Goal: Transaction & Acquisition: Purchase product/service

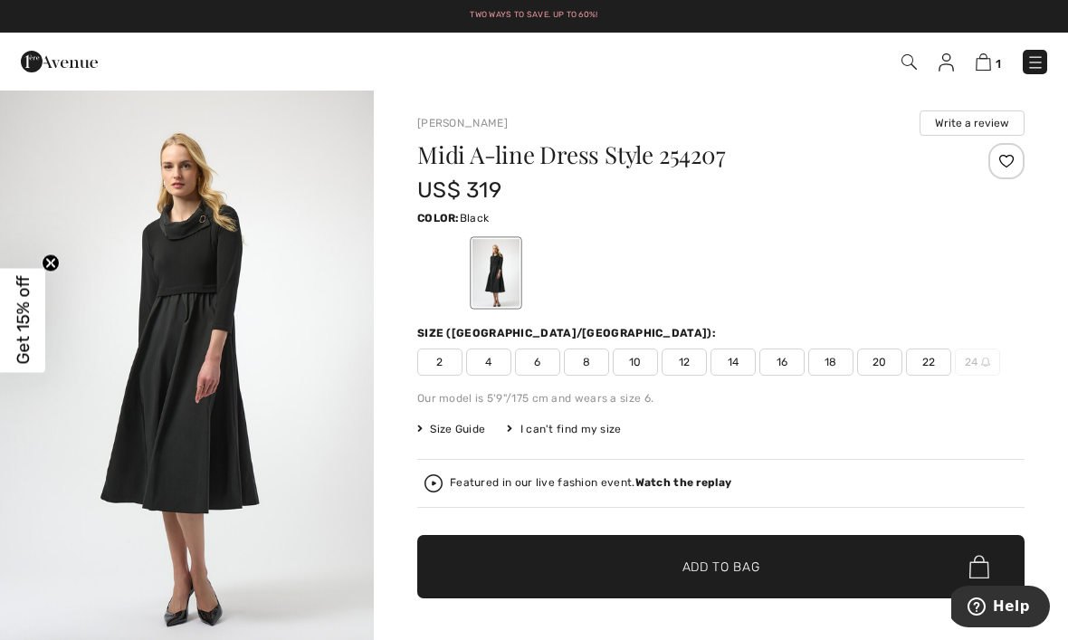
click at [901, 490] on div "Featured in our live fashion event. Watch the replay" at bounding box center [721, 483] width 593 height 18
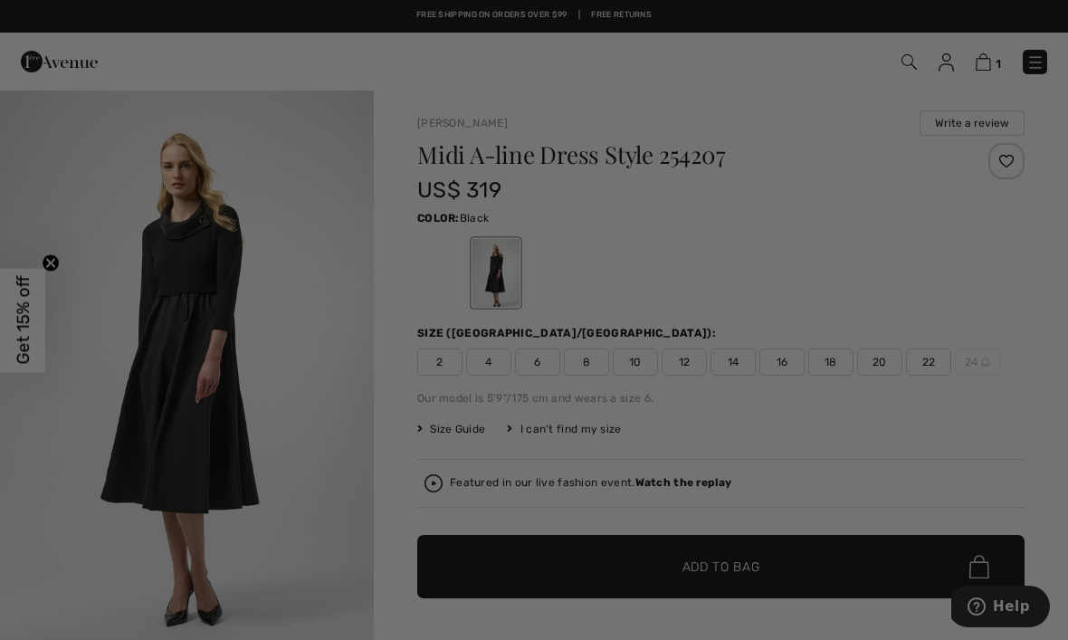
checkbox input "true"
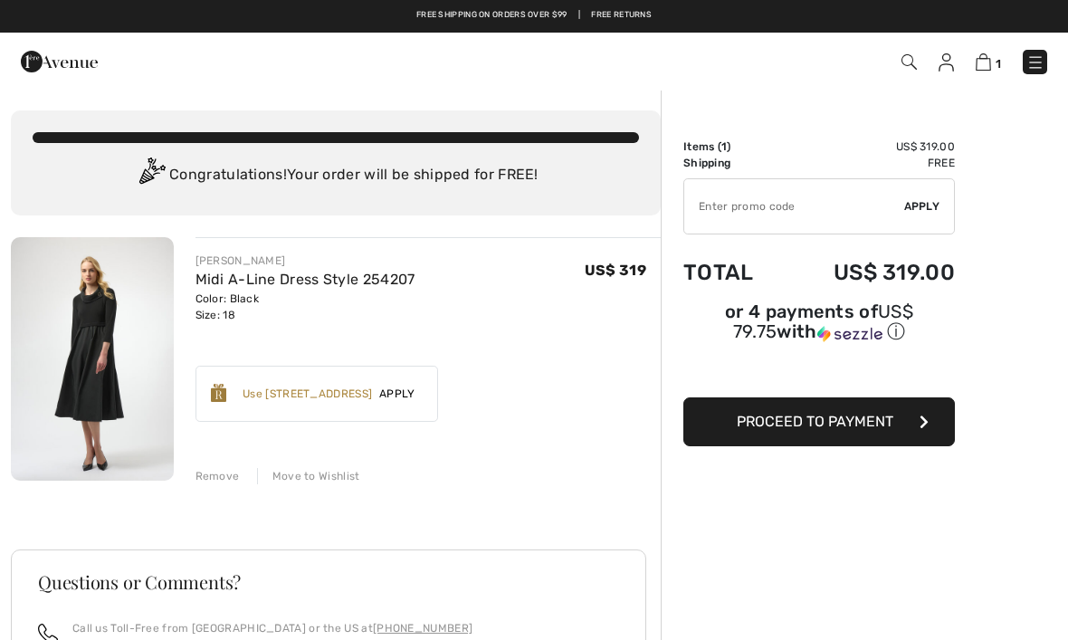
click at [913, 65] on img at bounding box center [909, 61] width 15 height 15
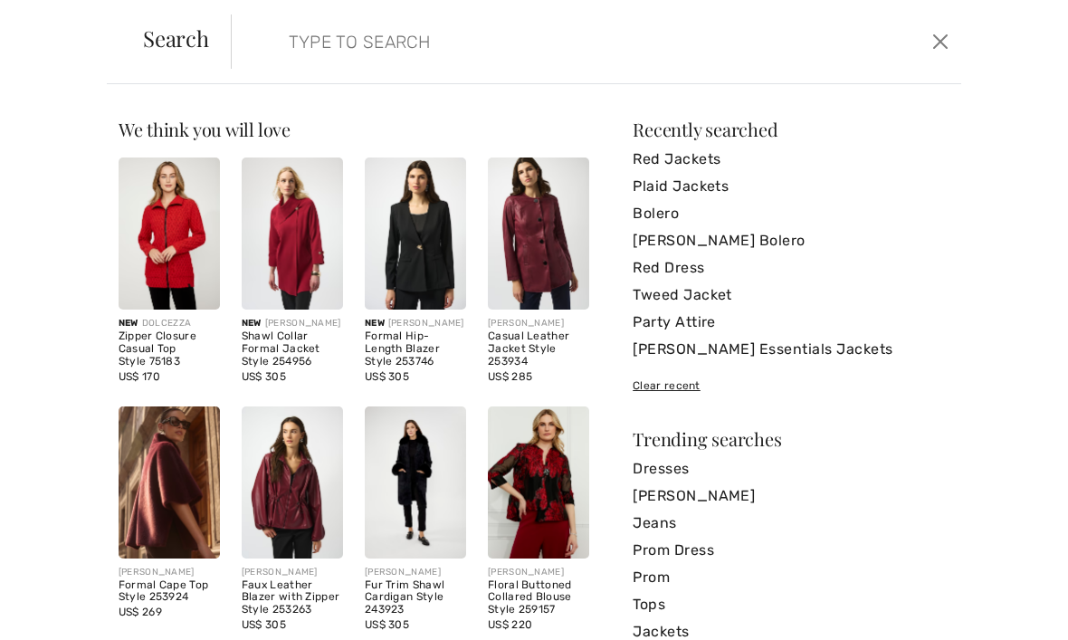
click at [370, 49] on input "search" at bounding box center [520, 41] width 490 height 54
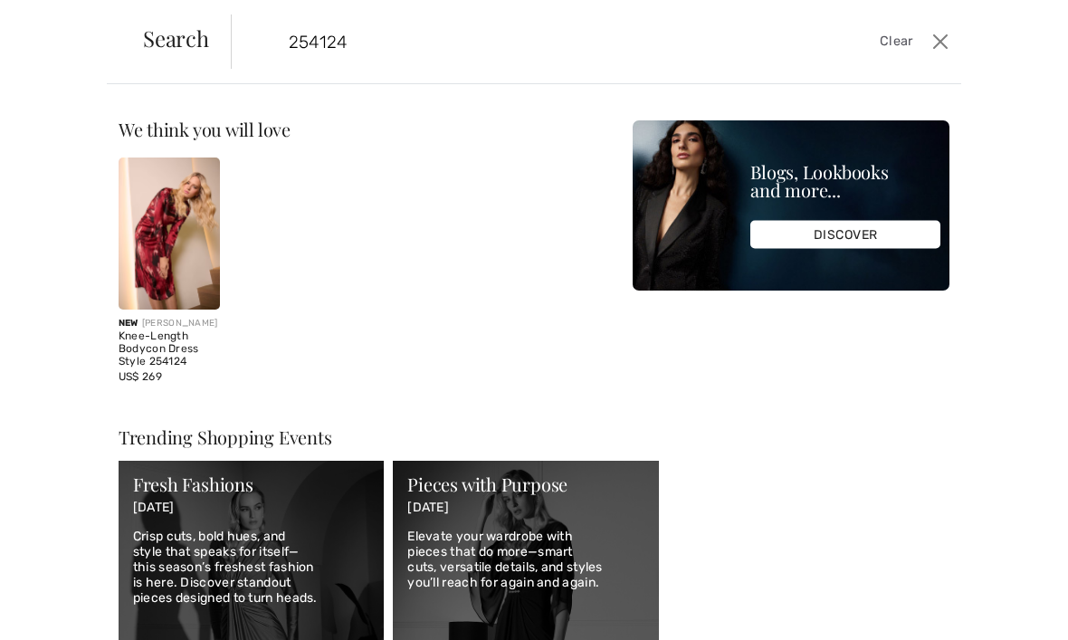
type input "254124"
click at [180, 236] on img at bounding box center [169, 234] width 101 height 152
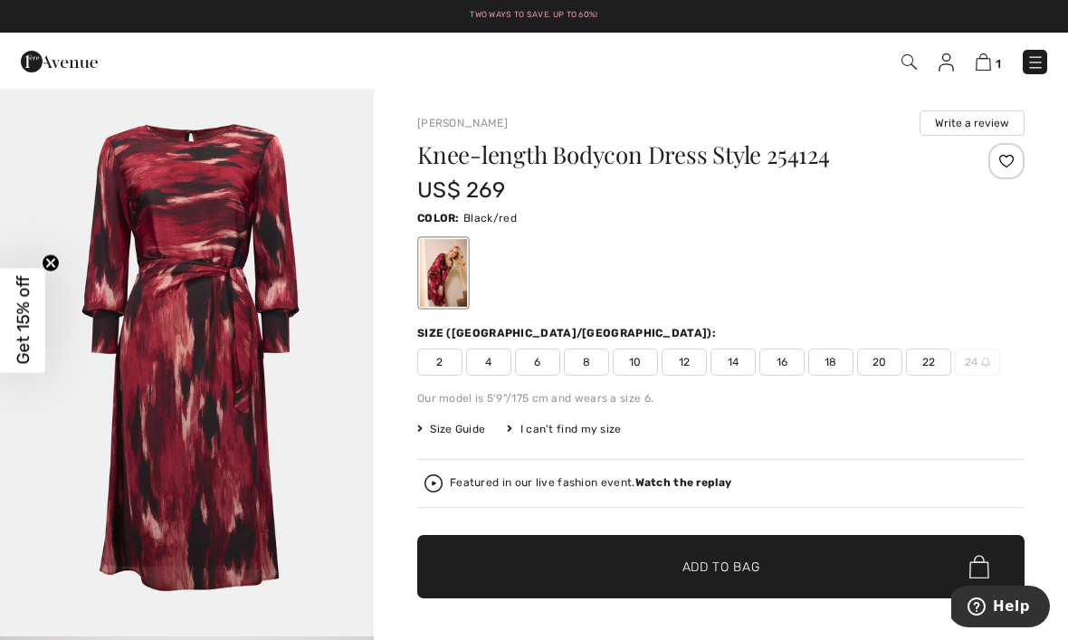
scroll to position [2354, 0]
click at [990, 71] on img at bounding box center [983, 61] width 15 height 17
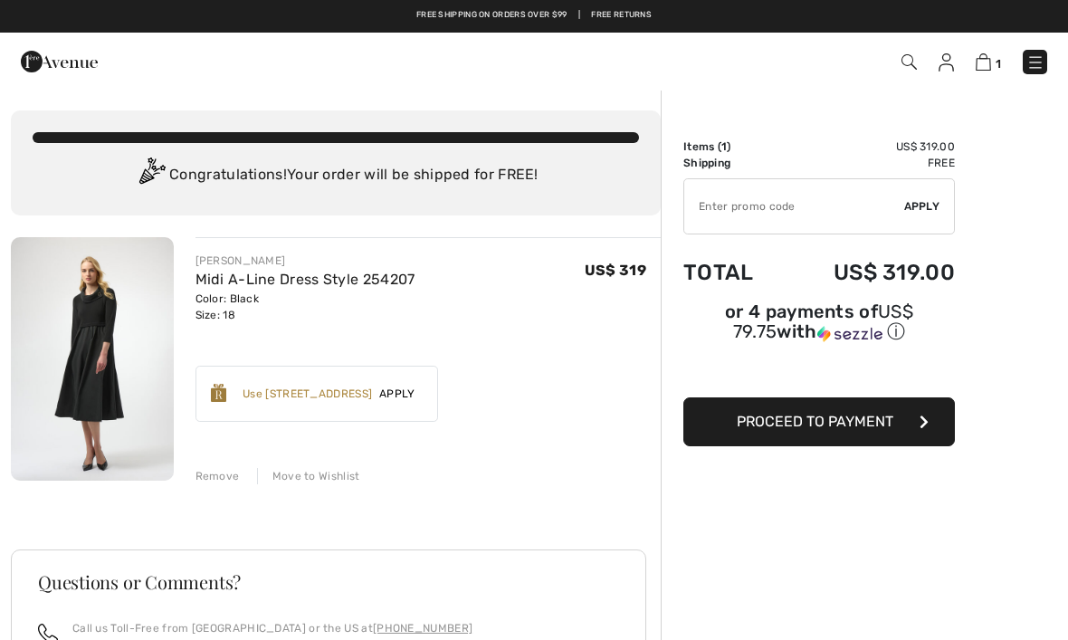
click at [874, 419] on span "Proceed to Payment" at bounding box center [815, 421] width 157 height 17
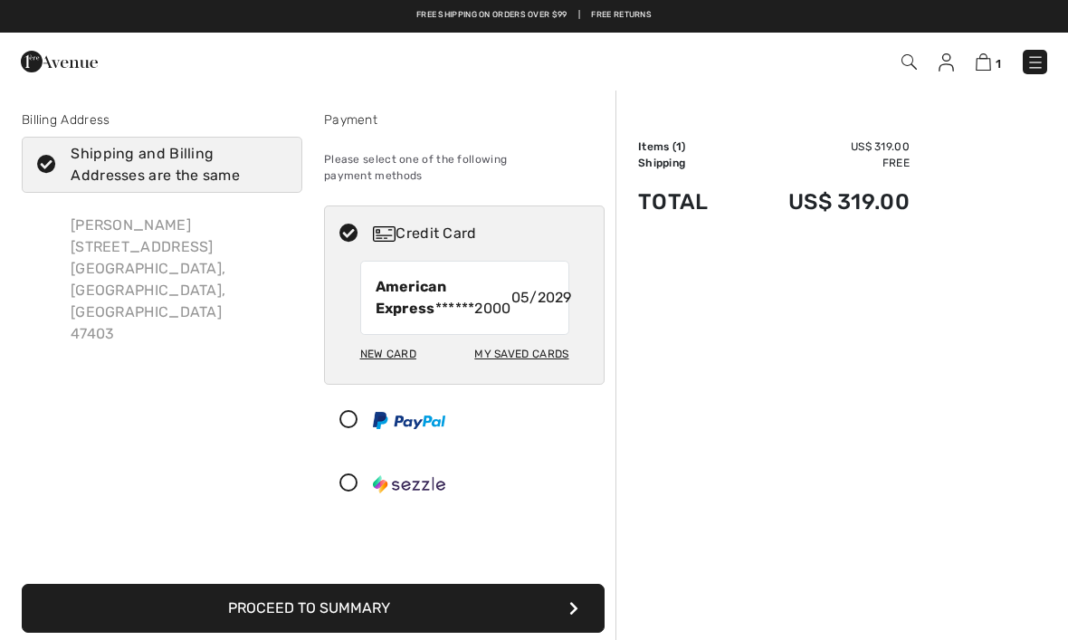
click at [896, 501] on div "Order Summary Details Items ( 1 ) US$ 319.00 Promo code US$ 0.00 Shipping Free …" at bounding box center [842, 579] width 453 height 980
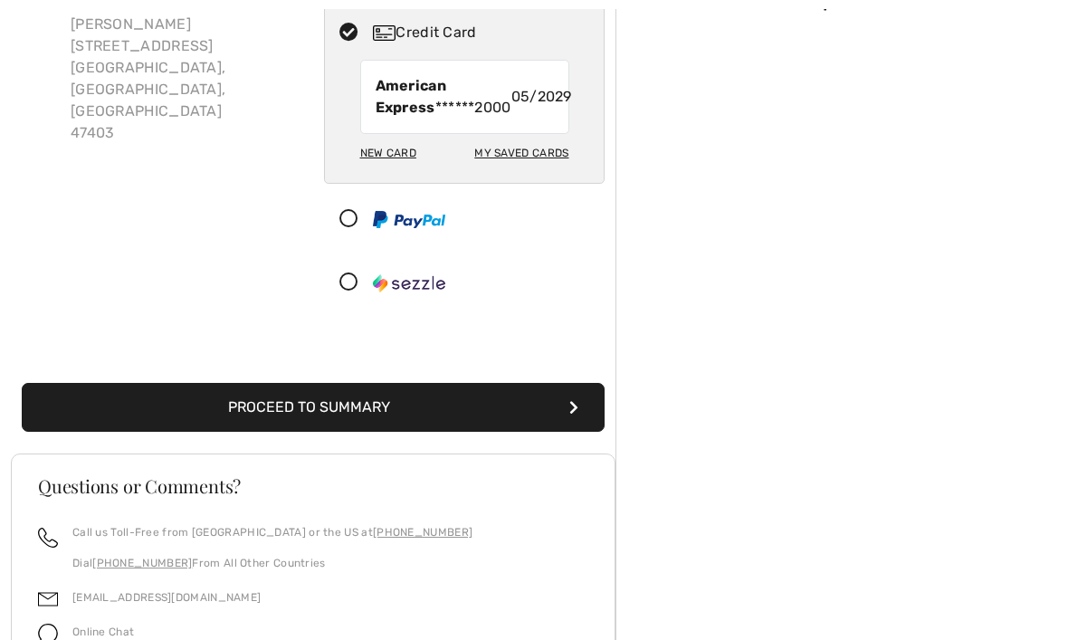
scroll to position [230, 0]
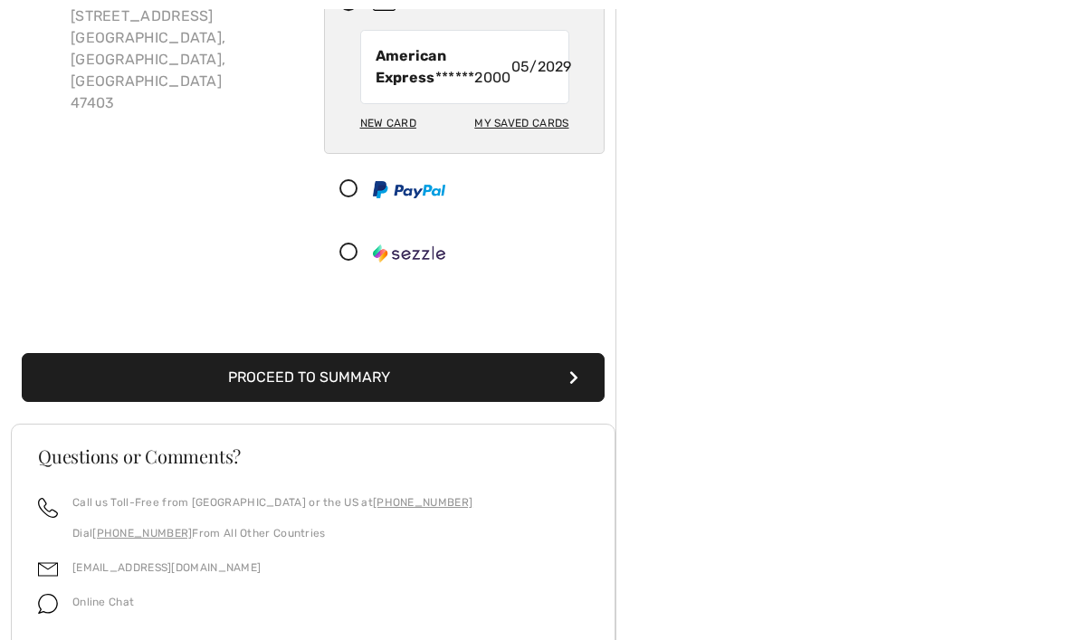
click at [422, 395] on button "Proceed to Summary" at bounding box center [313, 378] width 583 height 49
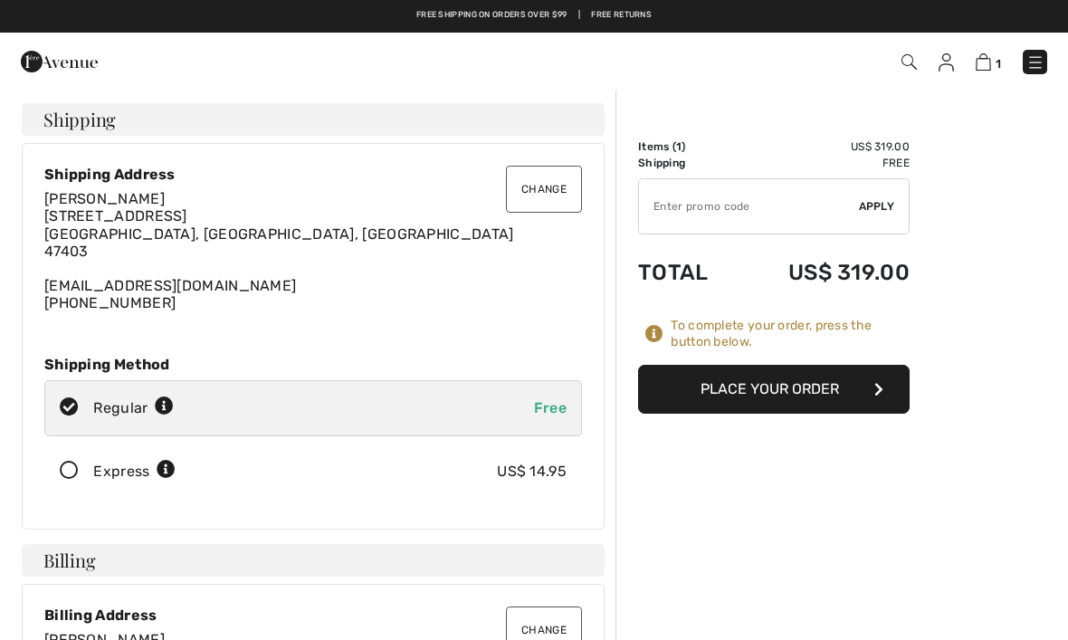
click at [758, 392] on button "Place Your Order" at bounding box center [774, 389] width 272 height 49
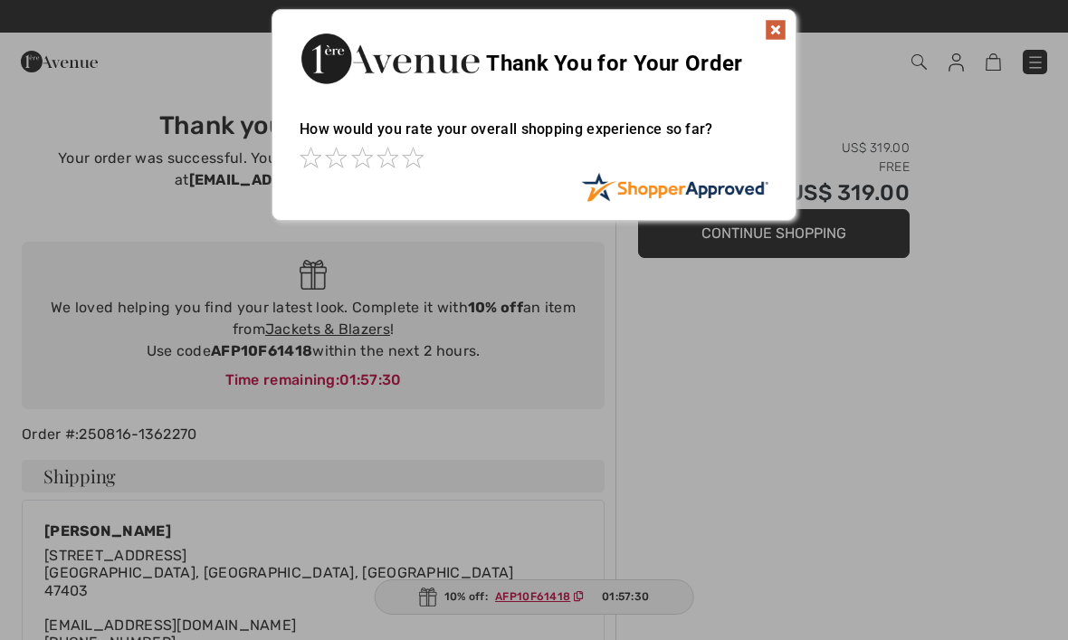
click at [772, 36] on img at bounding box center [776, 30] width 22 height 22
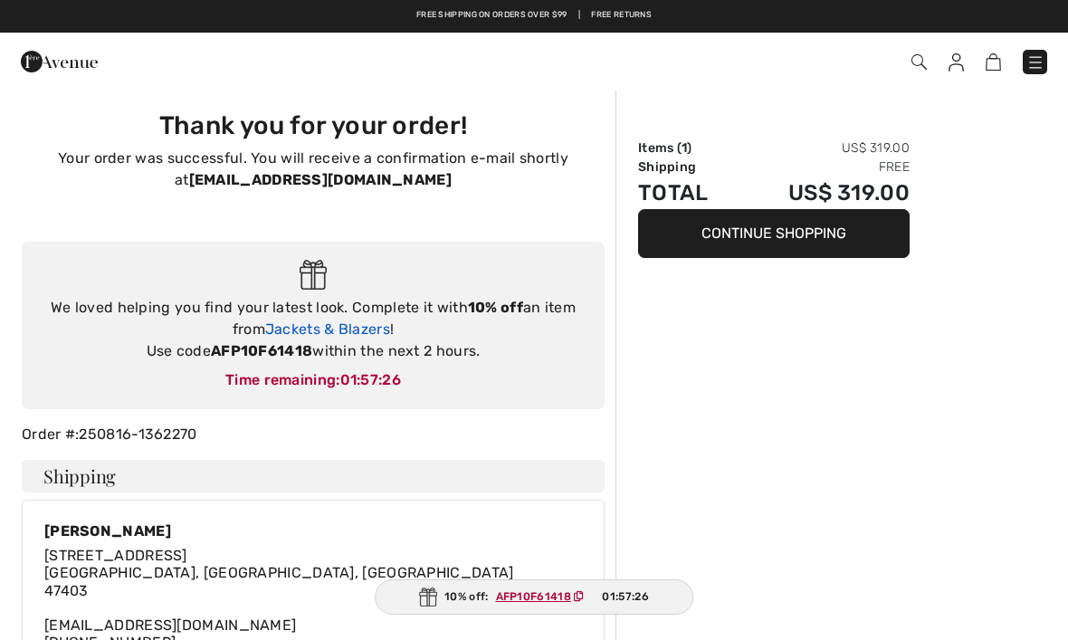
click at [339, 326] on link "Jackets & Blazers" at bounding box center [327, 328] width 125 height 17
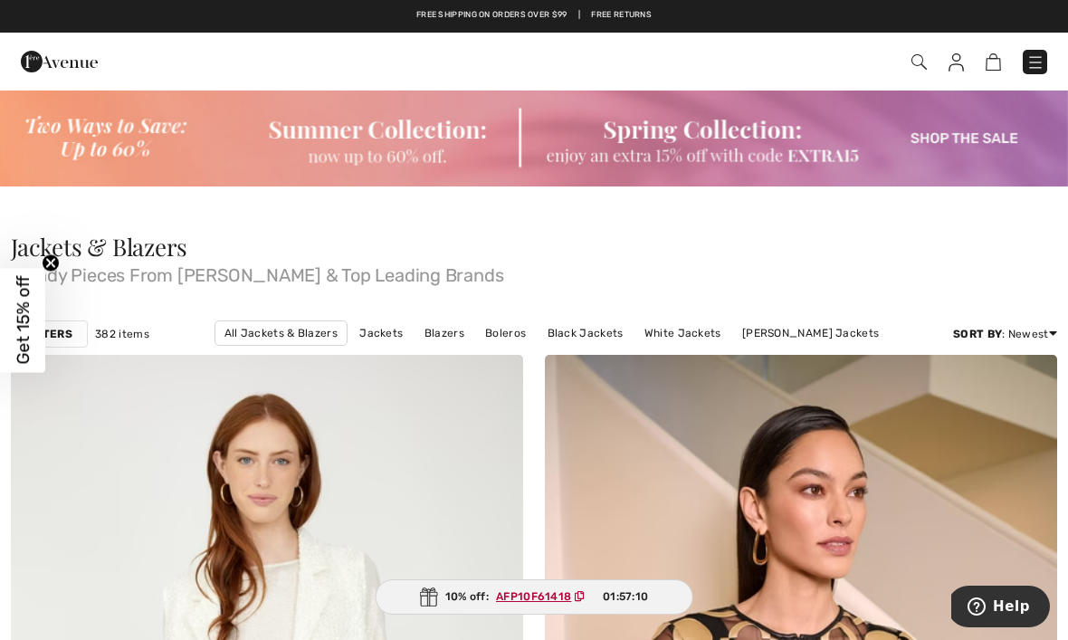
click at [64, 330] on strong "Filters" at bounding box center [49, 334] width 46 height 16
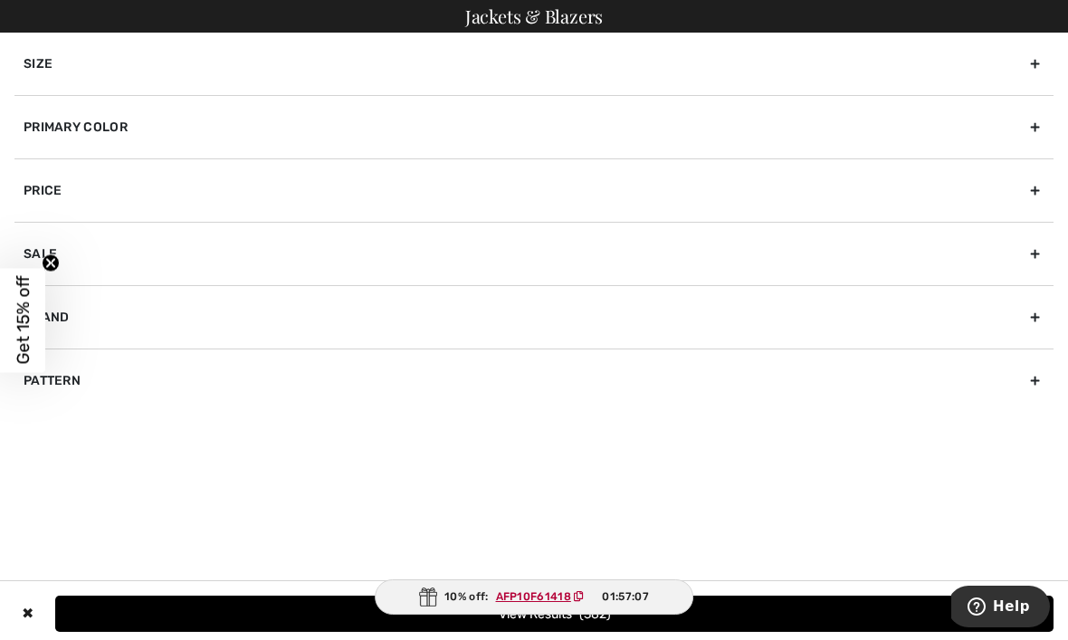
click at [81, 303] on div "Brand" at bounding box center [533, 316] width 1039 height 63
click at [87, 353] on label "[PERSON_NAME]" at bounding box center [539, 357] width 1030 height 16
click at [37, 353] on input"] "[PERSON_NAME]" at bounding box center [31, 357] width 14 height 14
checkbox input"] "true"
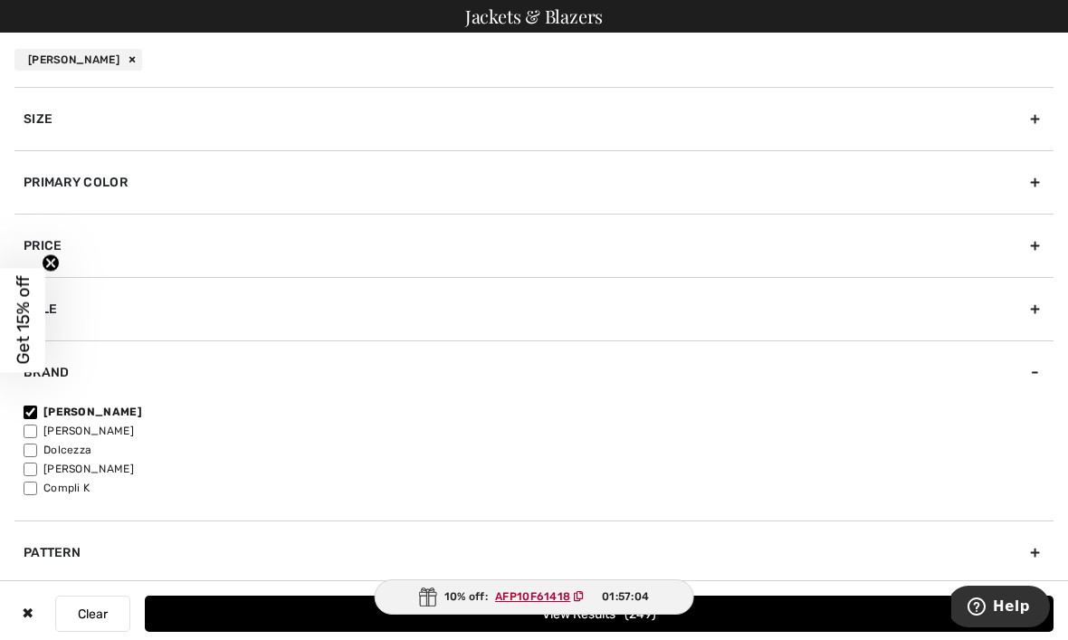
click at [788, 623] on button "View Results 249" at bounding box center [599, 614] width 909 height 36
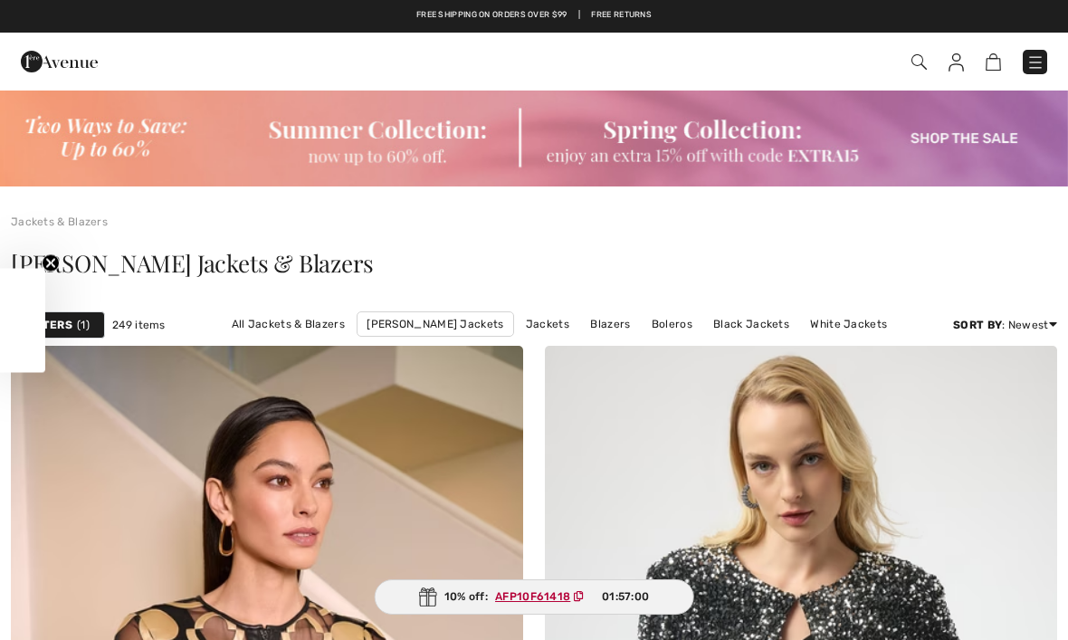
checkbox input "true"
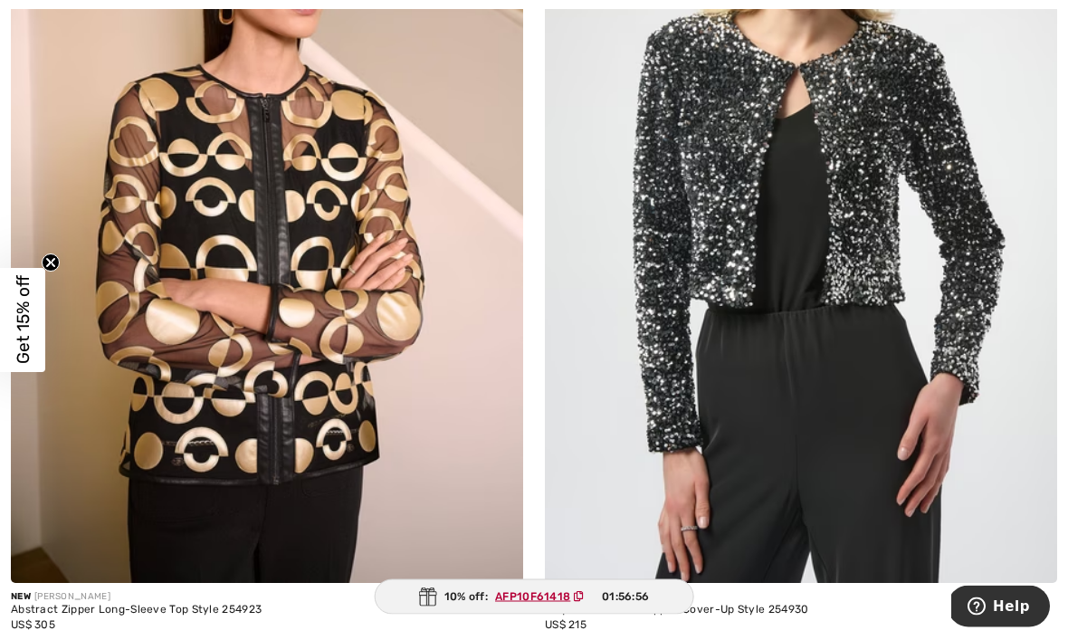
scroll to position [531, 0]
click at [816, 313] on img at bounding box center [801, 198] width 512 height 769
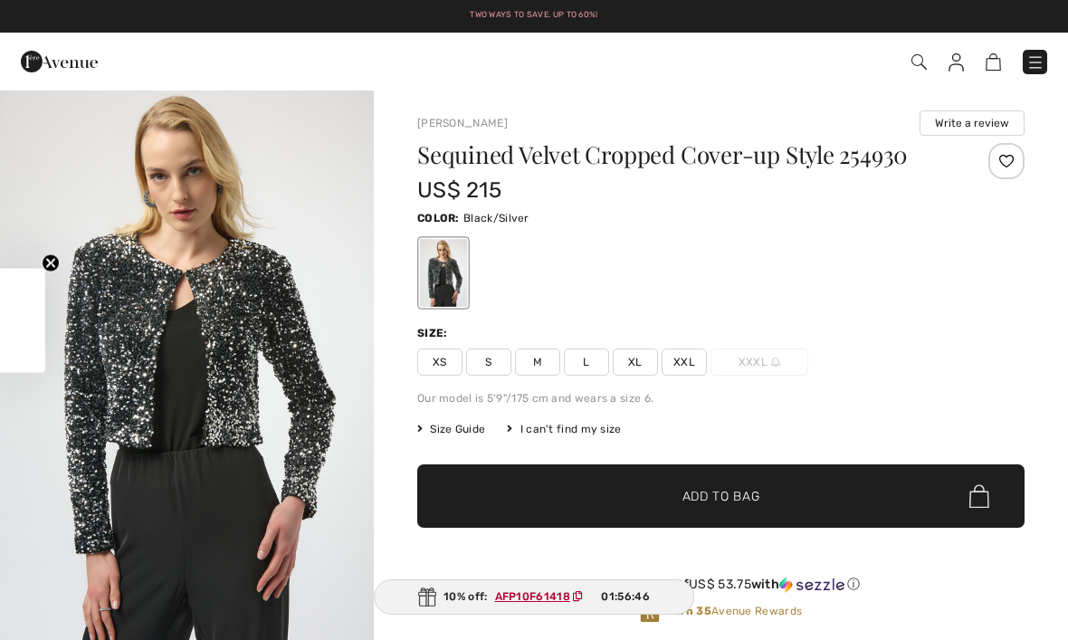
checkbox input "true"
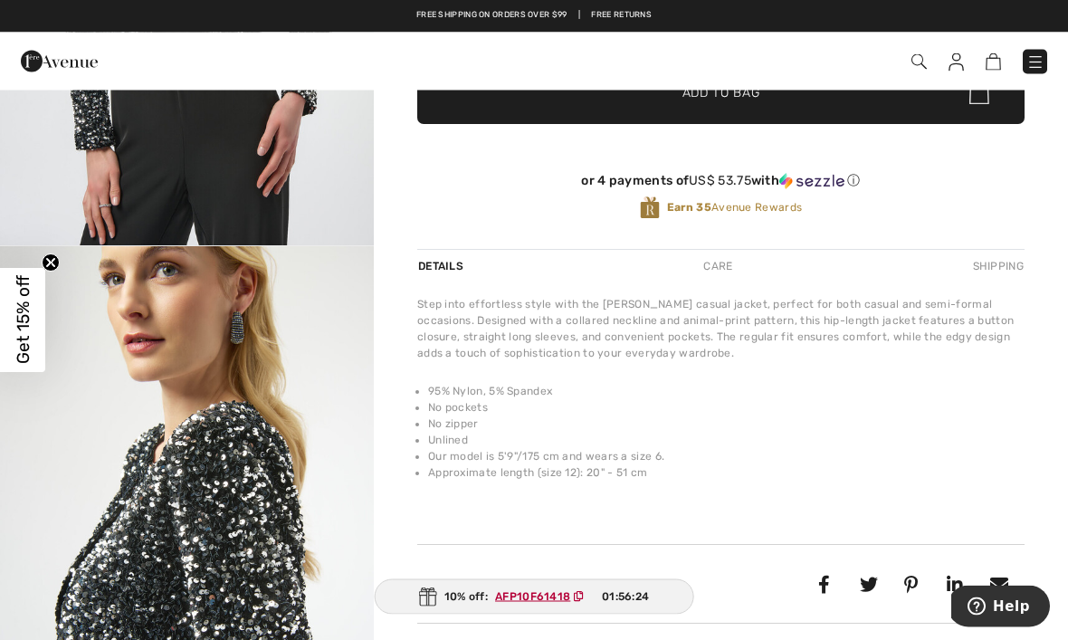
scroll to position [404, 0]
click at [722, 277] on div "Care" at bounding box center [718, 266] width 60 height 33
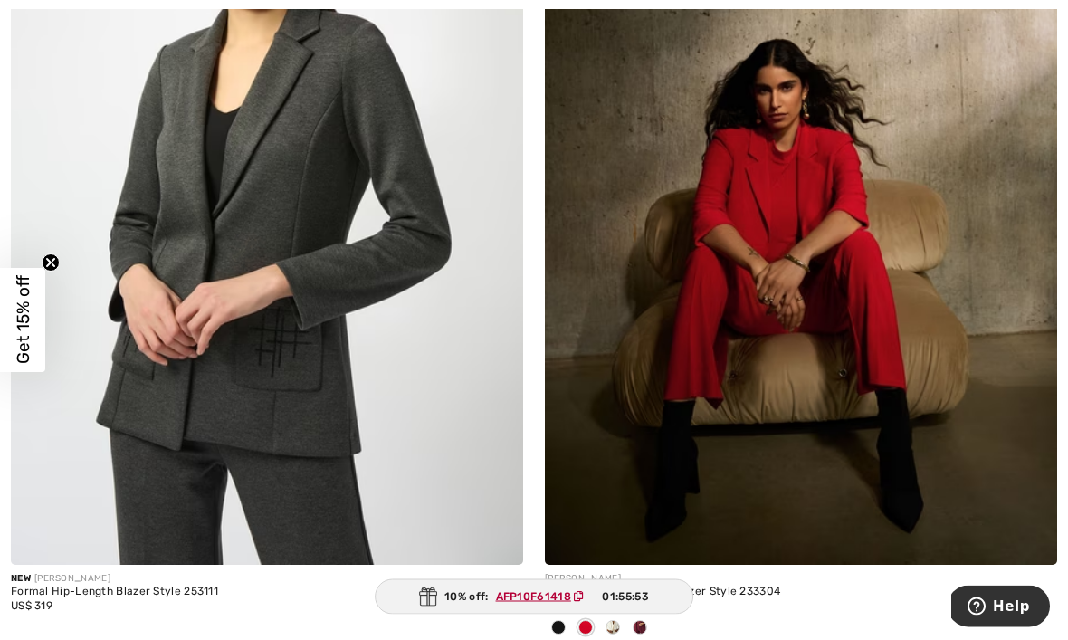
scroll to position [3070, 0]
click at [244, 218] on img at bounding box center [267, 180] width 512 height 769
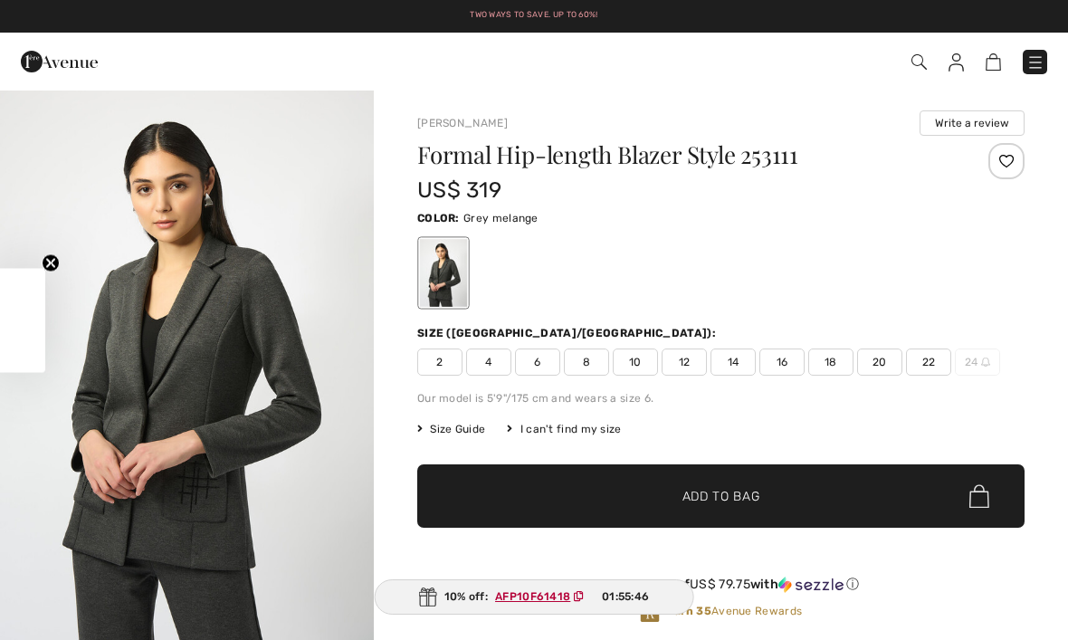
checkbox input "true"
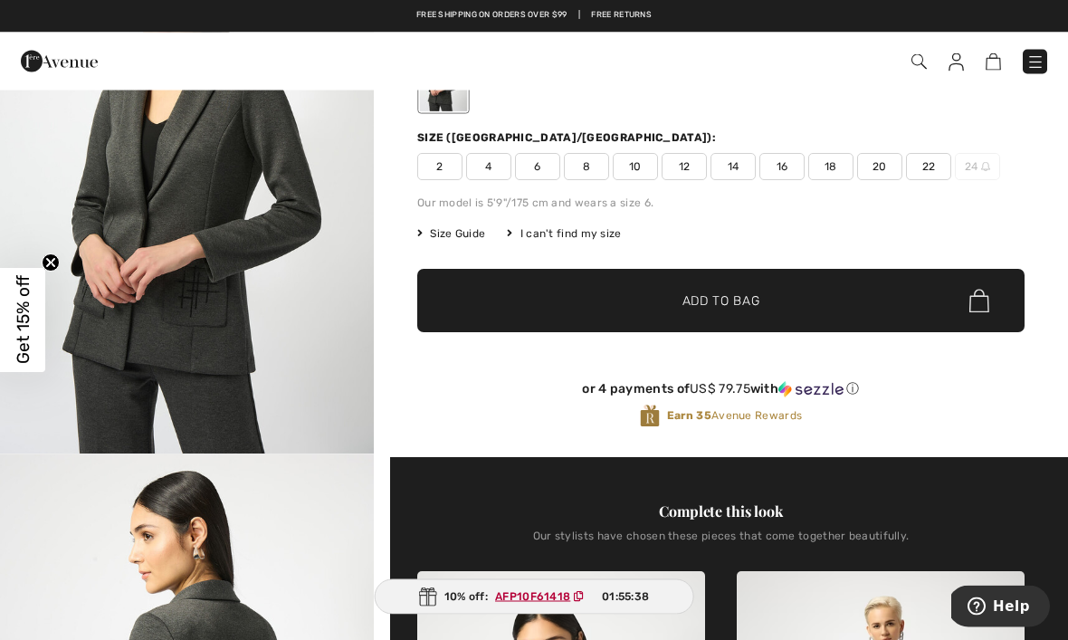
scroll to position [57, 0]
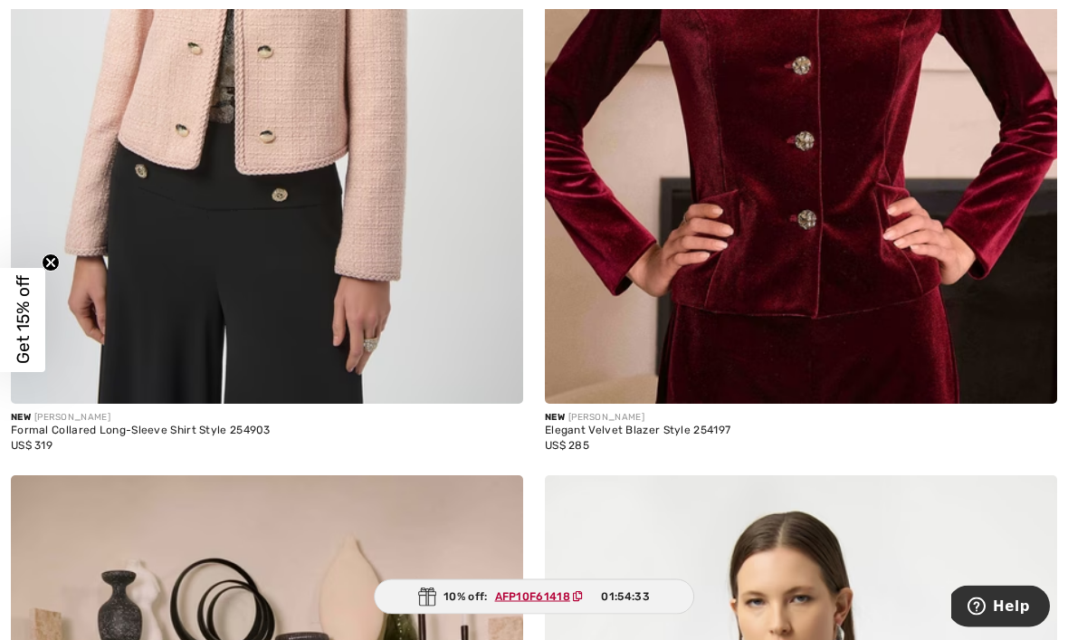
scroll to position [14722, 0]
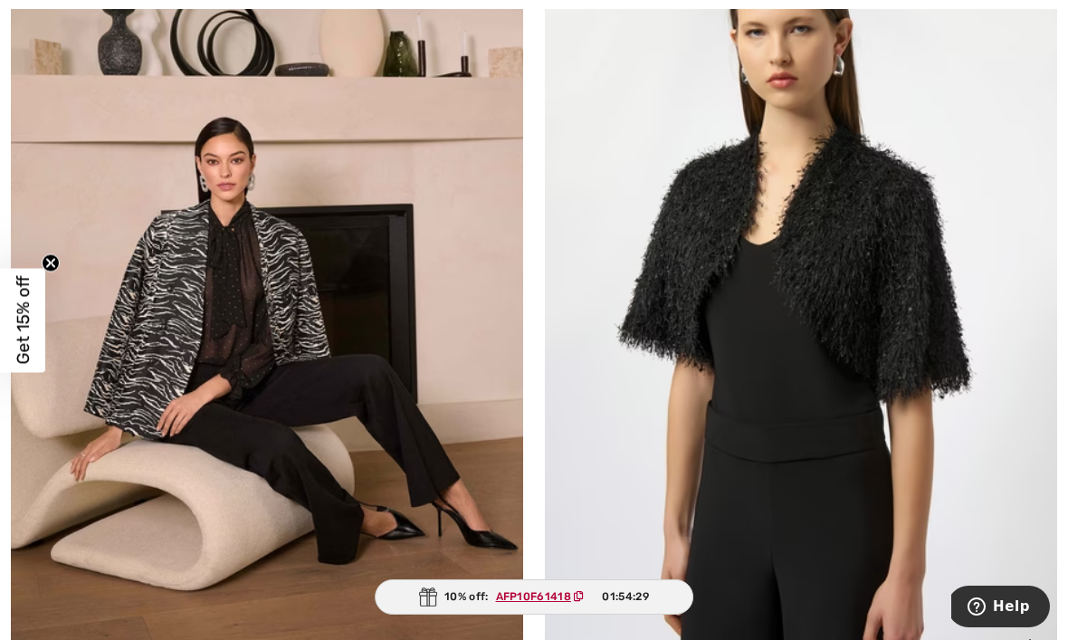
click at [1007, 578] on img at bounding box center [801, 290] width 512 height 769
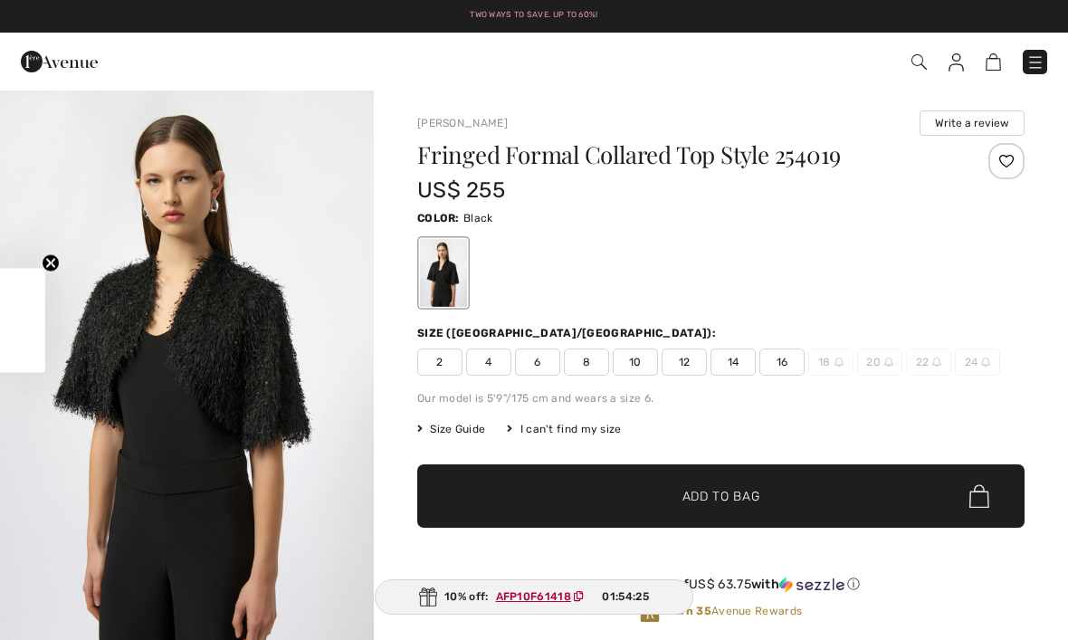
checkbox input "true"
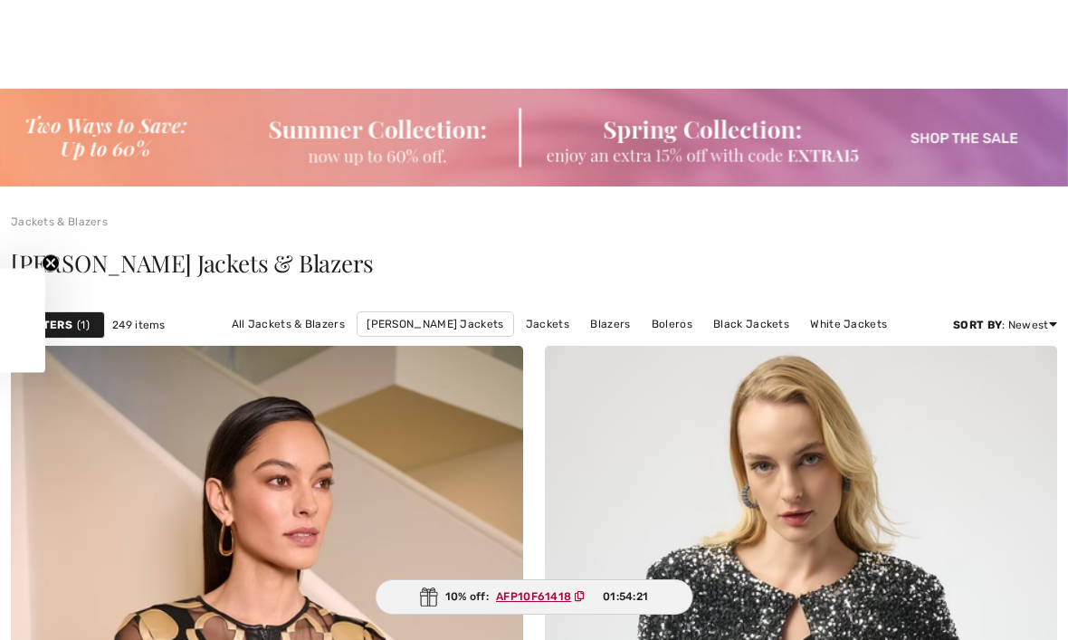
scroll to position [15694, 0]
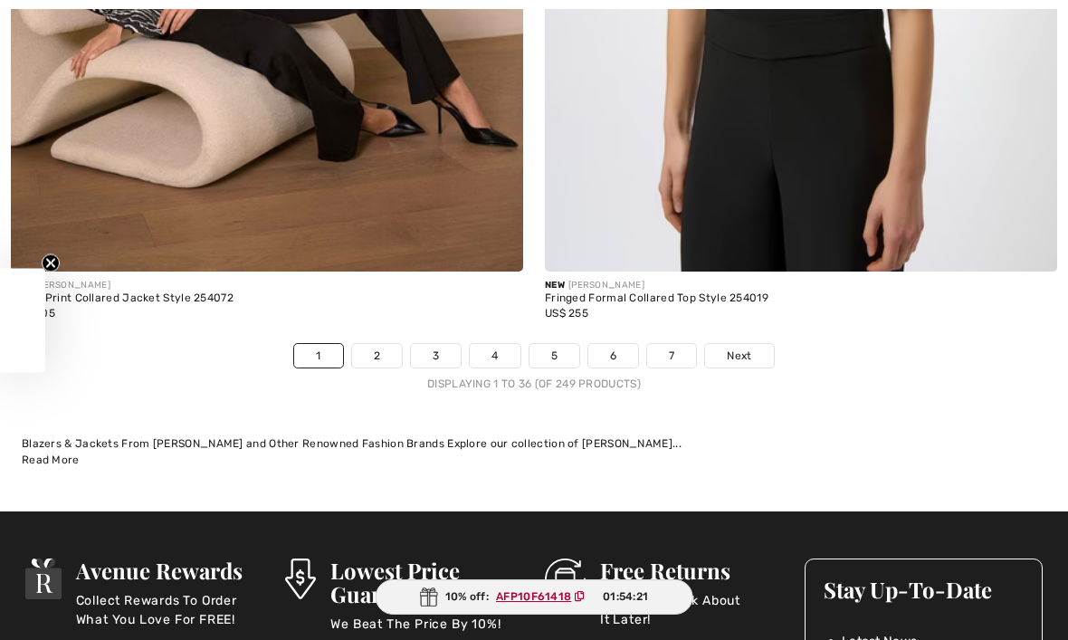
checkbox input "true"
click at [381, 344] on link "2" at bounding box center [377, 356] width 50 height 24
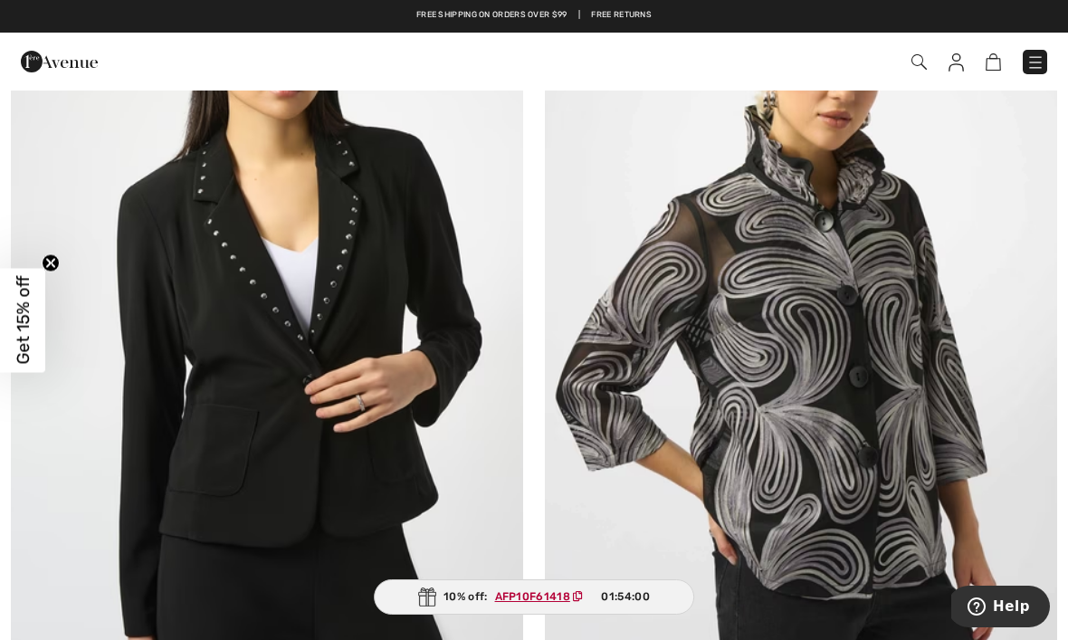
scroll to position [3895, 0]
click at [293, 366] on img at bounding box center [267, 314] width 512 height 769
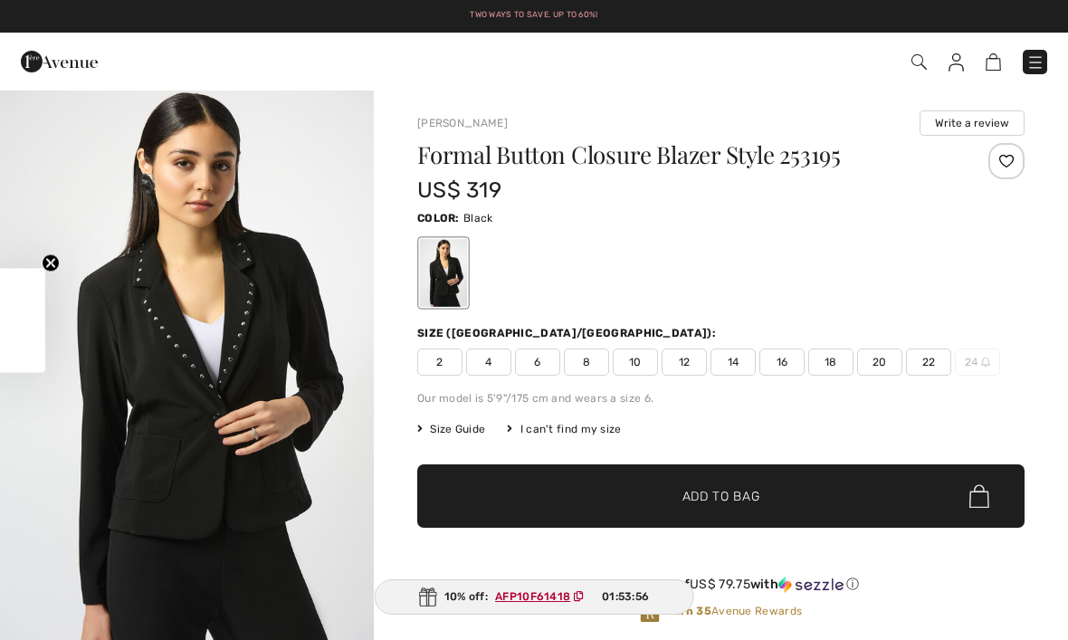
checkbox input "true"
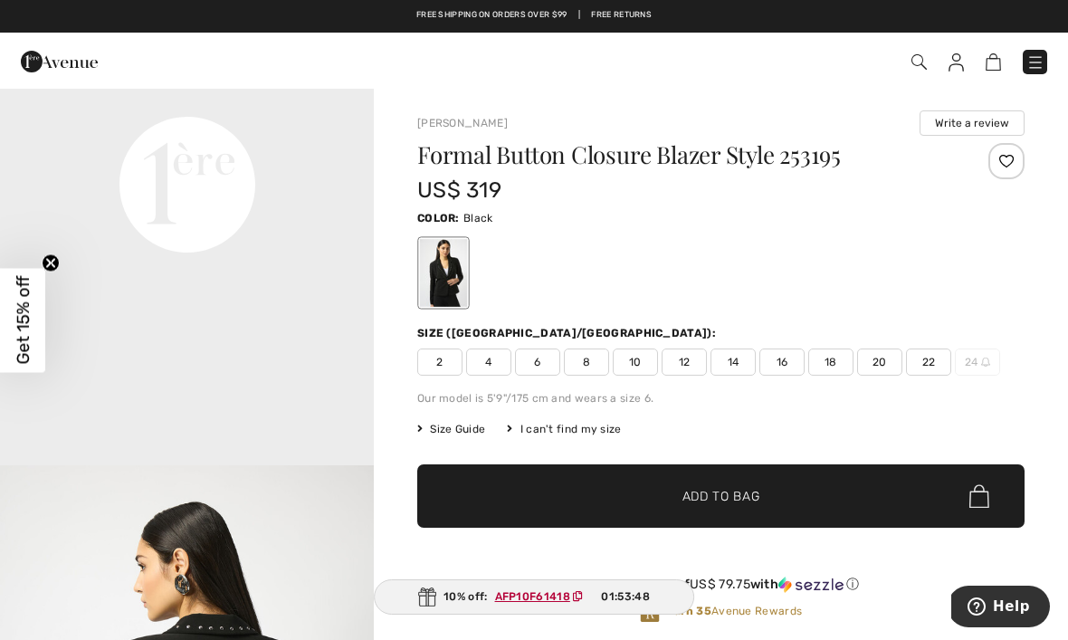
scroll to position [1265, 0]
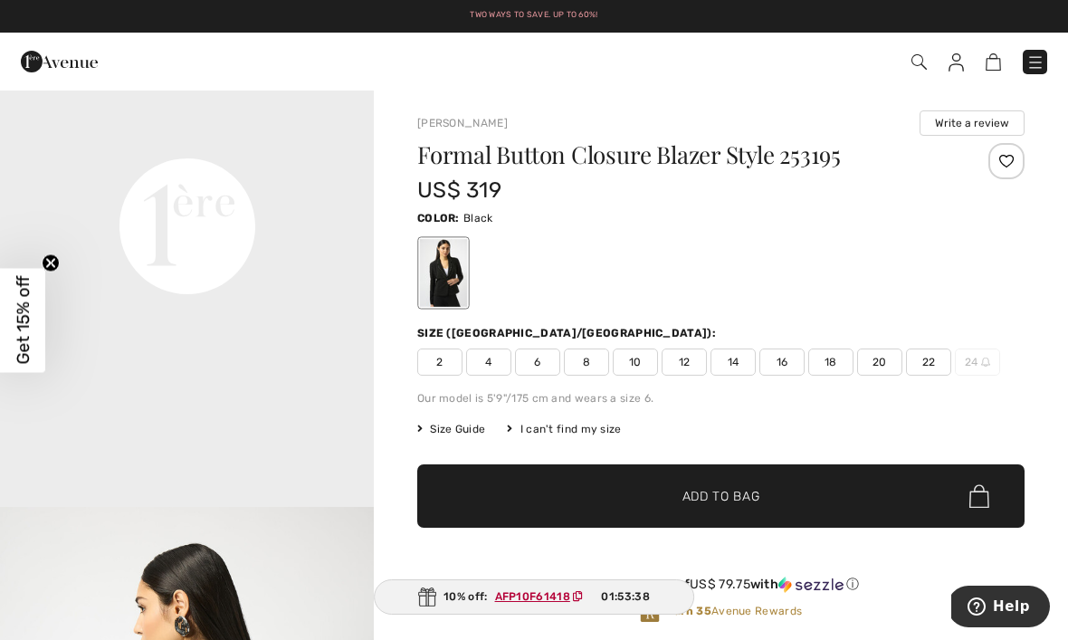
click at [882, 365] on span "20" at bounding box center [879, 362] width 45 height 27
click at [820, 490] on span "✔ Added to Bag Add to Bag" at bounding box center [720, 495] width 607 height 63
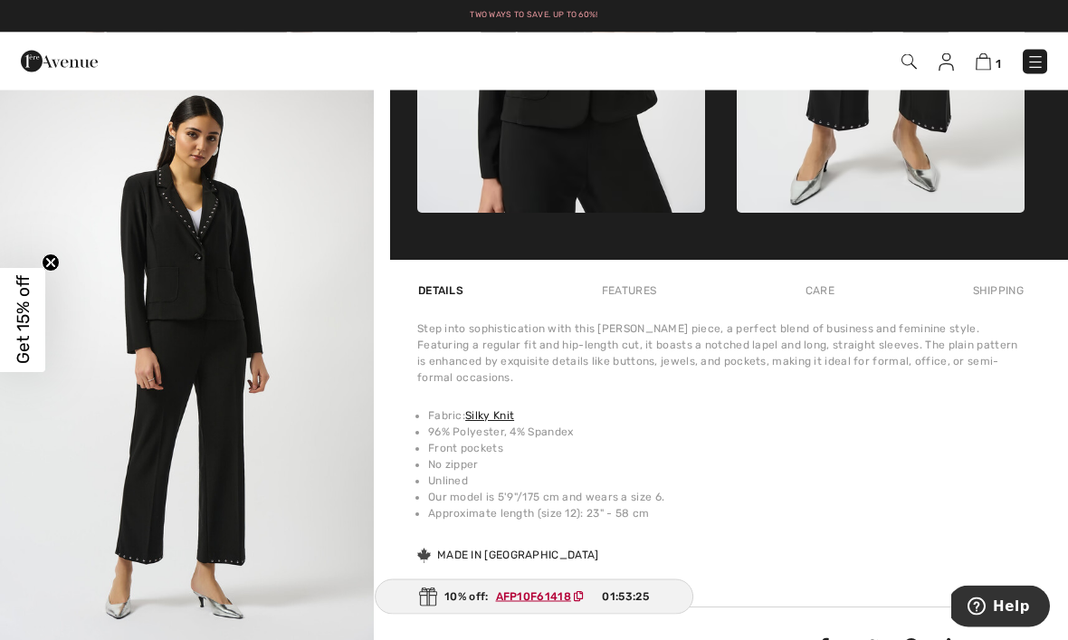
scroll to position [986, 0]
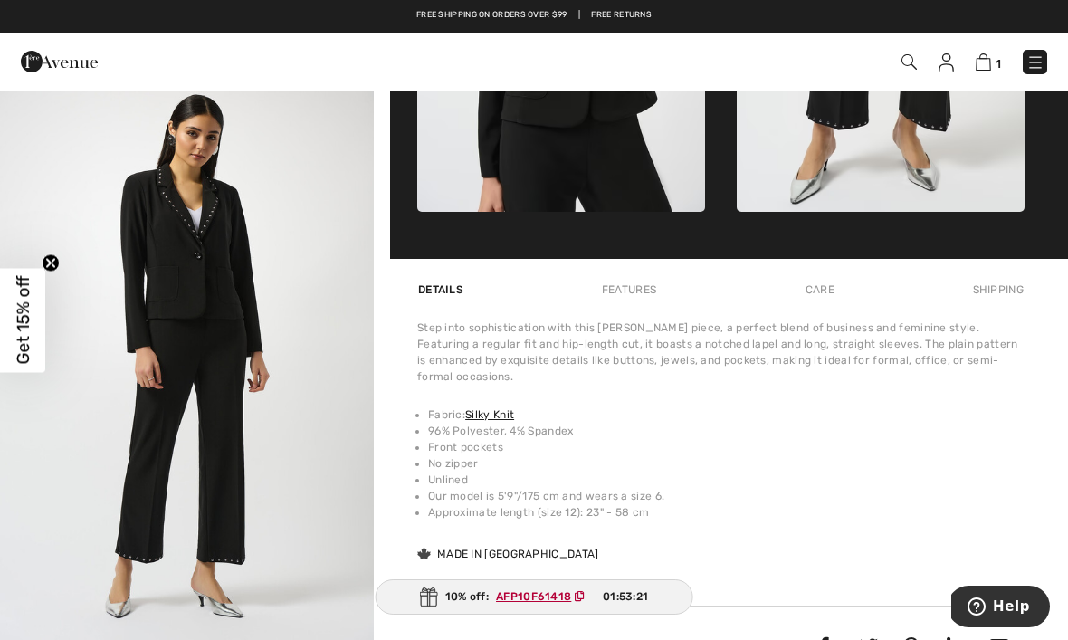
click at [836, 294] on div "Care" at bounding box center [820, 289] width 60 height 33
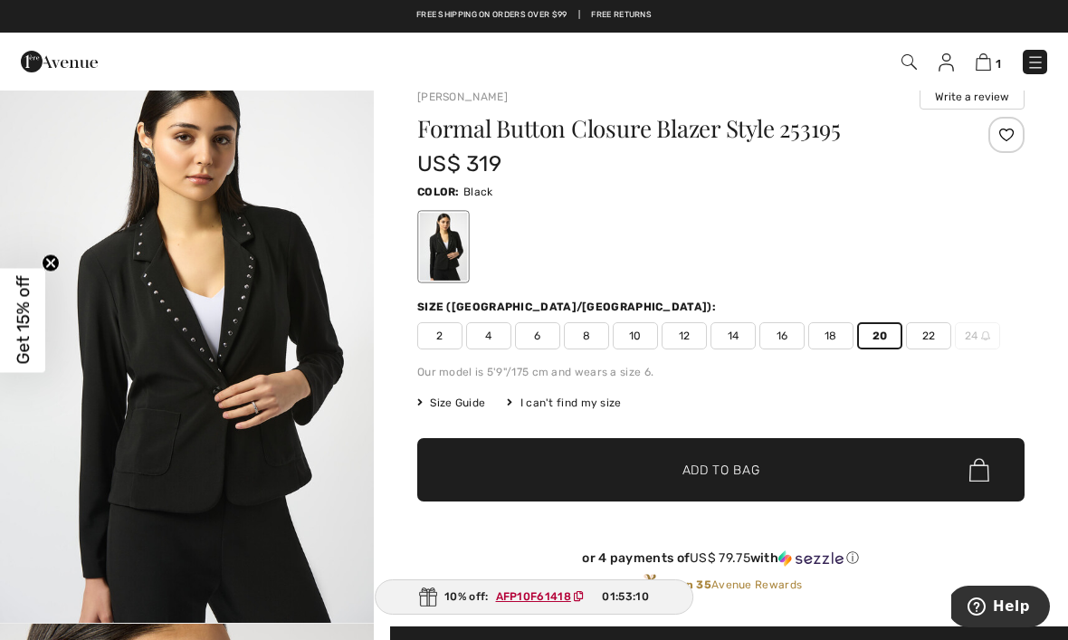
scroll to position [0, 0]
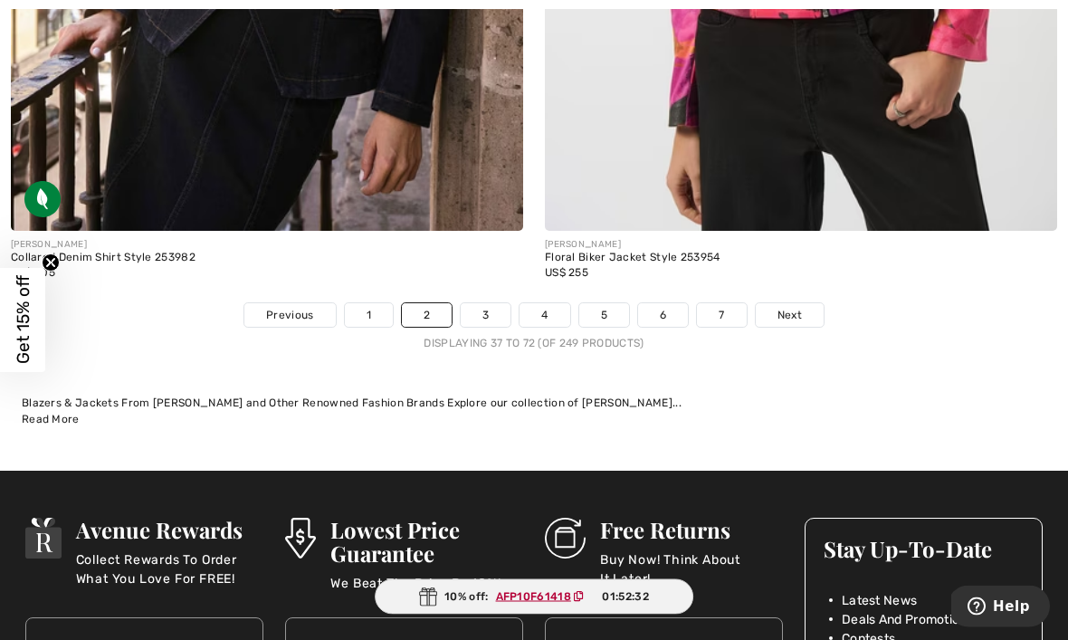
scroll to position [15735, 0]
click at [791, 307] on span "Next" at bounding box center [790, 315] width 24 height 16
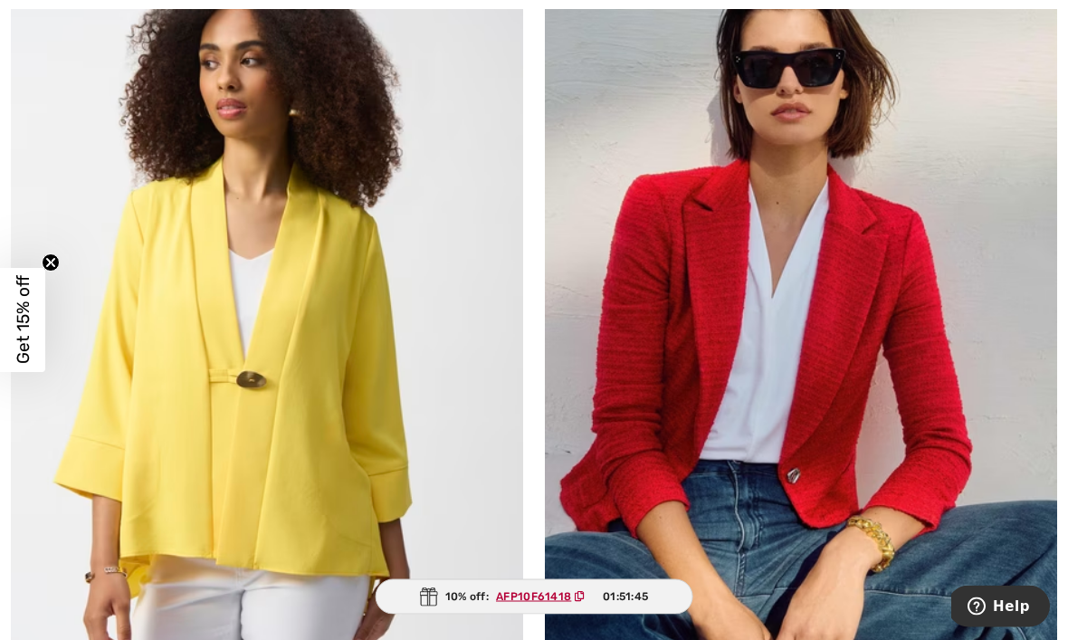
scroll to position [13599, 0]
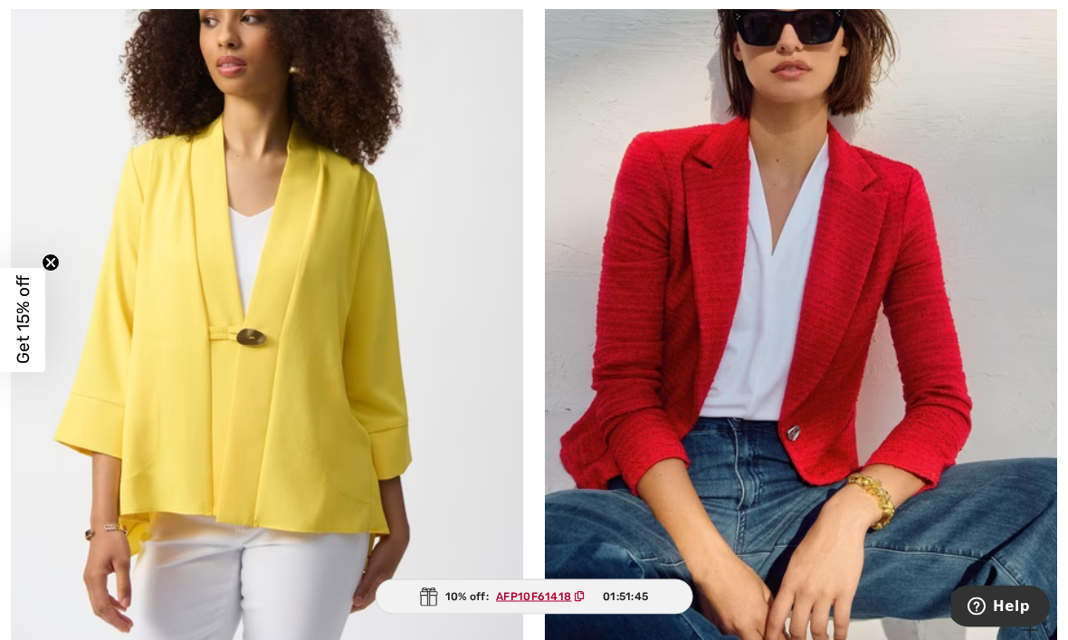
click at [924, 464] on img at bounding box center [801, 274] width 512 height 769
click at [842, 326] on img at bounding box center [801, 274] width 512 height 769
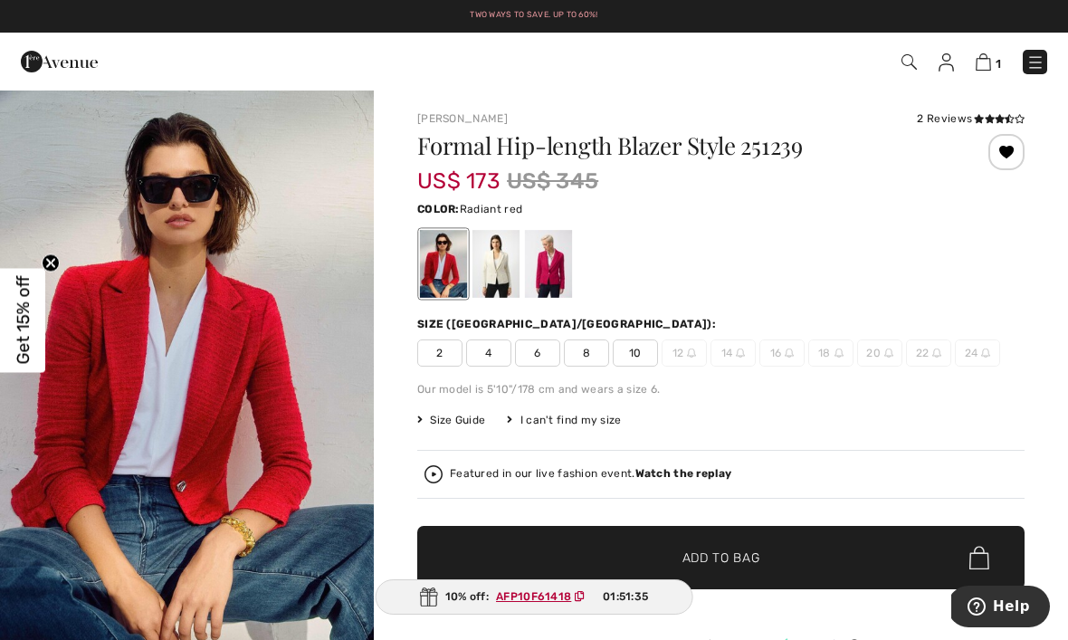
click at [510, 259] on div at bounding box center [496, 264] width 47 height 68
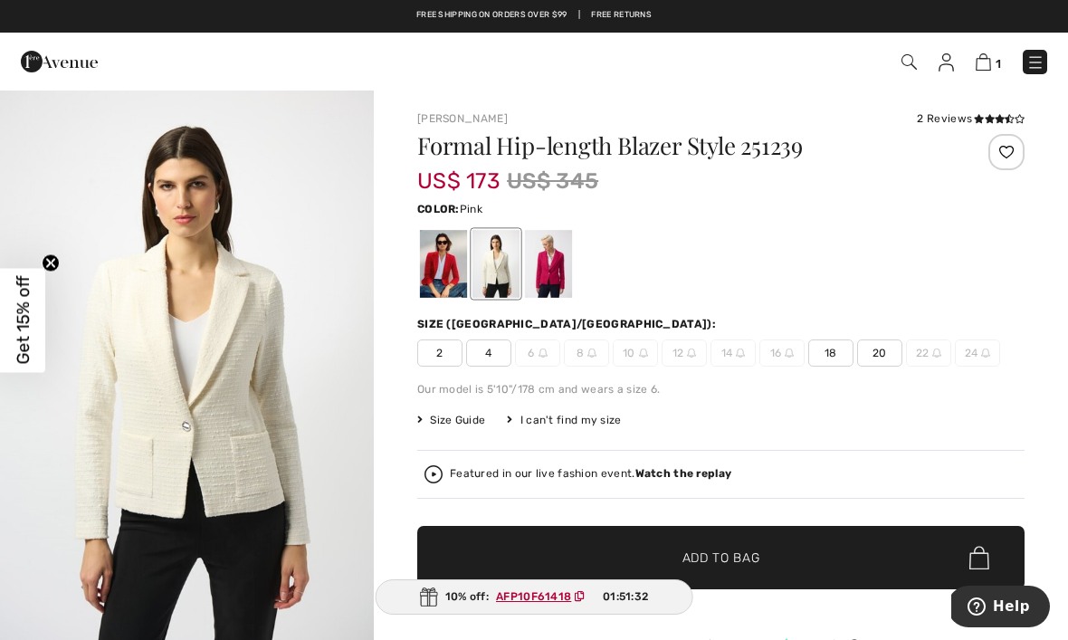
click at [559, 269] on div at bounding box center [548, 264] width 47 height 68
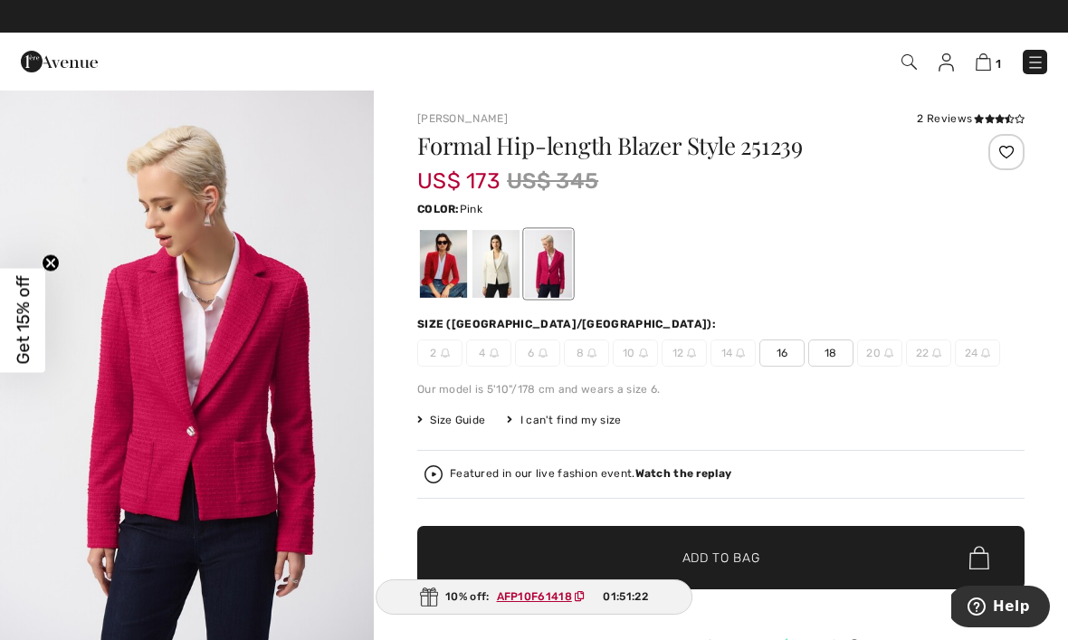
click at [961, 117] on div "2 Reviews" at bounding box center [971, 118] width 108 height 16
click at [944, 115] on div "2 Reviews" at bounding box center [971, 118] width 108 height 16
click at [941, 127] on div "Joseph Ribkoff 2 Reviews 2 Reviews Formal Hip-length Blazer Style 251239 US$ 17…" at bounding box center [720, 412] width 607 height 604
click at [962, 121] on div "2 Reviews" at bounding box center [971, 118] width 108 height 16
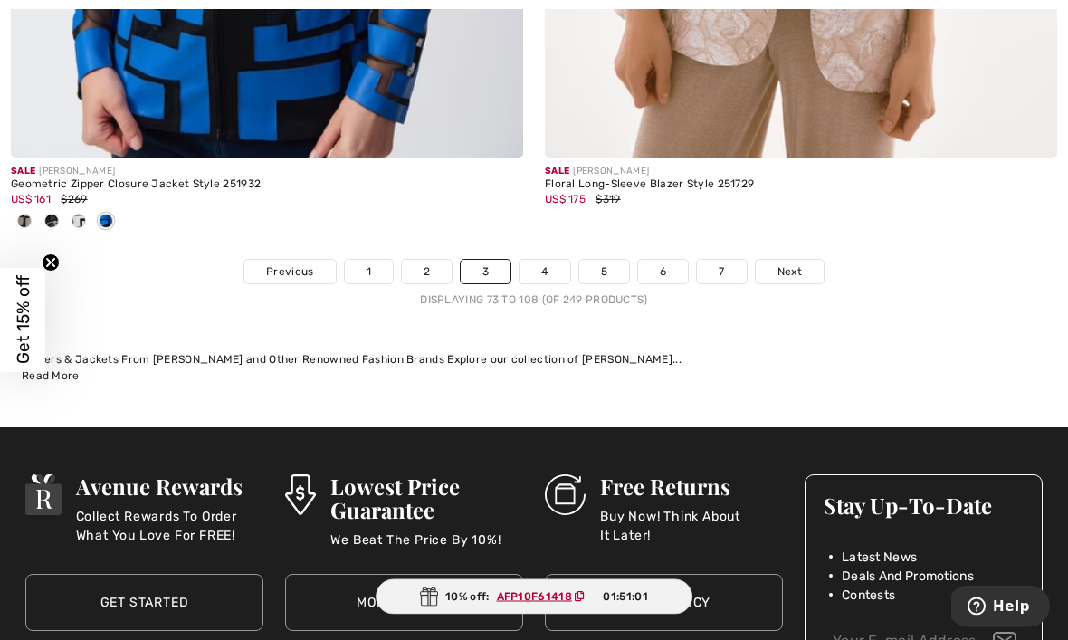
scroll to position [15838, 0]
click at [792, 263] on span "Next" at bounding box center [790, 271] width 24 height 16
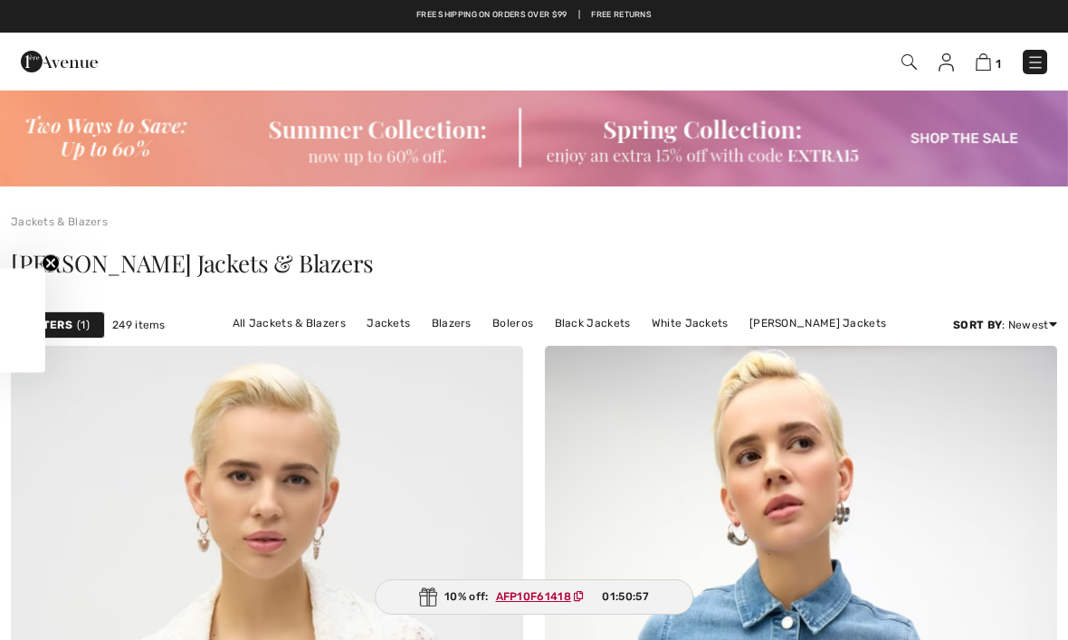
checkbox input "true"
click at [77, 325] on span "1" at bounding box center [83, 325] width 13 height 16
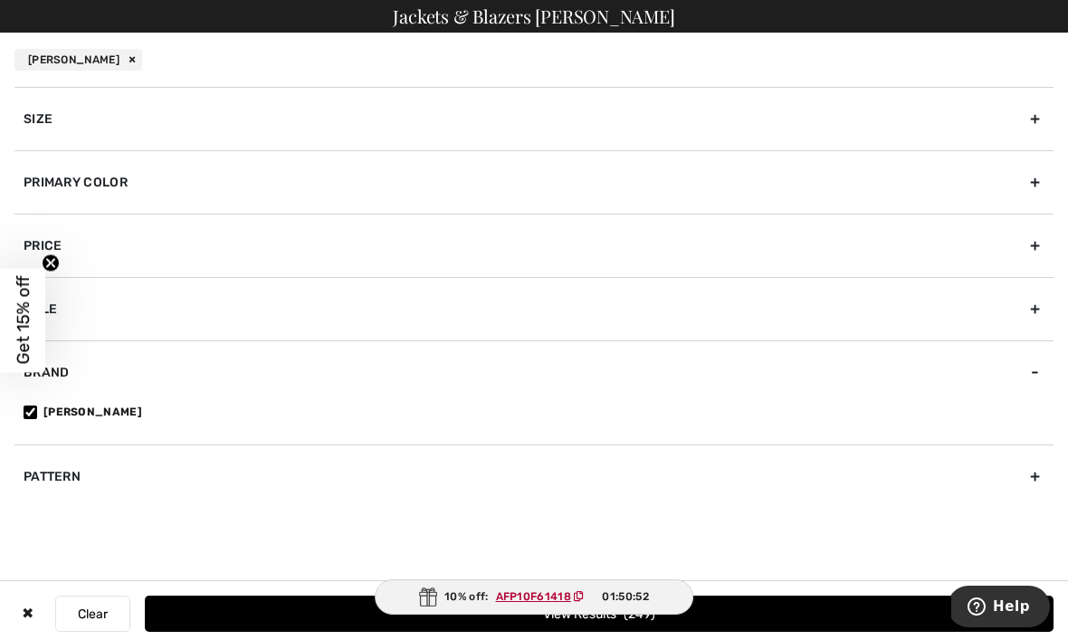
click at [1040, 186] on div "Primary Color" at bounding box center [533, 181] width 1039 height 63
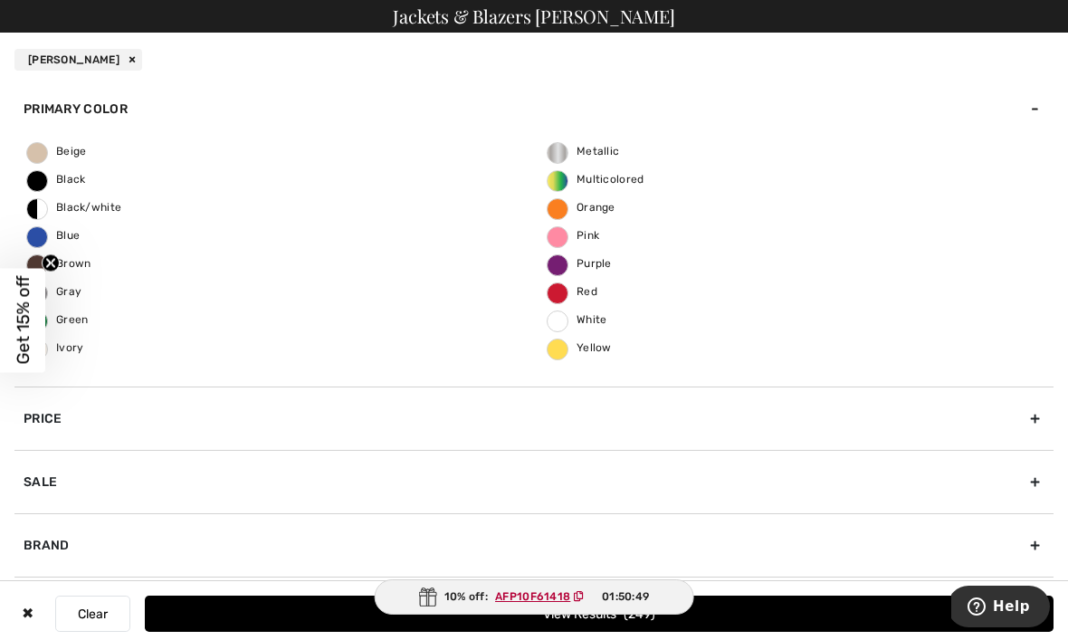
scroll to position [73, 0]
click at [36, 185] on span "Black" at bounding box center [56, 179] width 59 height 13
click at [0, 0] on input "Black" at bounding box center [0, 0] width 0 height 0
click at [559, 299] on label "Red" at bounding box center [558, 293] width 22 height 22
click at [0, 0] on input "Red" at bounding box center [0, 0] width 0 height 0
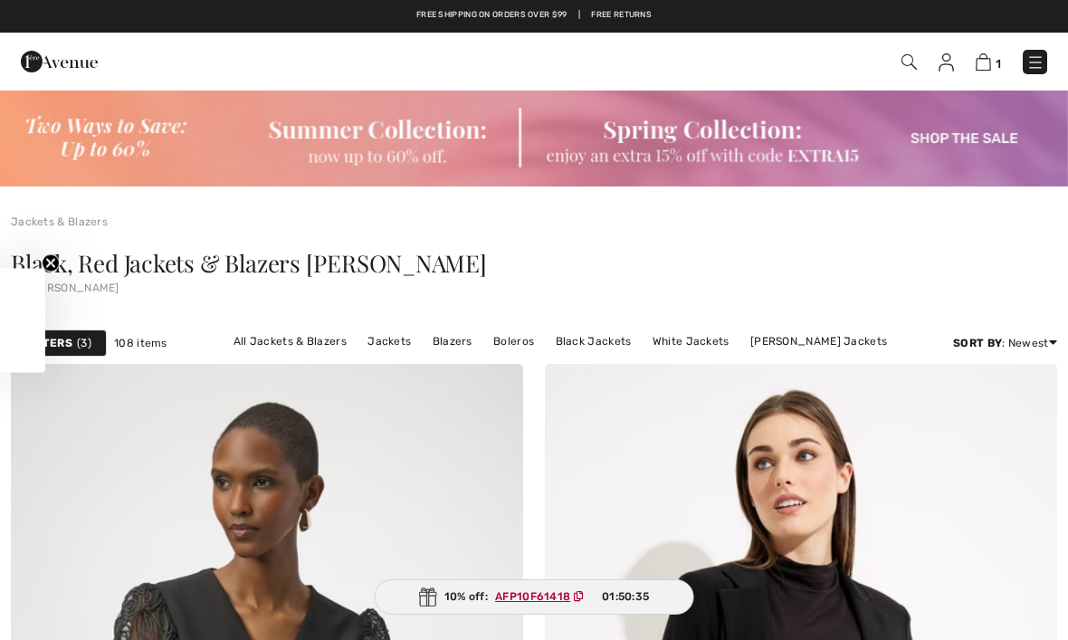
checkbox input "true"
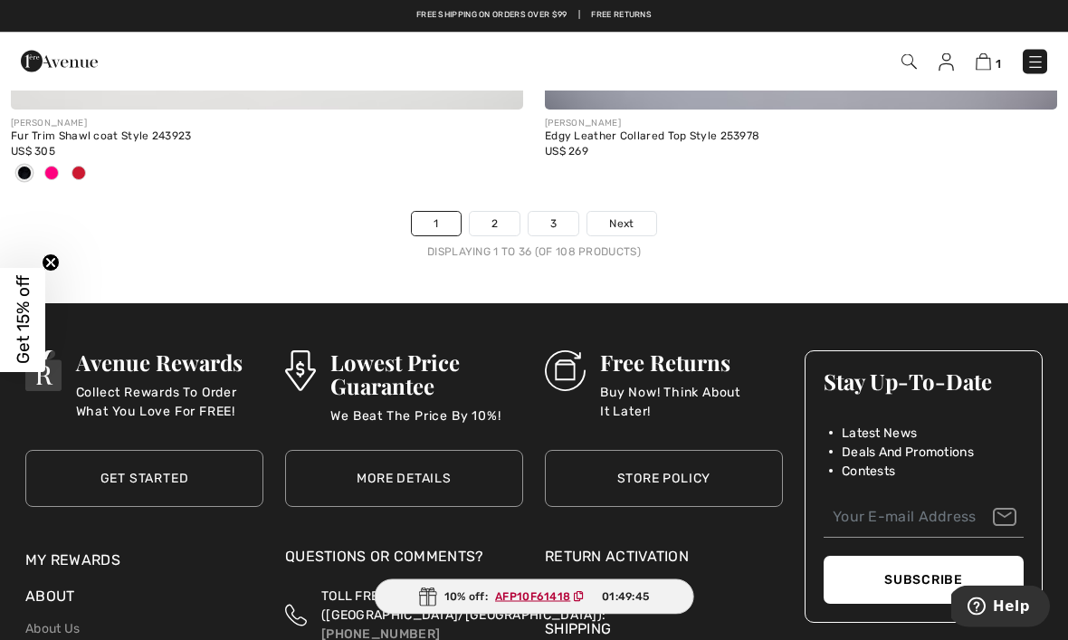
scroll to position [15988, 0]
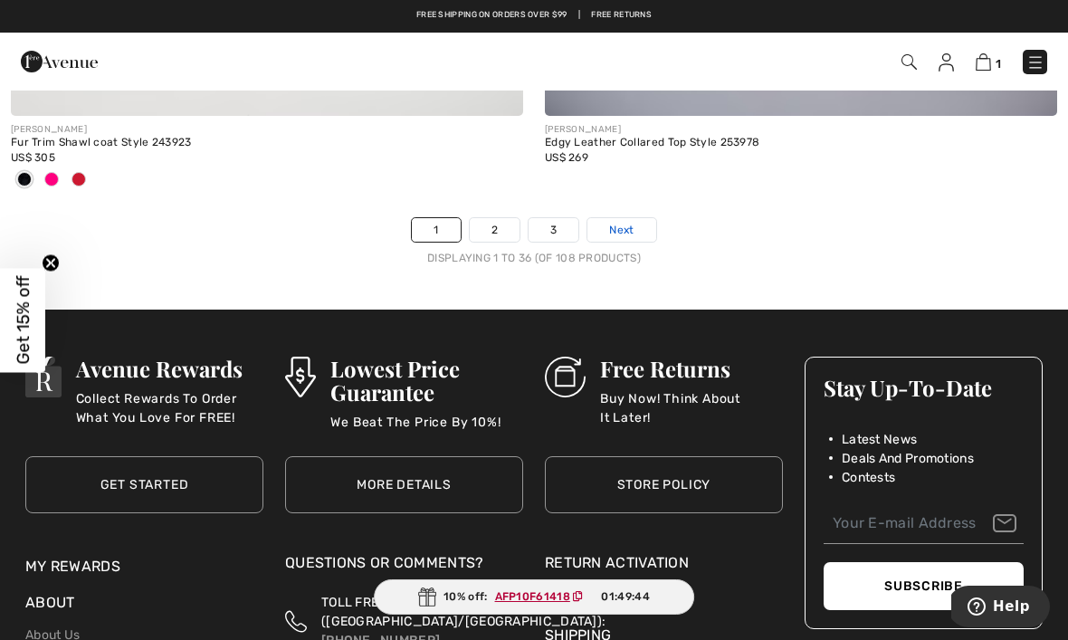
click at [628, 222] on span "Next" at bounding box center [621, 230] width 24 height 16
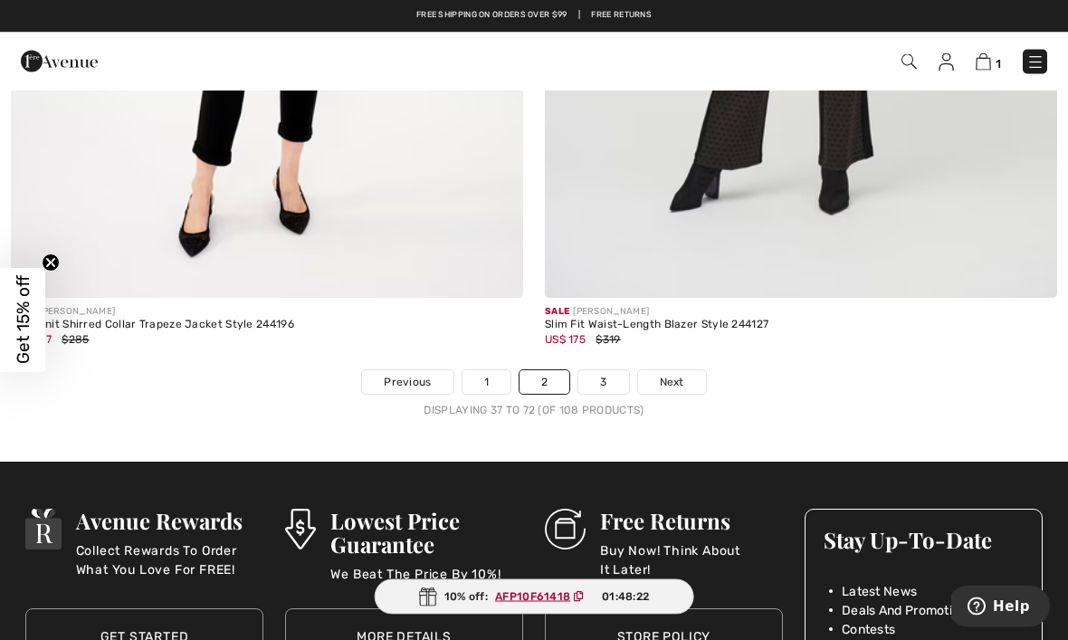
scroll to position [15927, 0]
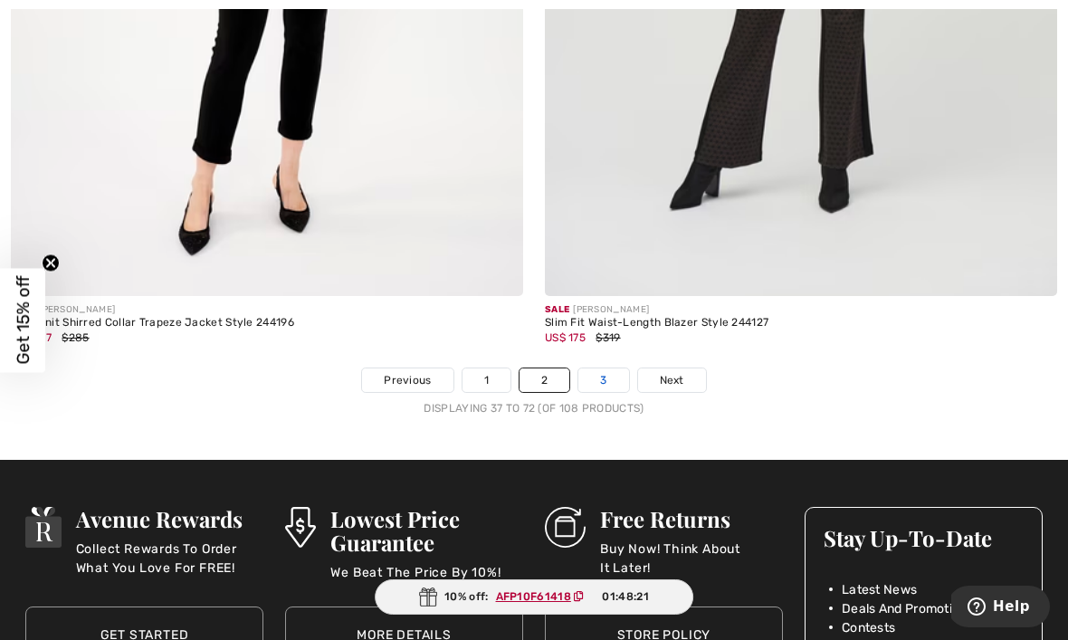
click at [611, 378] on link "3" at bounding box center [603, 380] width 50 height 24
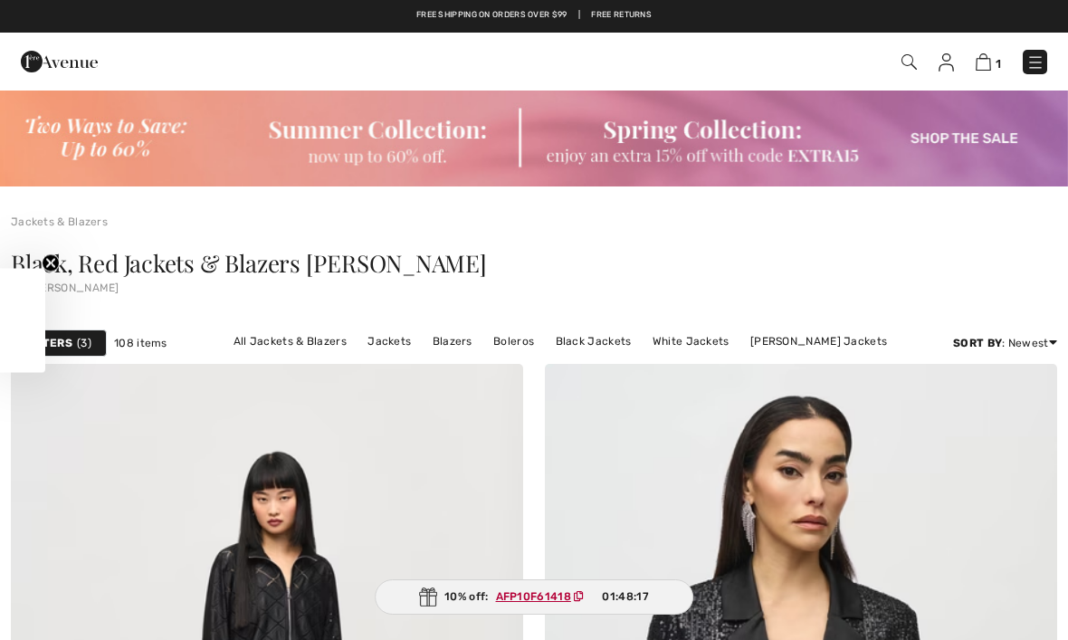
checkbox input "true"
click at [978, 67] on img at bounding box center [983, 61] width 15 height 17
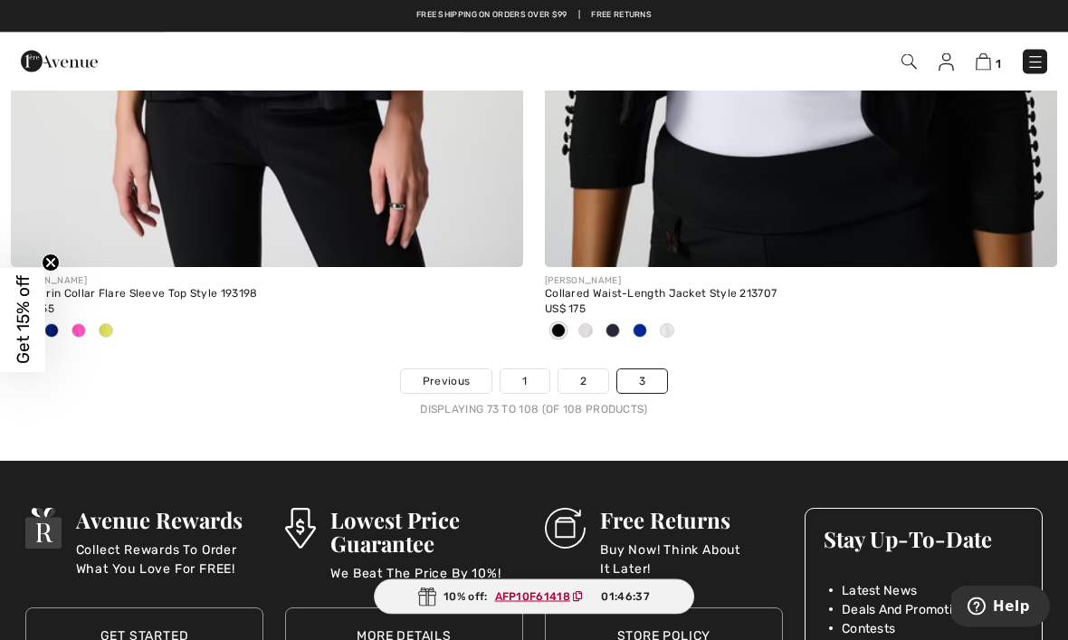
scroll to position [15748, 0]
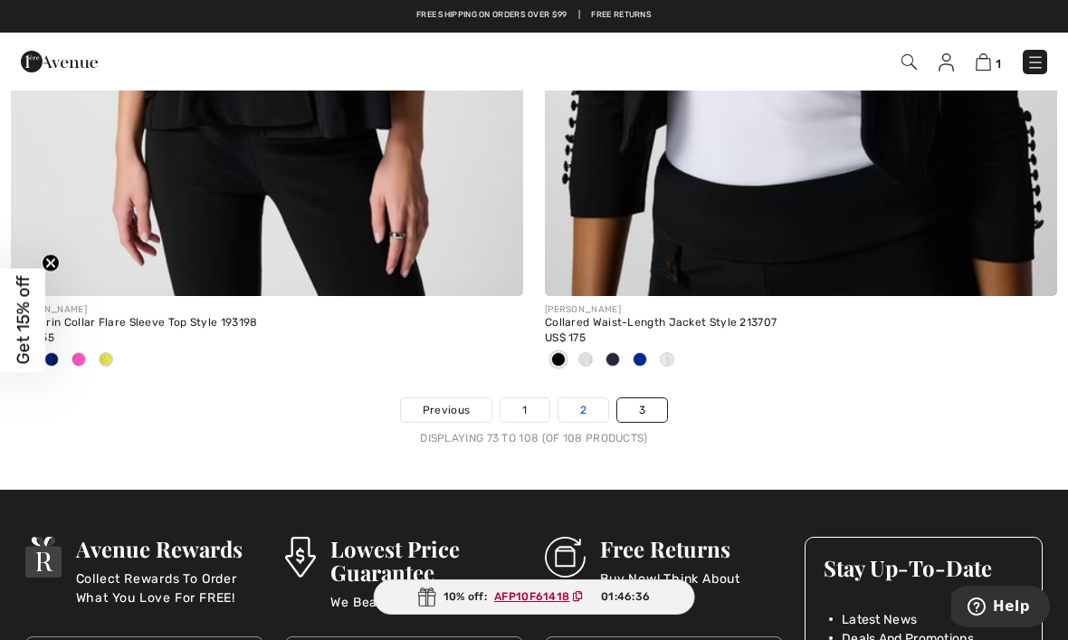
click at [585, 399] on link "2" at bounding box center [584, 410] width 50 height 24
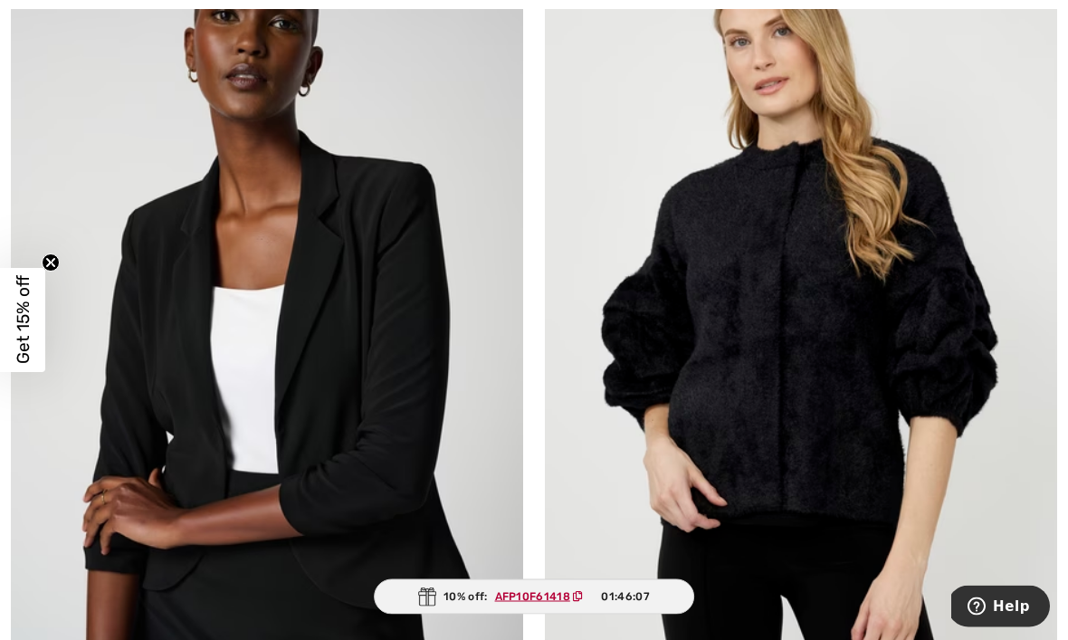
scroll to position [12940, 0]
click at [268, 425] on img at bounding box center [267, 320] width 512 height 769
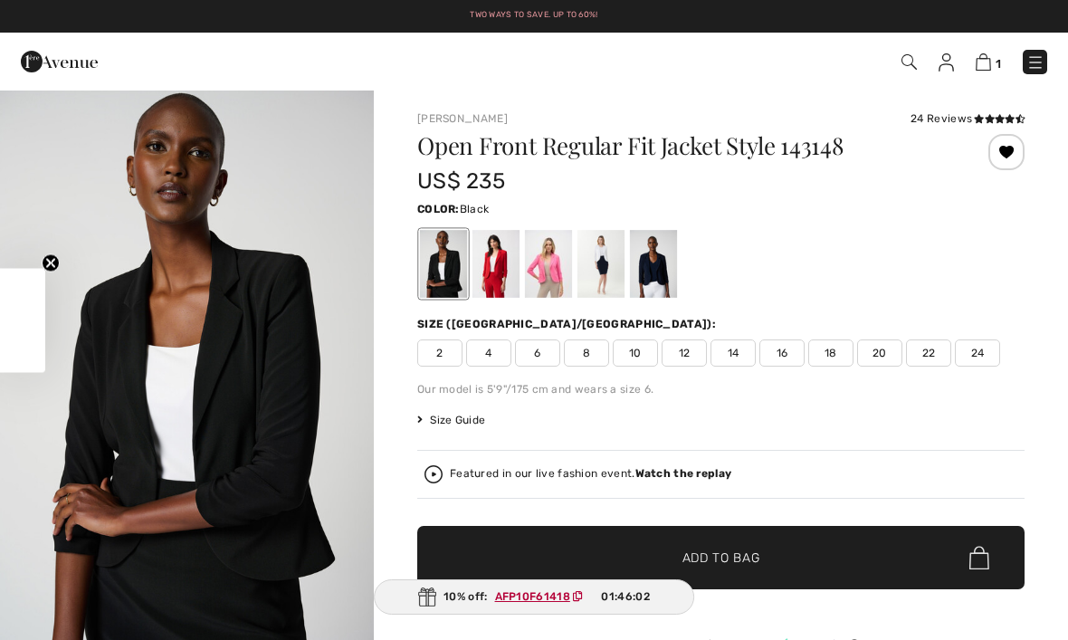
checkbox input "true"
click at [495, 265] on div at bounding box center [496, 264] width 47 height 68
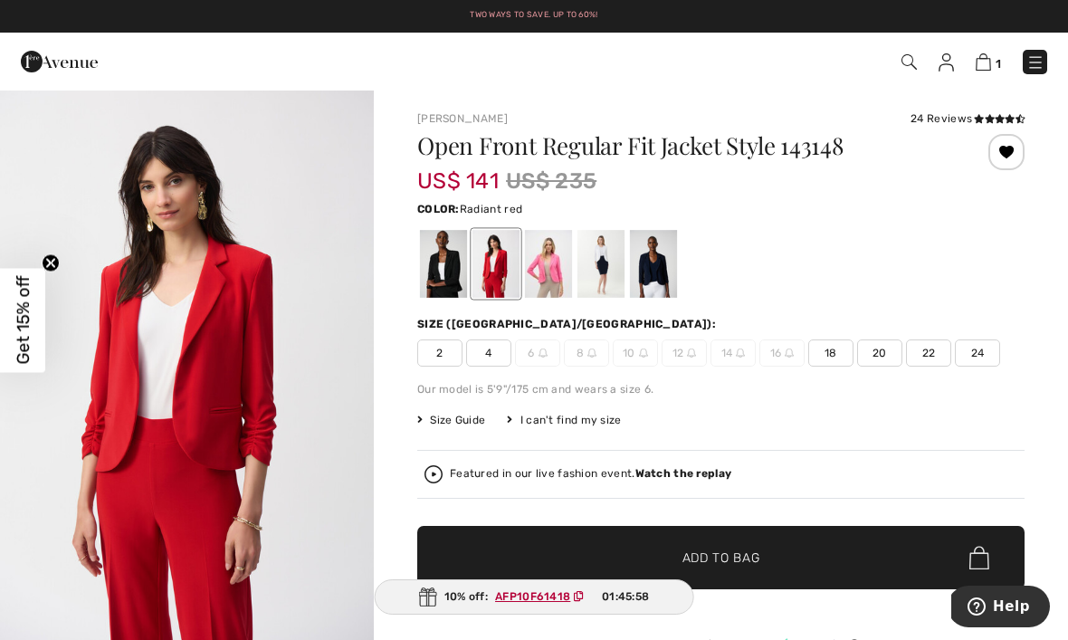
click at [881, 353] on span "20" at bounding box center [879, 352] width 45 height 27
click at [753, 559] on span "Add to Bag" at bounding box center [722, 558] width 78 height 19
click at [981, 63] on img at bounding box center [981, 61] width 15 height 17
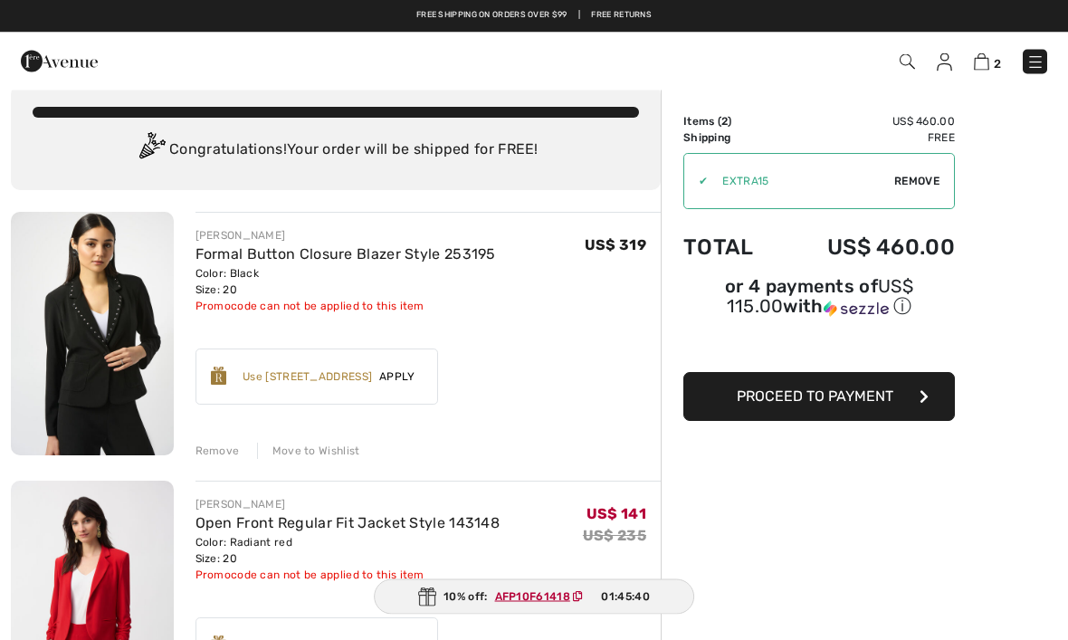
scroll to position [24, 0]
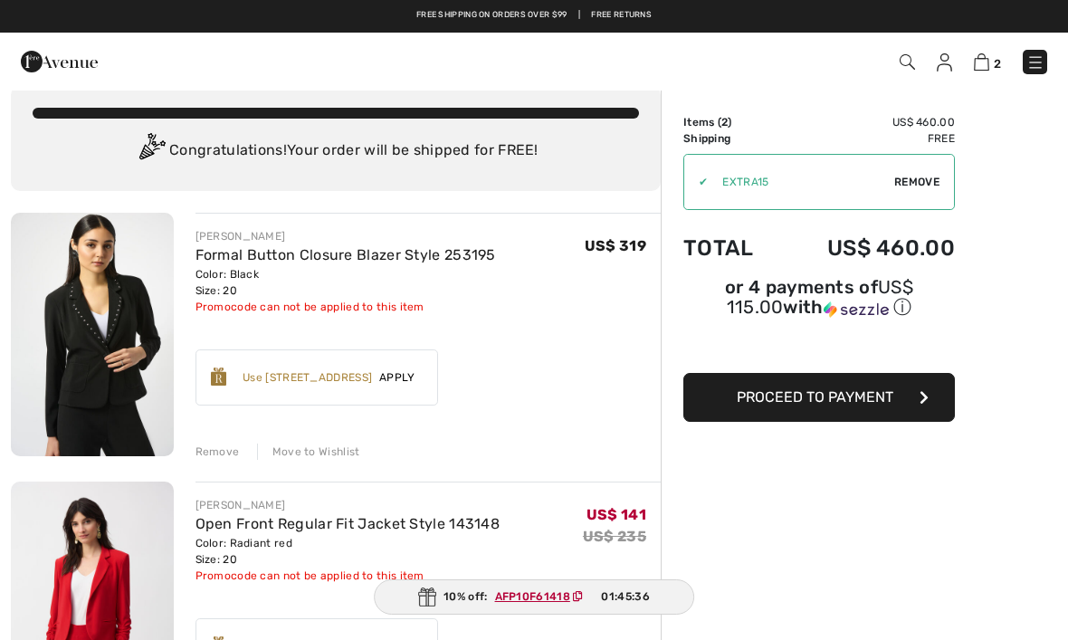
click at [537, 603] on ins "AFP10F61418" at bounding box center [532, 596] width 75 height 13
click at [531, 603] on ins "AFP10F61418" at bounding box center [531, 596] width 75 height 13
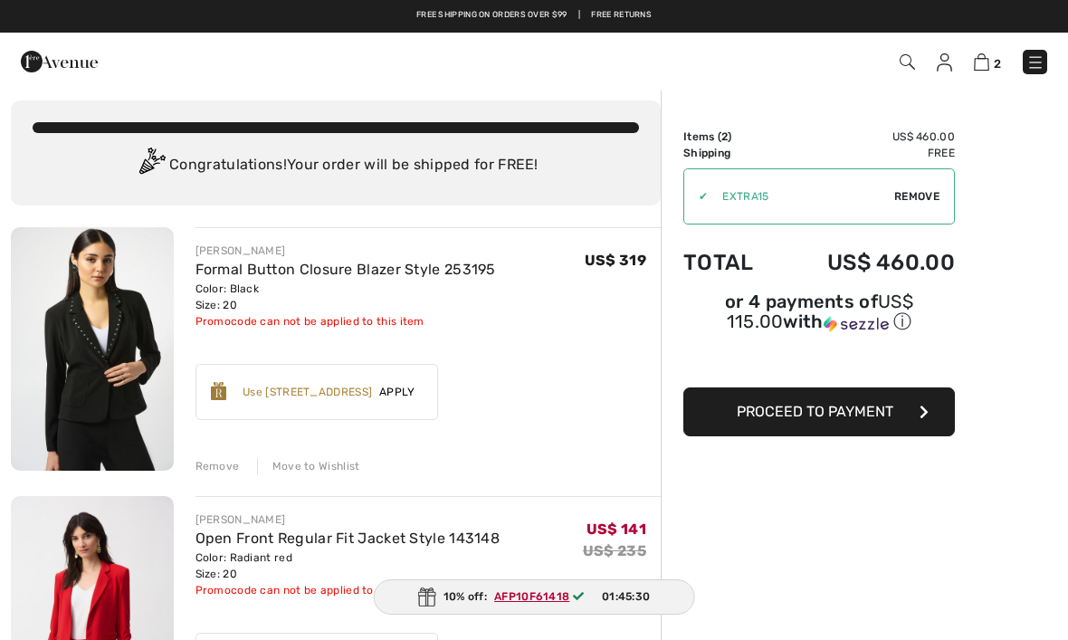
scroll to position [0, 0]
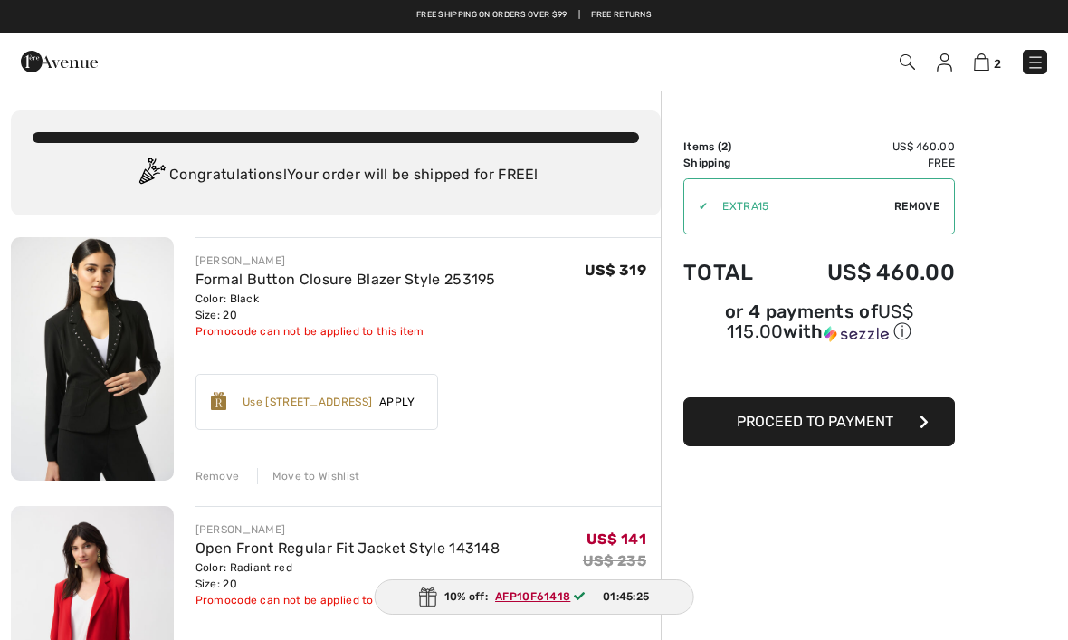
click at [228, 475] on div "Remove" at bounding box center [218, 476] width 44 height 16
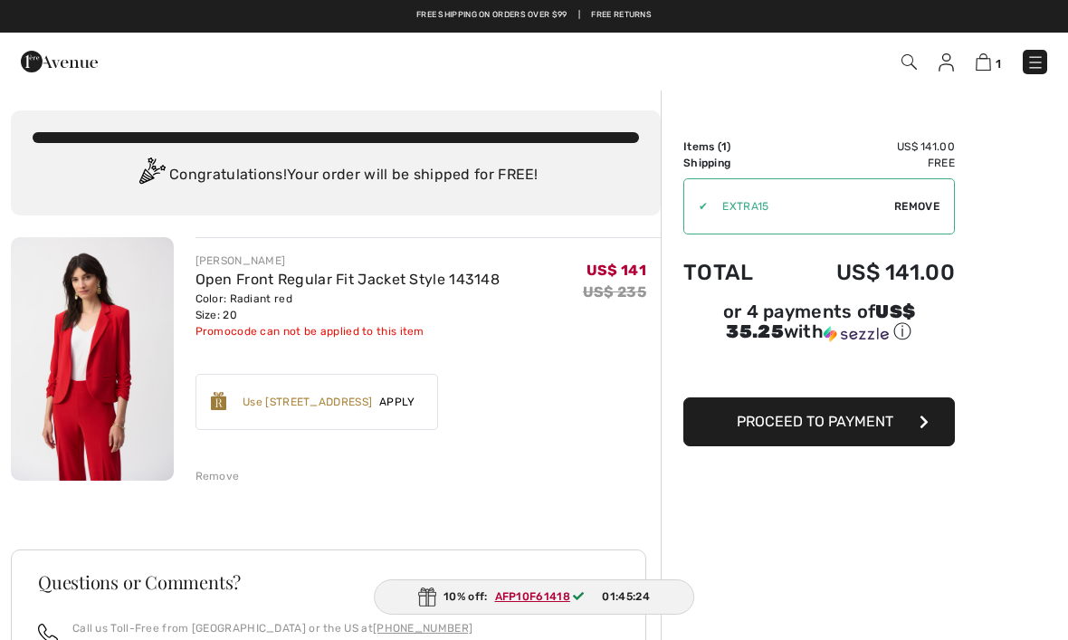
click at [218, 470] on div "Remove" at bounding box center [218, 476] width 44 height 16
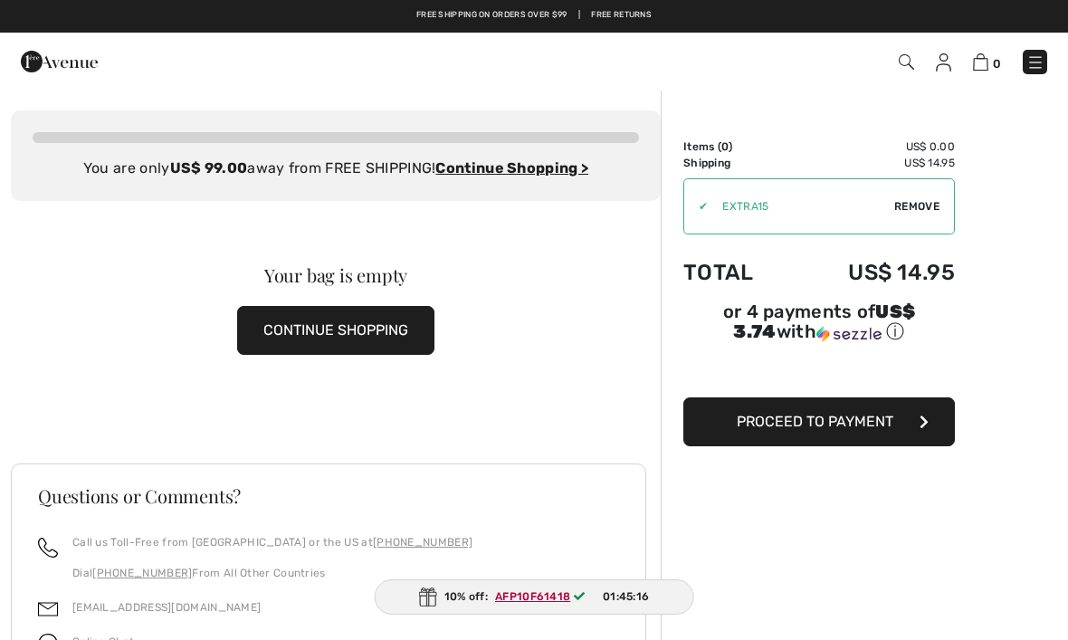
click at [557, 594] on ins "AFP10F61418" at bounding box center [532, 596] width 75 height 13
click at [531, 598] on ins "AFP10F61418" at bounding box center [533, 596] width 75 height 13
click at [897, 211] on span "Remove" at bounding box center [916, 206] width 45 height 16
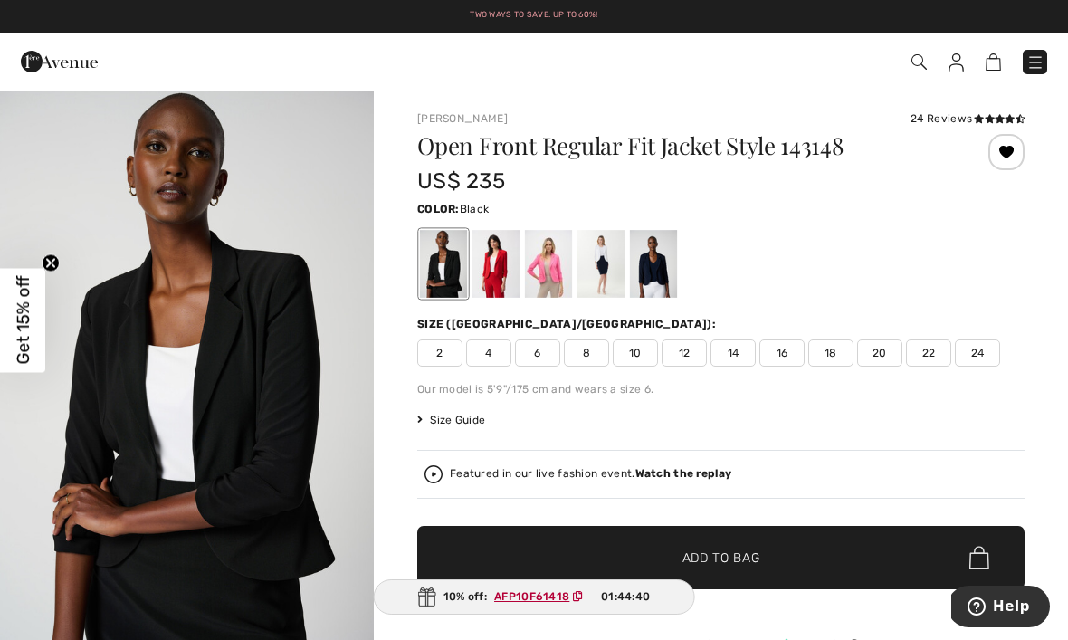
click at [1034, 66] on img at bounding box center [1036, 62] width 18 height 18
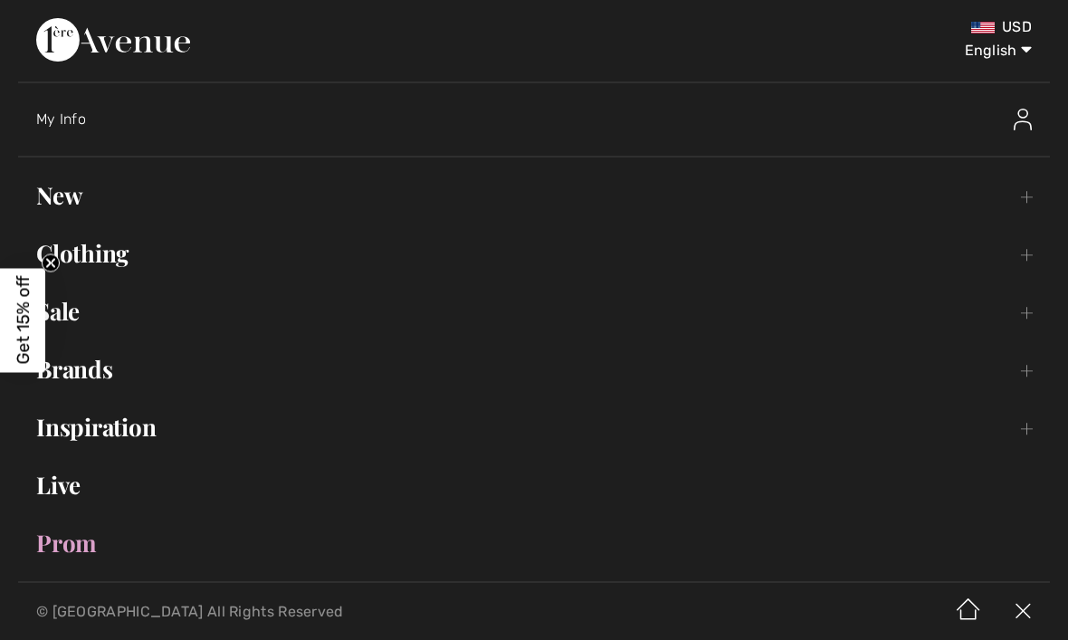
click at [1023, 308] on link "Sale Toggle submenu" at bounding box center [534, 312] width 1032 height 40
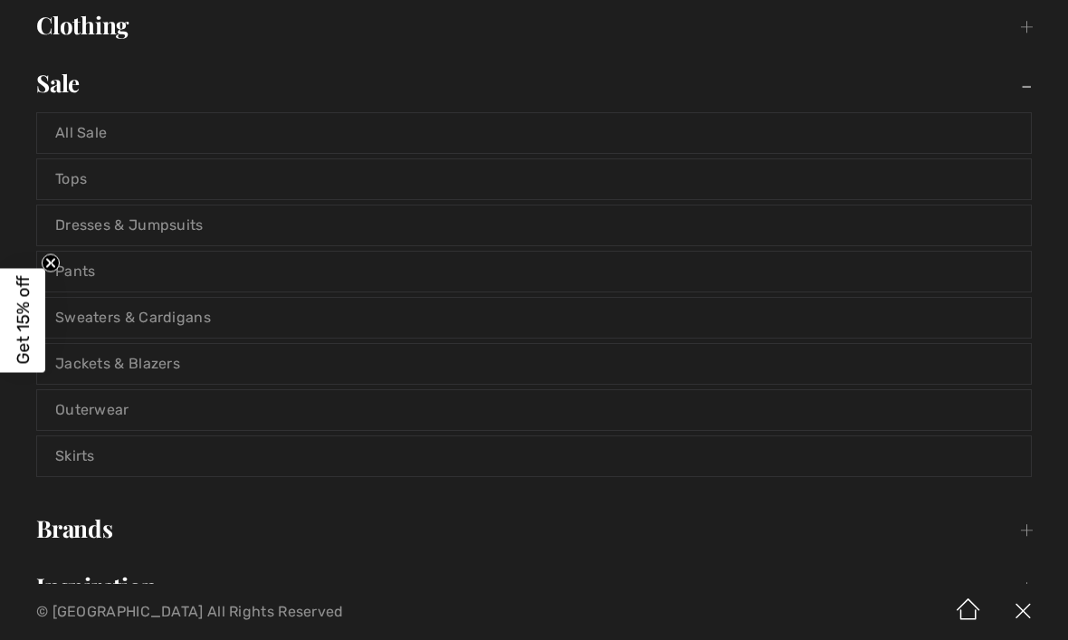
scroll to position [232, 0]
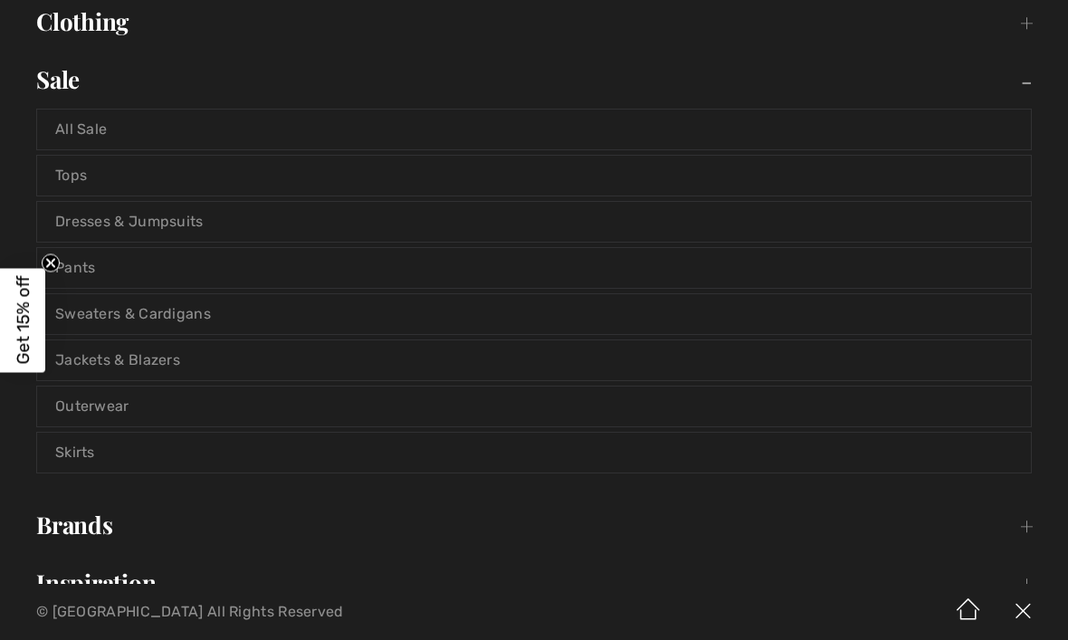
click at [198, 361] on link "Jackets & Blazers" at bounding box center [534, 360] width 994 height 40
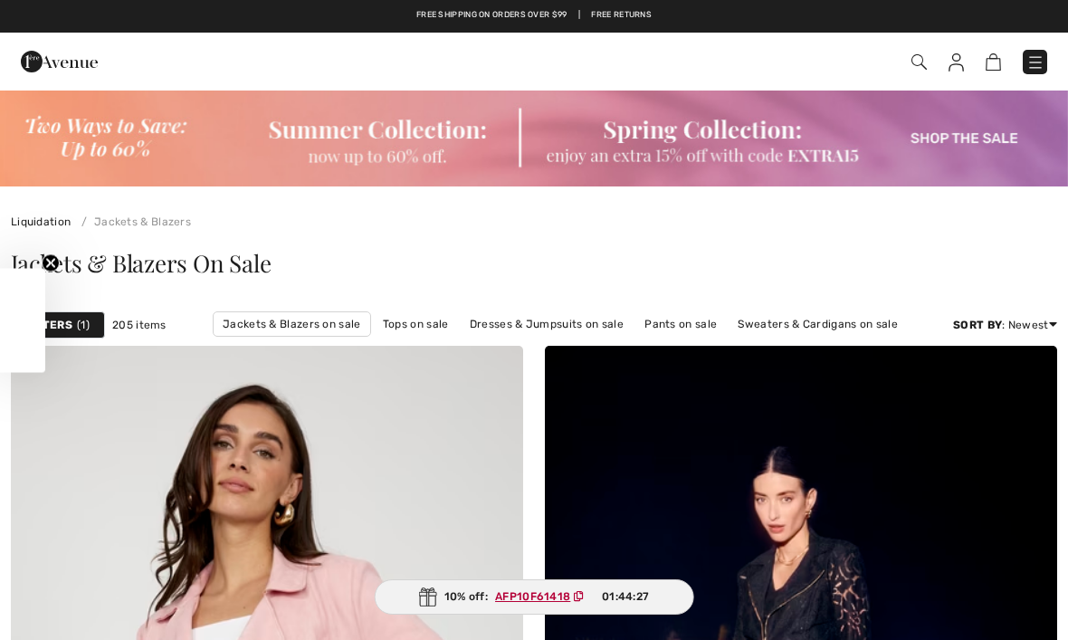
checkbox input "true"
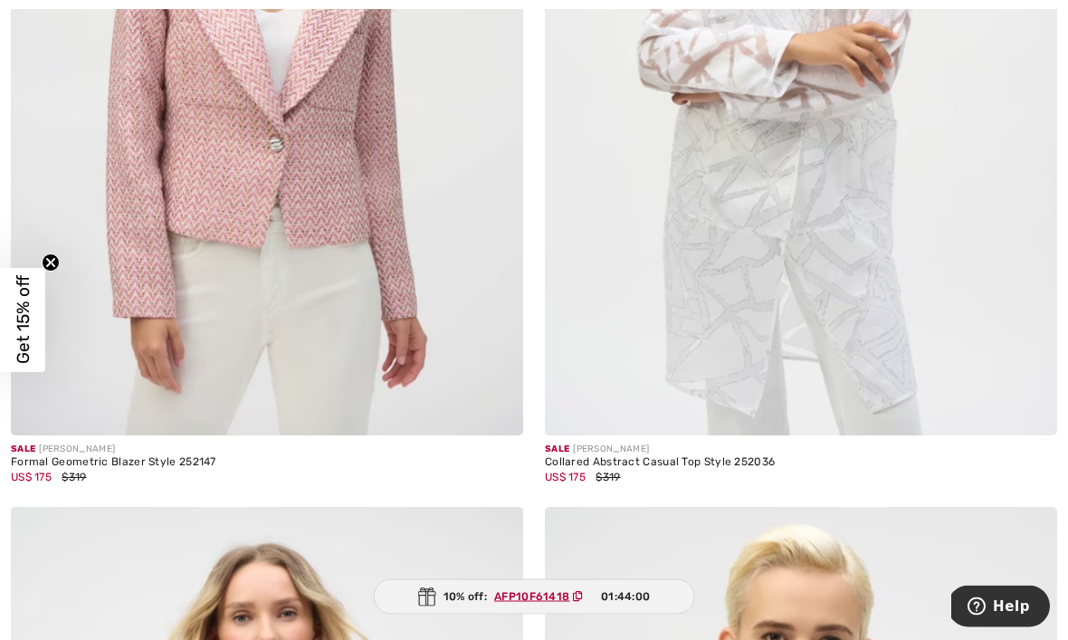
scroll to position [6006, 0]
click at [260, 177] on img at bounding box center [267, 50] width 512 height 769
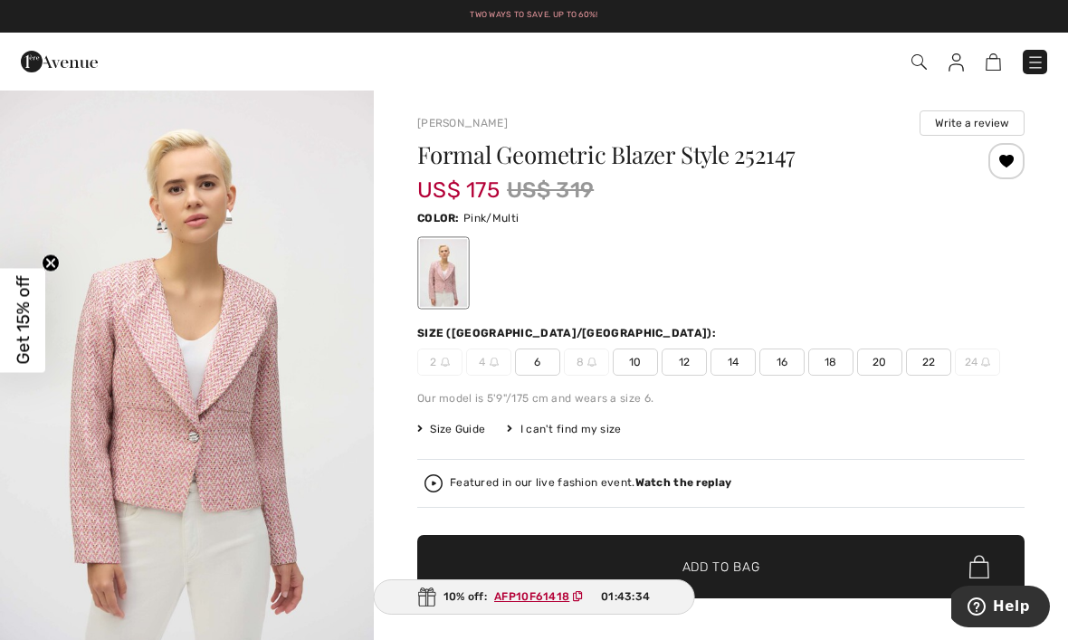
click at [874, 360] on span "20" at bounding box center [879, 362] width 45 height 27
click at [733, 561] on span "Add to Bag" at bounding box center [722, 567] width 78 height 19
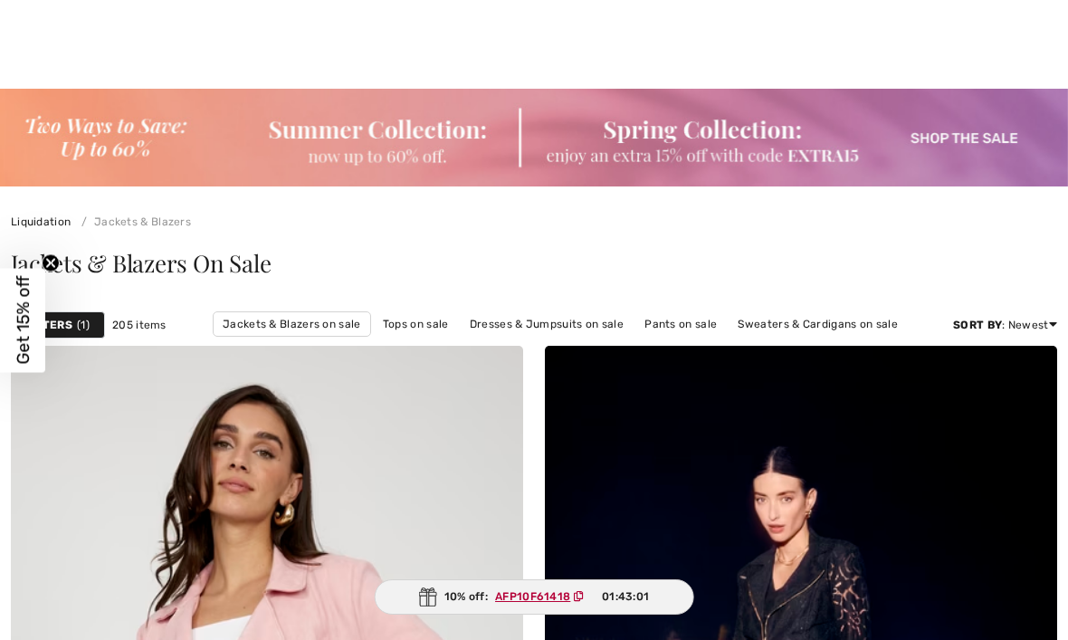
checkbox input "true"
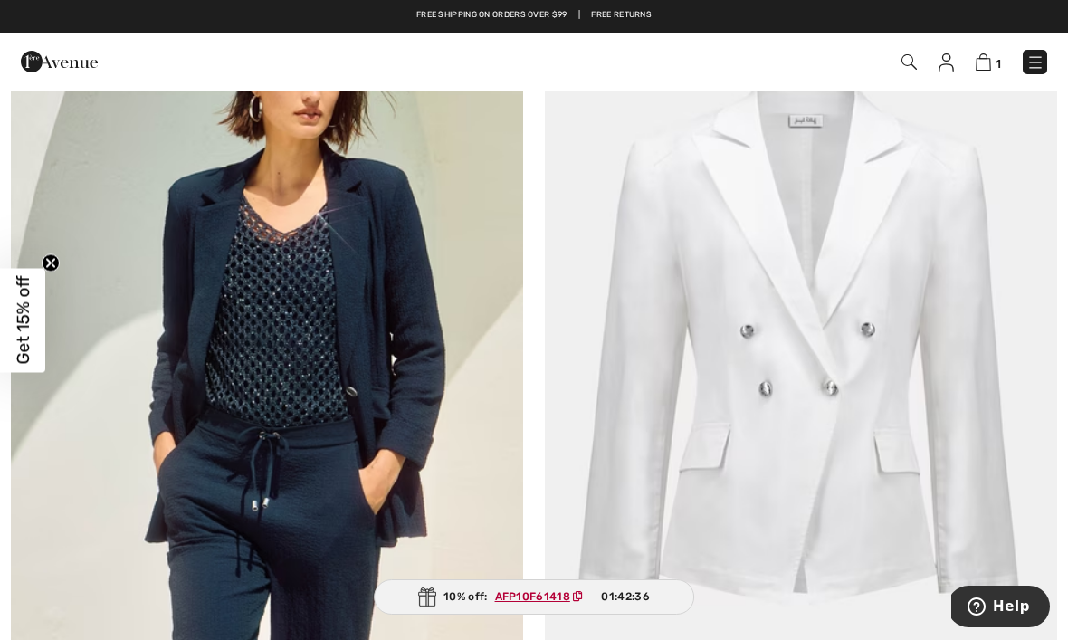
scroll to position [13532, 0]
click at [285, 400] on img at bounding box center [267, 370] width 512 height 769
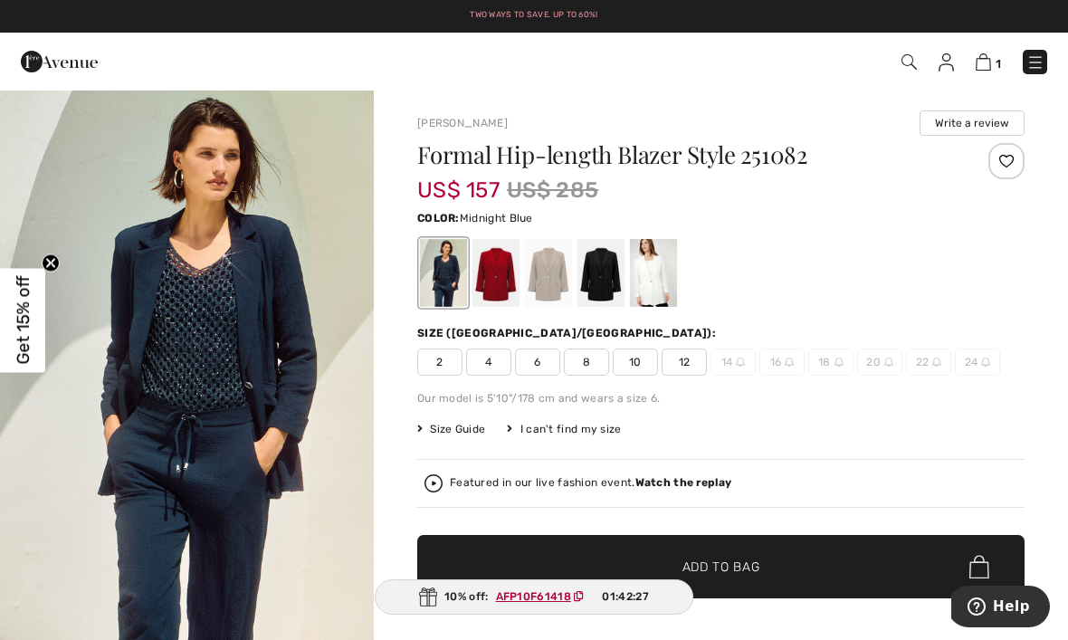
click at [506, 268] on div at bounding box center [496, 273] width 47 height 68
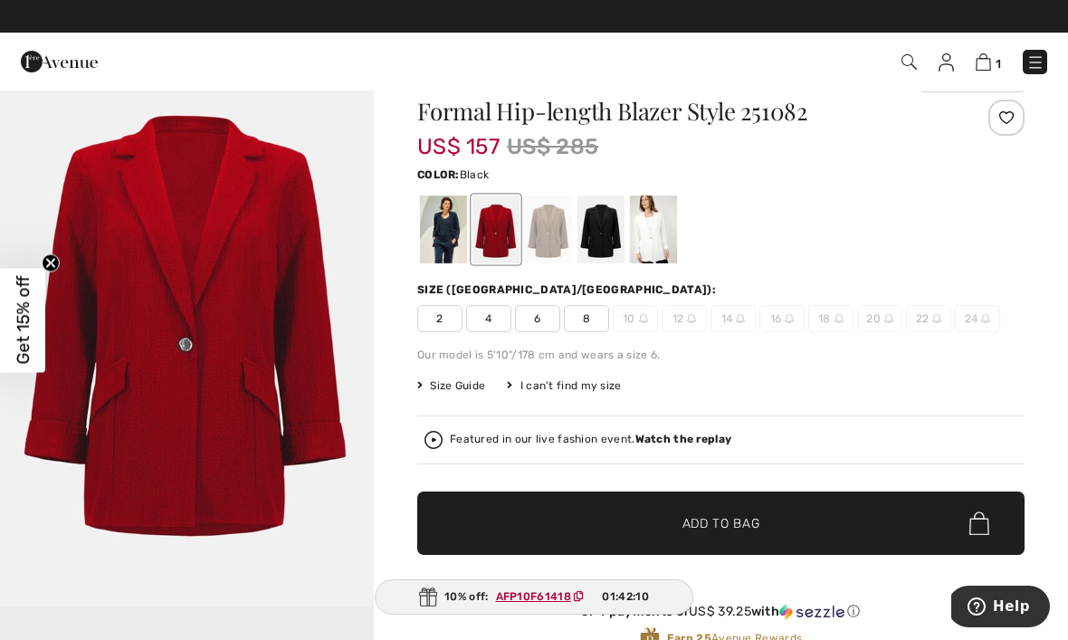
click at [600, 231] on div at bounding box center [601, 230] width 47 height 68
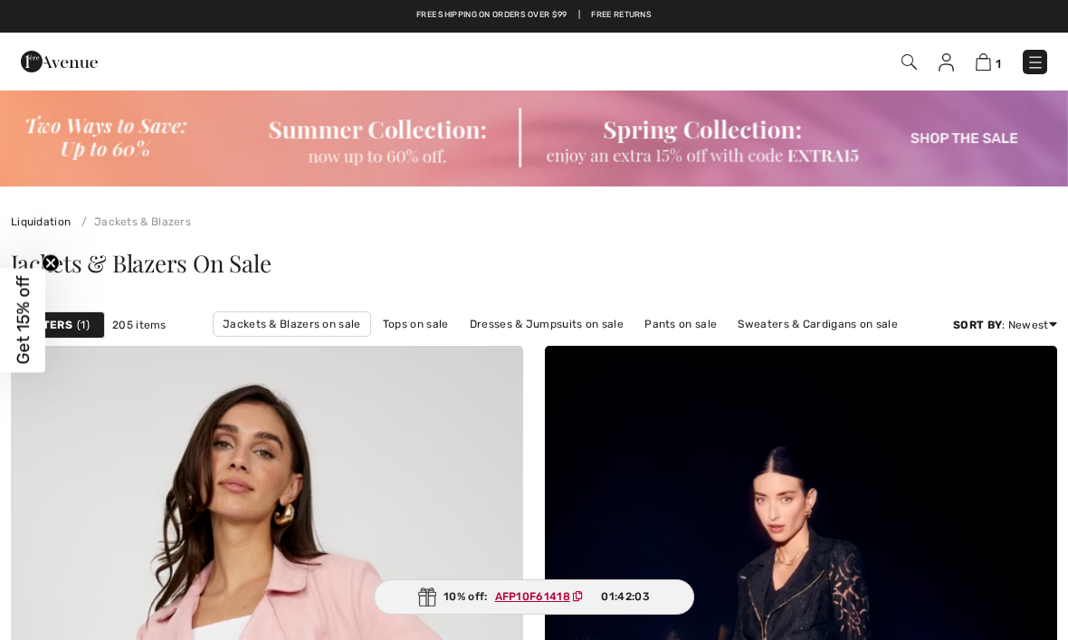
checkbox input "true"
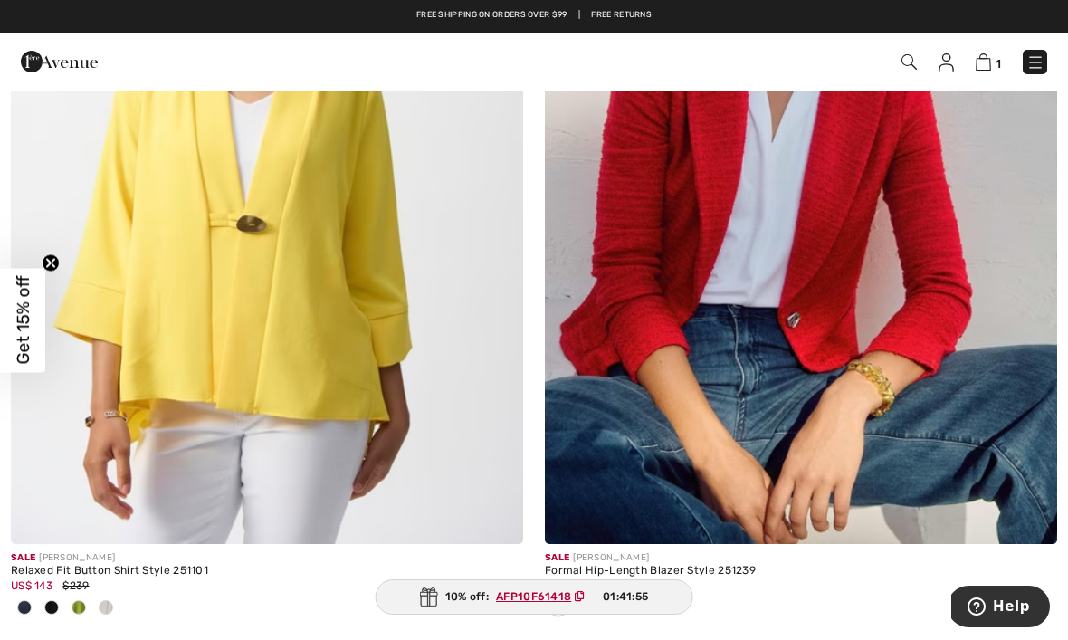
scroll to position [15479, 0]
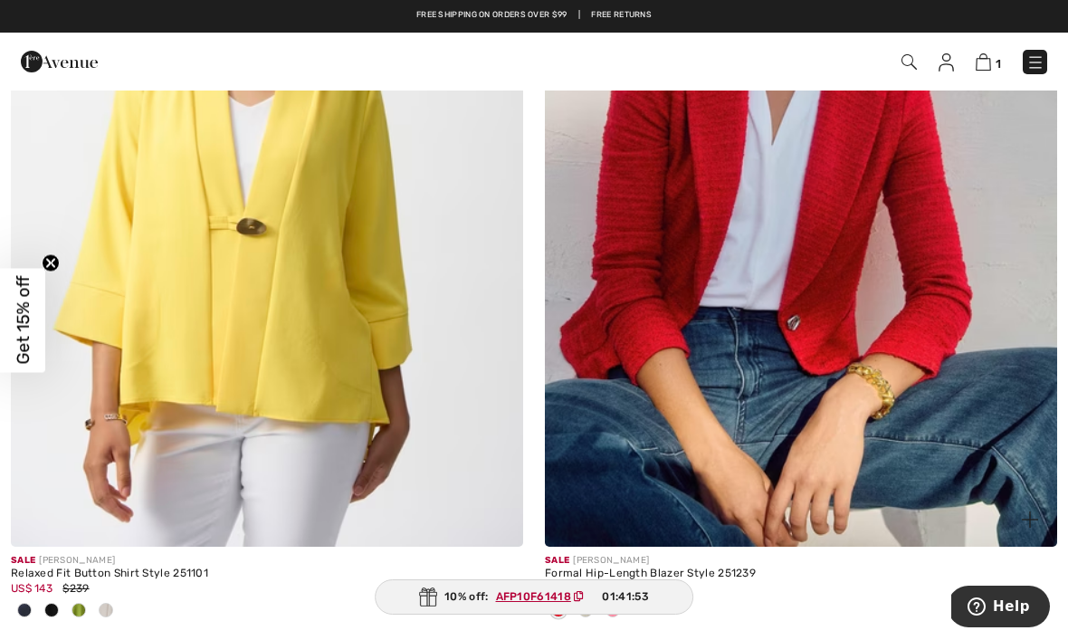
click at [864, 250] on img at bounding box center [801, 162] width 512 height 769
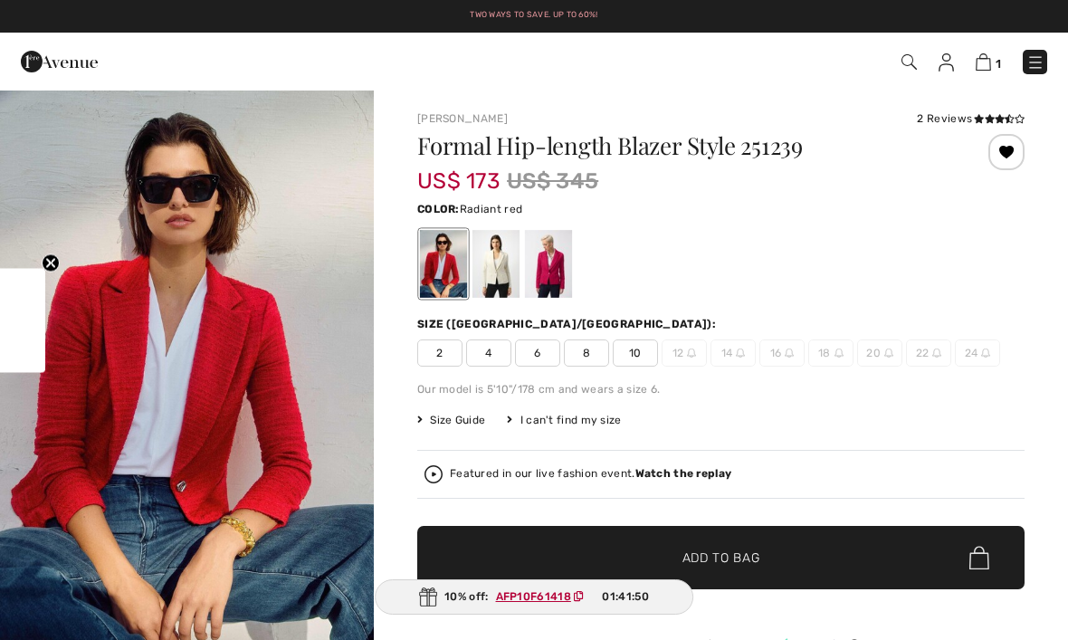
checkbox input "true"
click at [949, 126] on div "2 Reviews" at bounding box center [971, 118] width 108 height 16
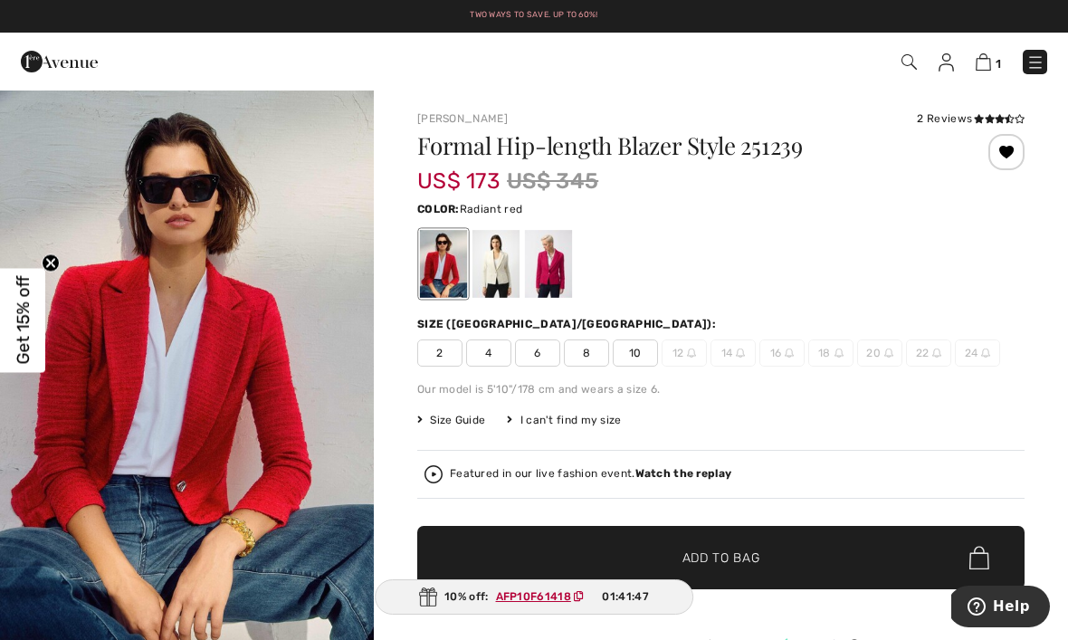
click at [936, 125] on div "2 Reviews" at bounding box center [971, 118] width 108 height 16
click at [554, 271] on div at bounding box center [548, 264] width 47 height 68
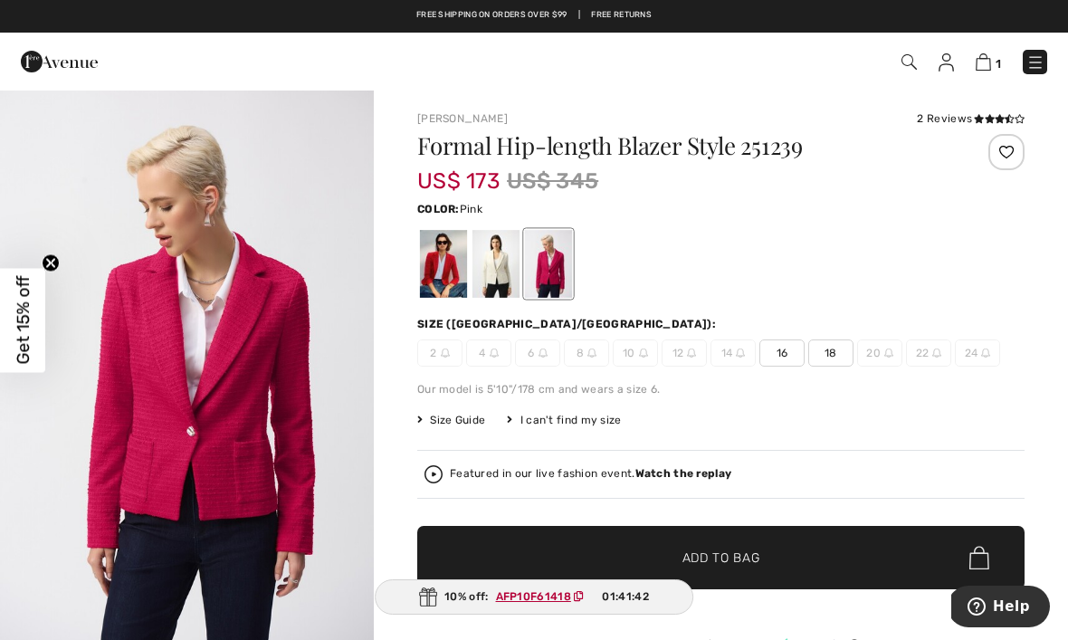
click at [503, 267] on div at bounding box center [496, 264] width 47 height 68
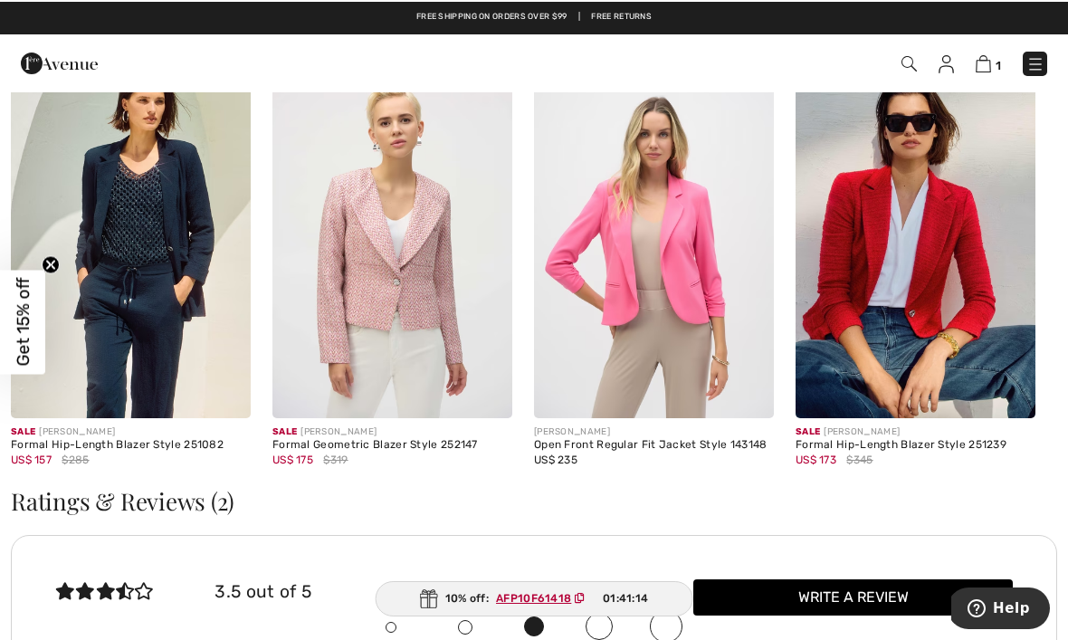
scroll to position [2083, 0]
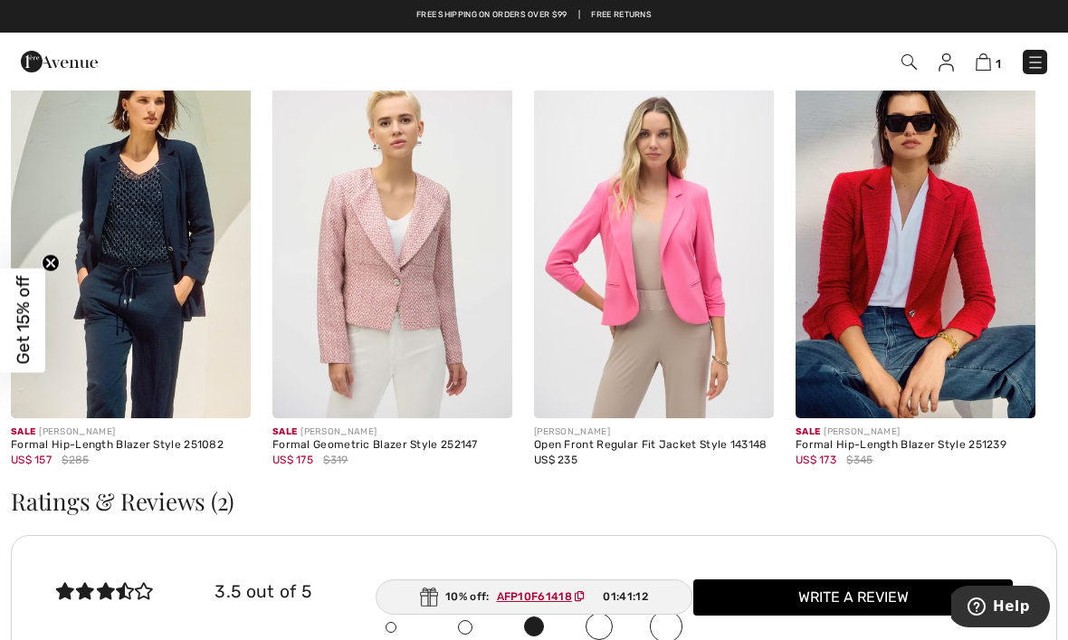
click at [685, 254] on img at bounding box center [654, 239] width 240 height 360
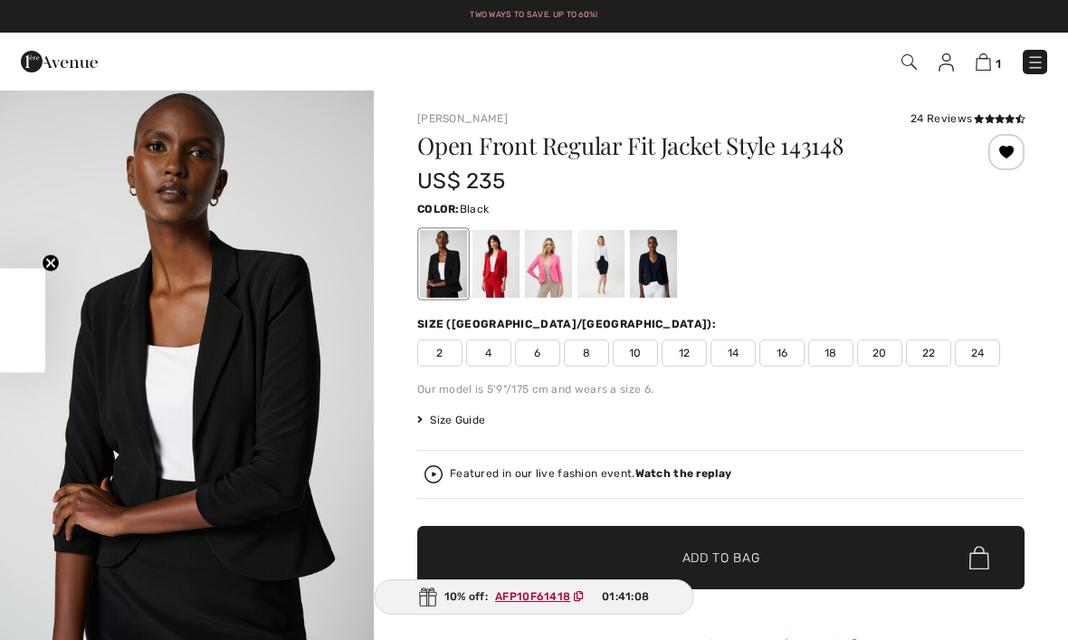
checkbox input "true"
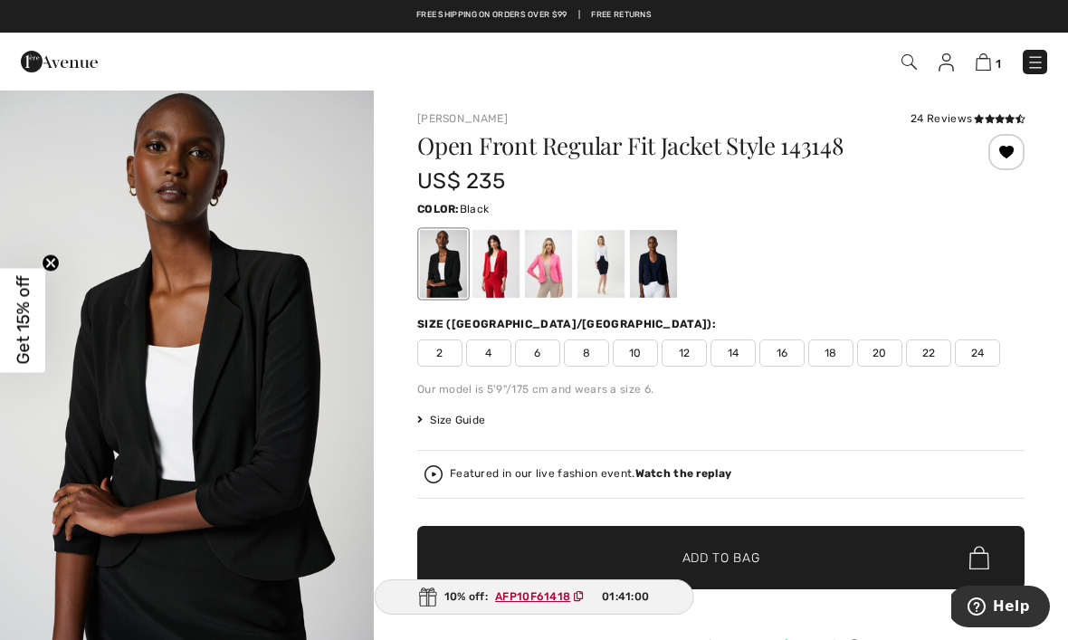
click at [502, 268] on div at bounding box center [496, 264] width 47 height 68
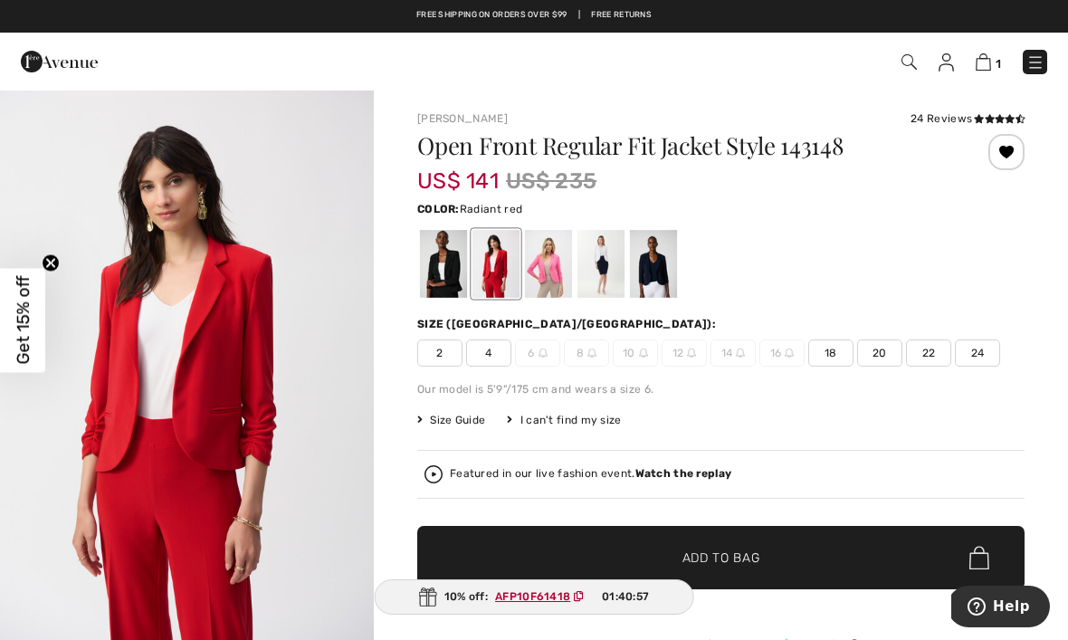
click at [882, 346] on span "20" at bounding box center [879, 352] width 45 height 27
click at [726, 563] on span "Add to Bag" at bounding box center [722, 558] width 78 height 19
click at [978, 69] on img at bounding box center [981, 61] width 15 height 17
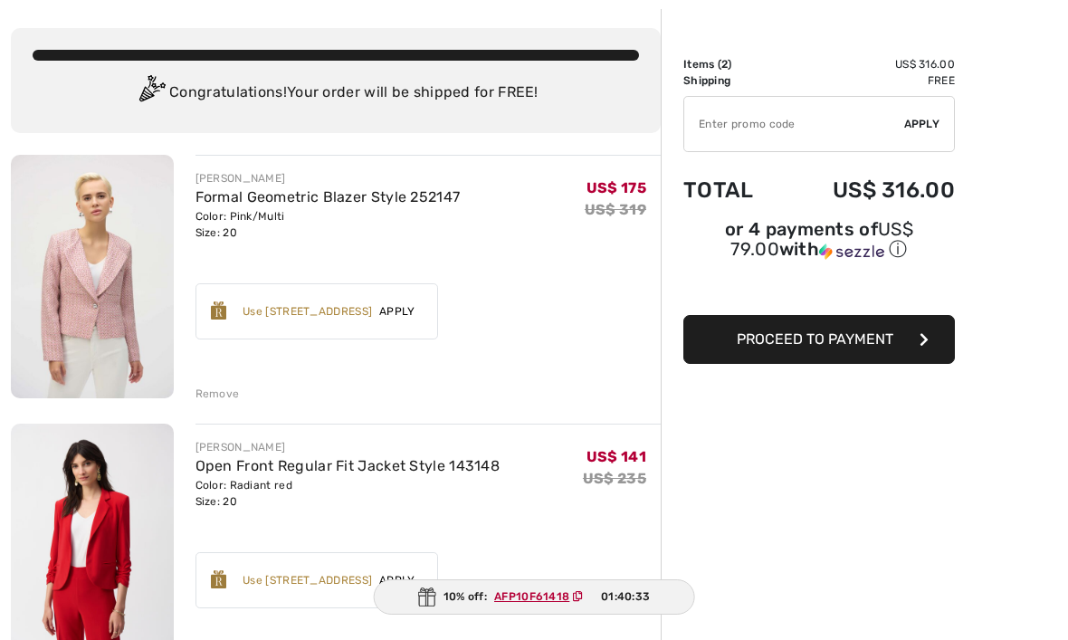
scroll to position [85, 0]
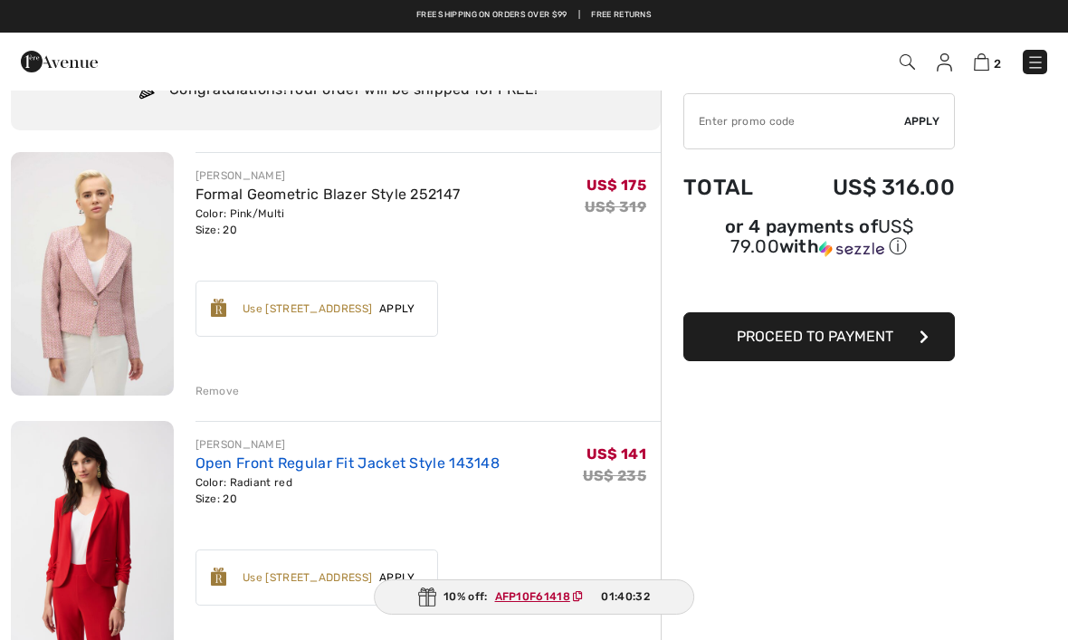
click at [307, 469] on link "Open Front Regular Fit Jacket Style 143148" at bounding box center [348, 462] width 305 height 17
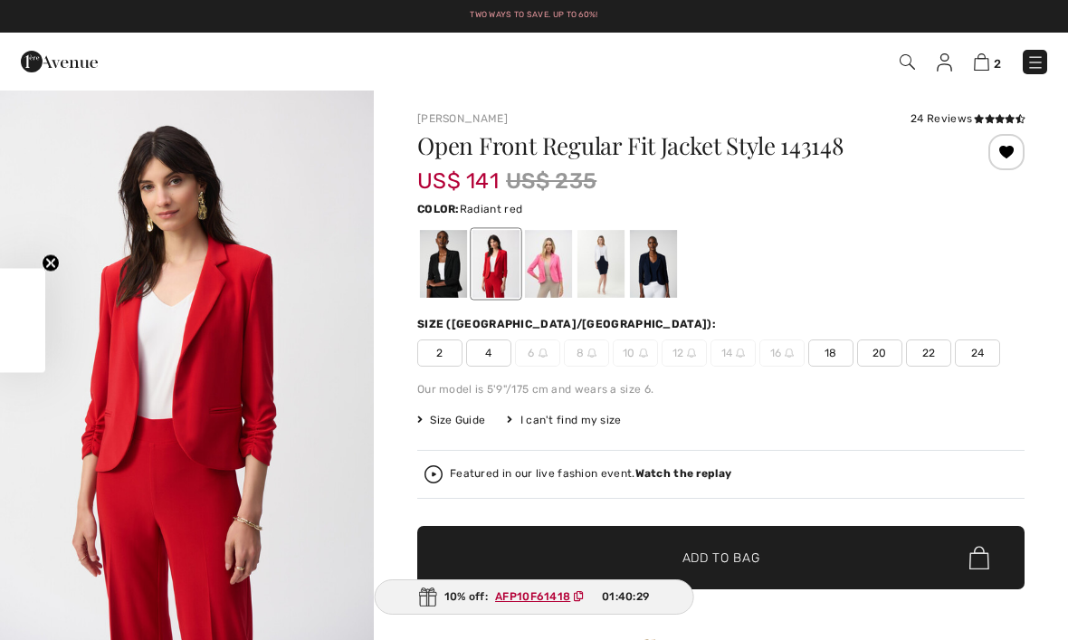
checkbox input "true"
click at [445, 265] on div at bounding box center [443, 264] width 47 height 68
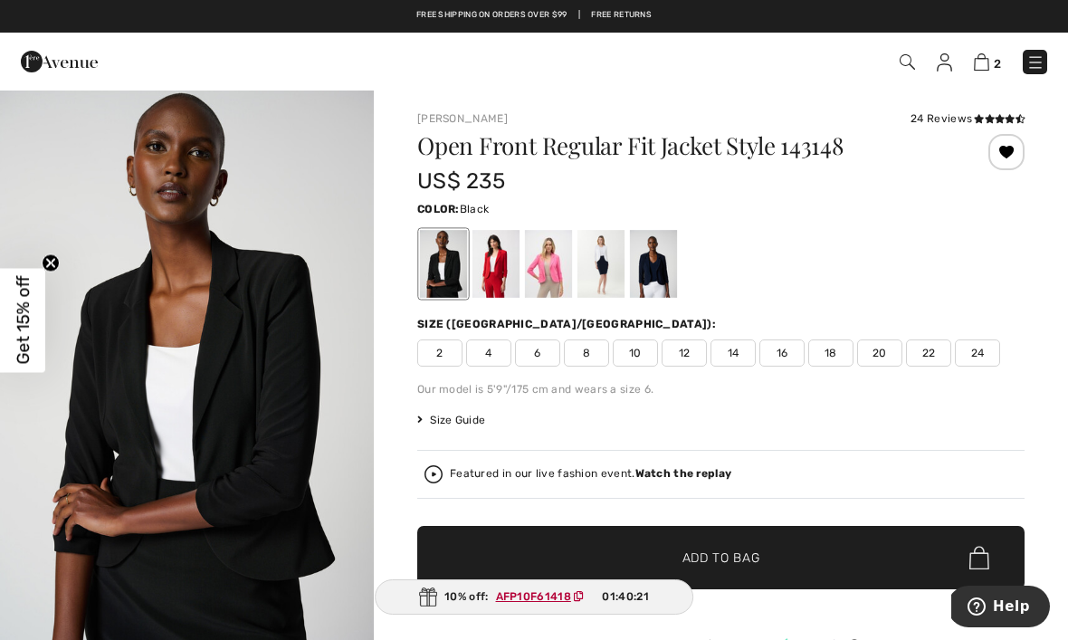
click at [879, 350] on span "20" at bounding box center [879, 352] width 45 height 27
click at [743, 561] on span "Add to Bag" at bounding box center [722, 558] width 78 height 19
click at [983, 70] on img at bounding box center [981, 61] width 15 height 17
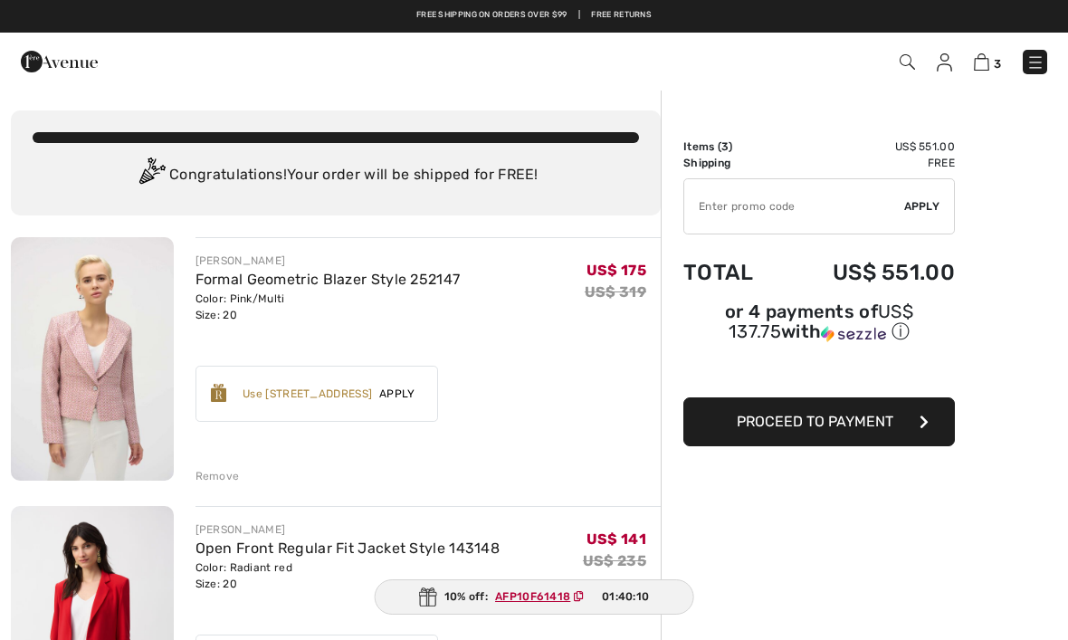
click at [221, 476] on div "Remove" at bounding box center [218, 476] width 44 height 16
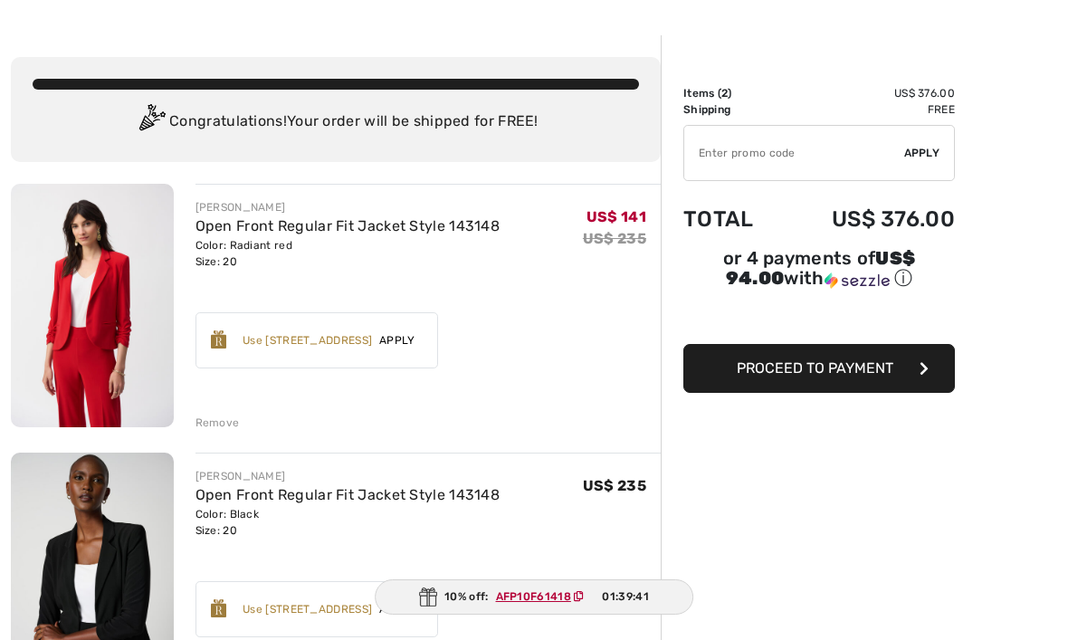
scroll to position [55, 0]
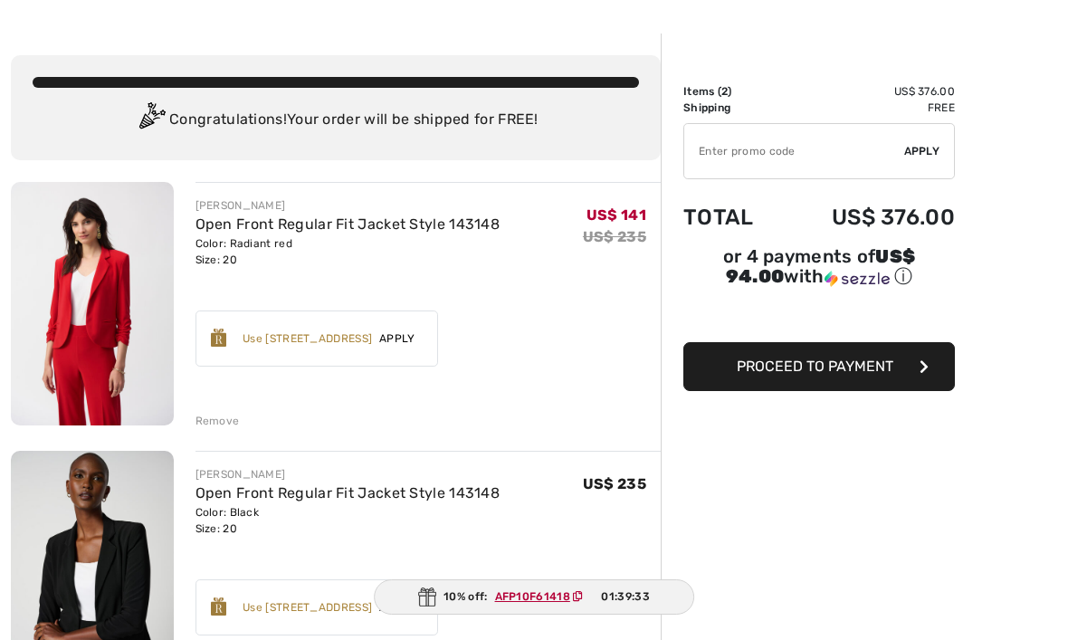
click at [832, 368] on span "Proceed to Payment" at bounding box center [815, 366] width 157 height 17
click at [750, 159] on input "TEXT" at bounding box center [794, 151] width 220 height 54
type input "AFP10F61418"
click at [921, 151] on span "Apply" at bounding box center [922, 152] width 36 height 16
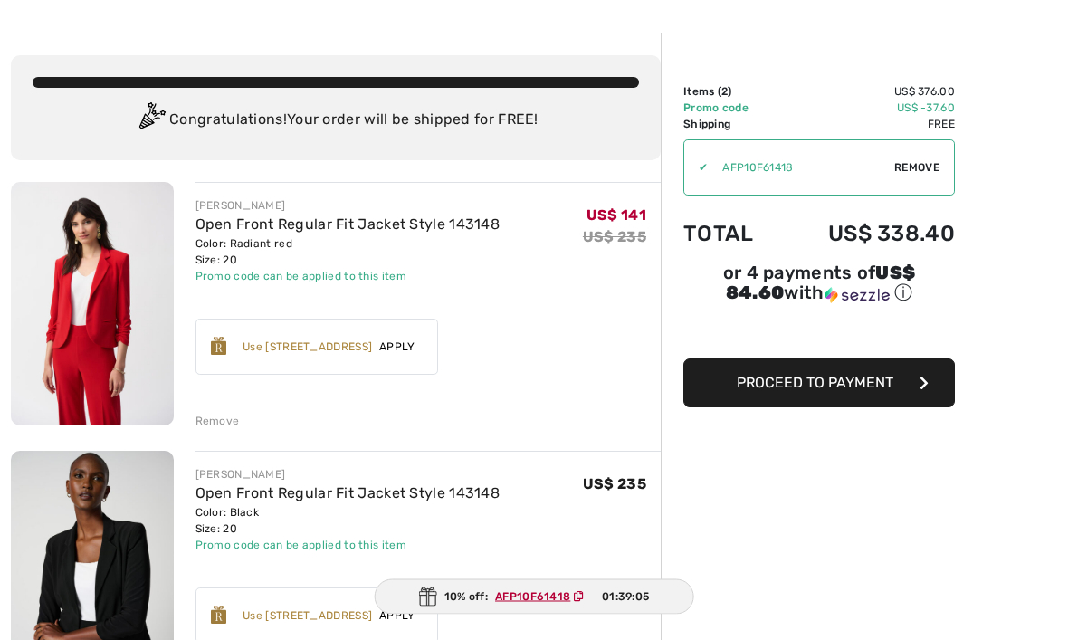
scroll to position [55, 0]
click at [217, 421] on div "Remove" at bounding box center [218, 421] width 44 height 16
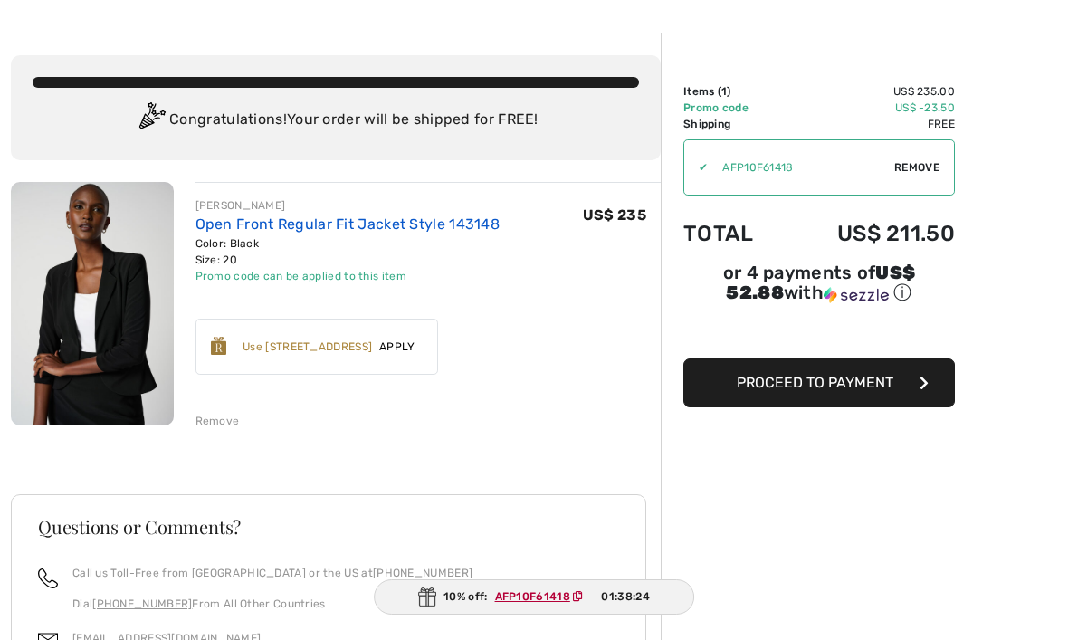
click at [238, 230] on link "Open Front Regular Fit Jacket Style 143148" at bounding box center [348, 223] width 305 height 17
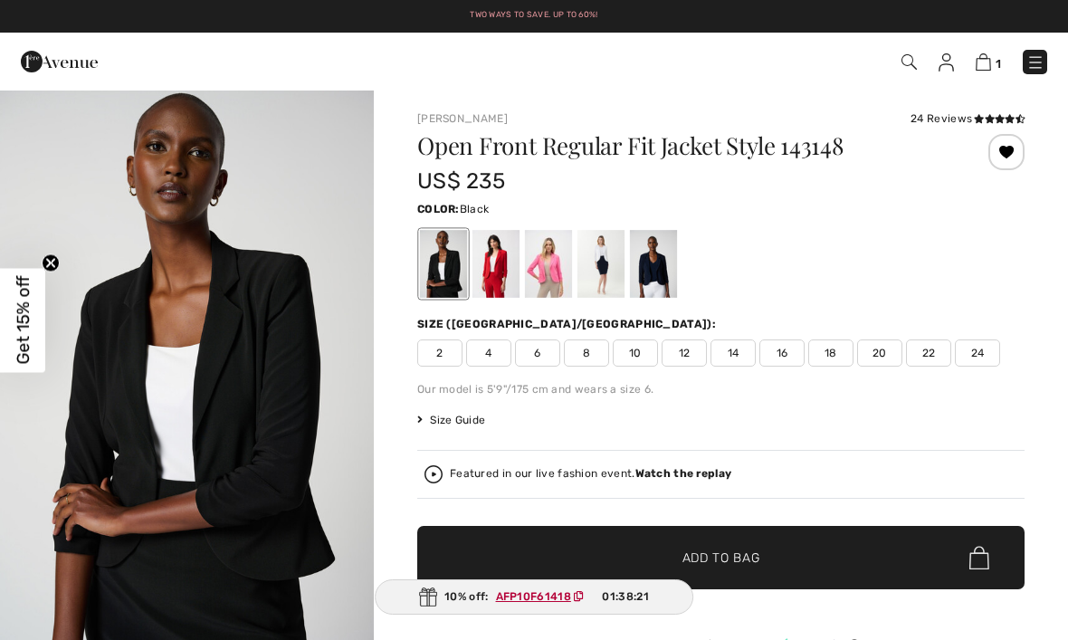
checkbox input "true"
click at [945, 127] on div "[PERSON_NAME] 24 Reviews 24 Reviews Open Front Regular Fit Jacket Style 143148 …" at bounding box center [720, 412] width 607 height 604
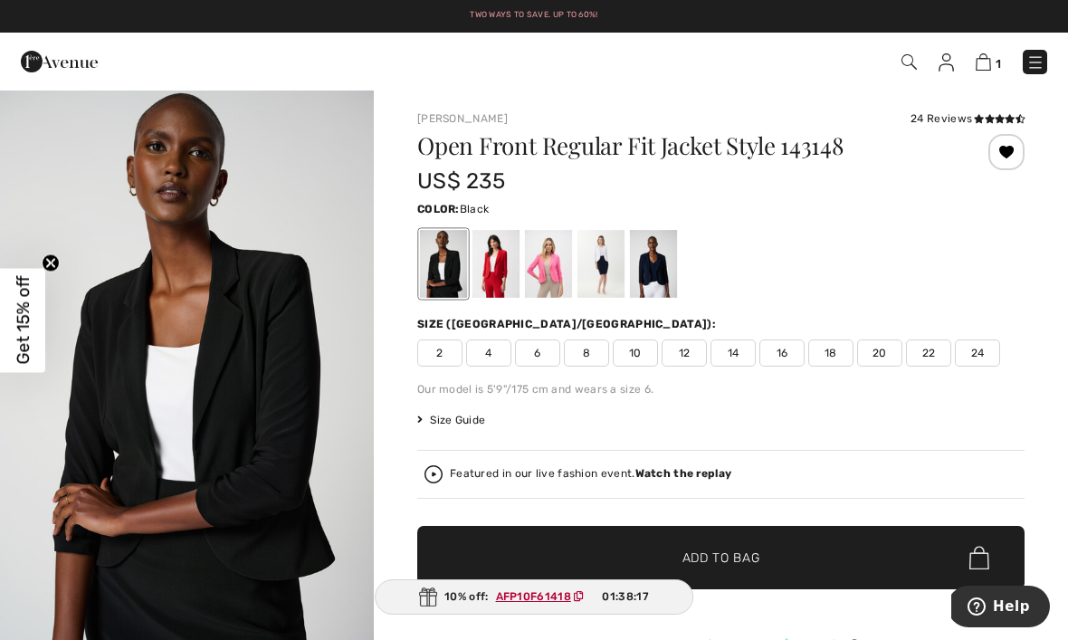
click at [933, 119] on div "24 Reviews" at bounding box center [968, 118] width 114 height 16
click at [941, 112] on div "24 Reviews" at bounding box center [968, 118] width 114 height 16
click at [962, 125] on div "24 Reviews" at bounding box center [968, 118] width 114 height 16
click at [982, 67] on img at bounding box center [983, 61] width 15 height 17
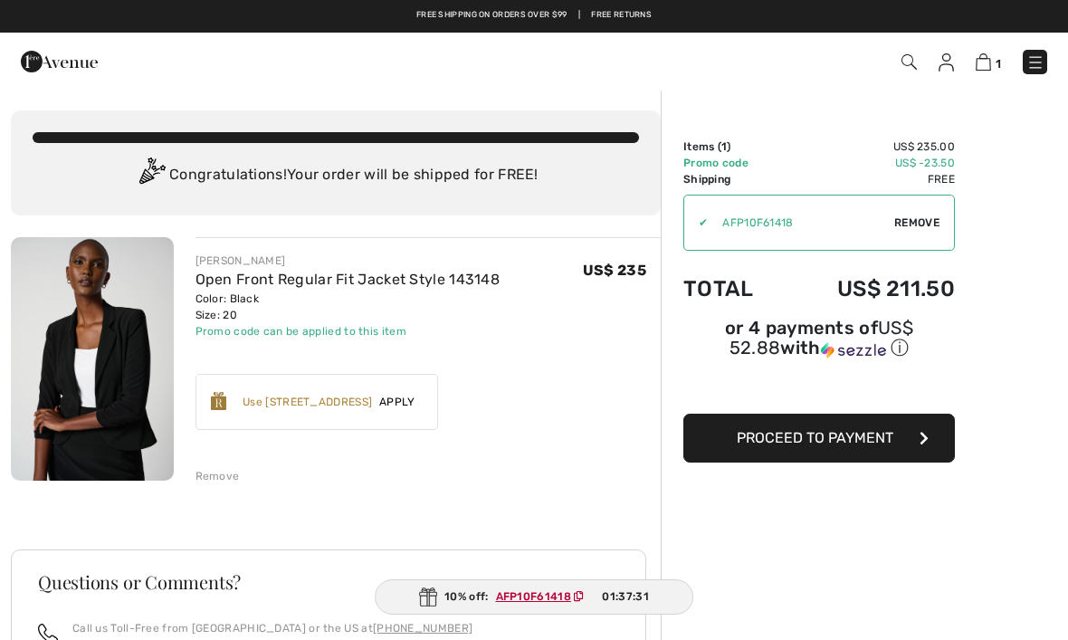
click at [842, 445] on span "Proceed to Payment" at bounding box center [815, 437] width 157 height 17
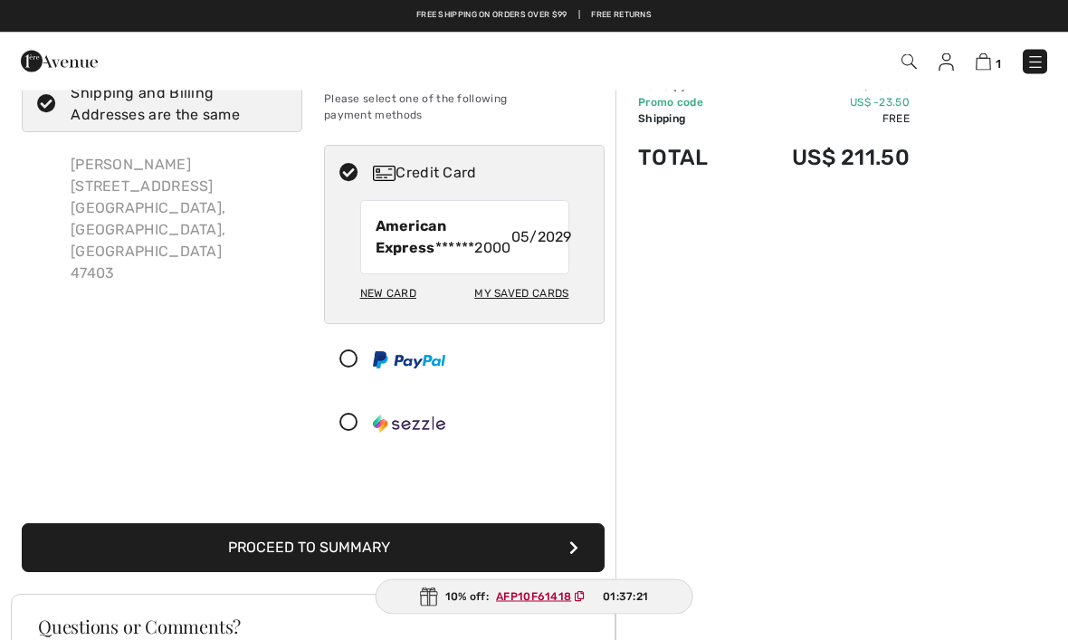
scroll to position [58, 0]
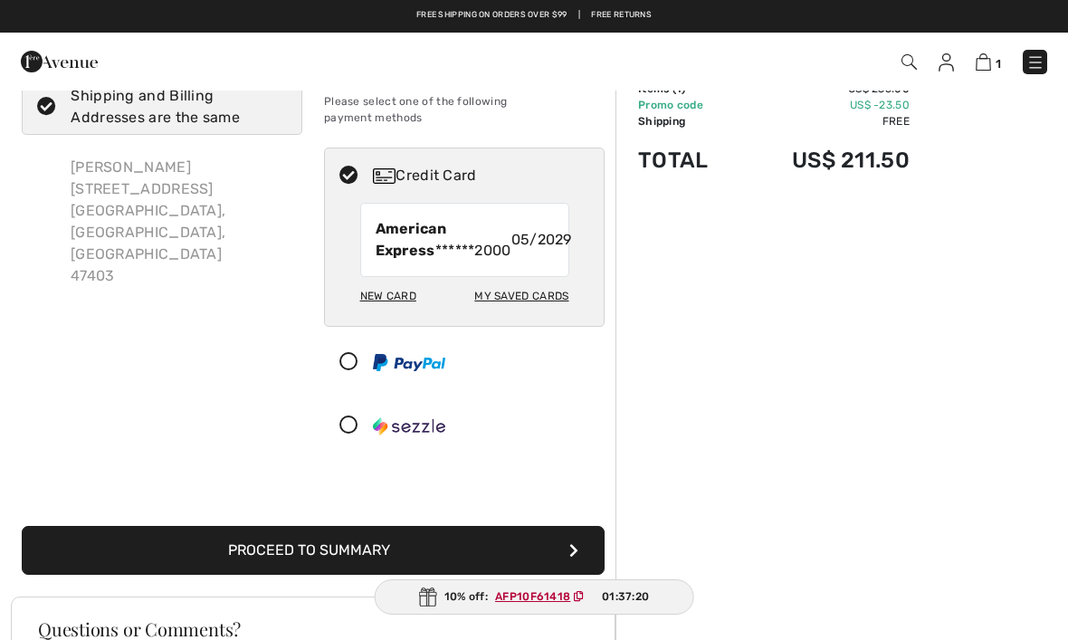
click at [345, 554] on button "Proceed to Summary" at bounding box center [313, 550] width 583 height 49
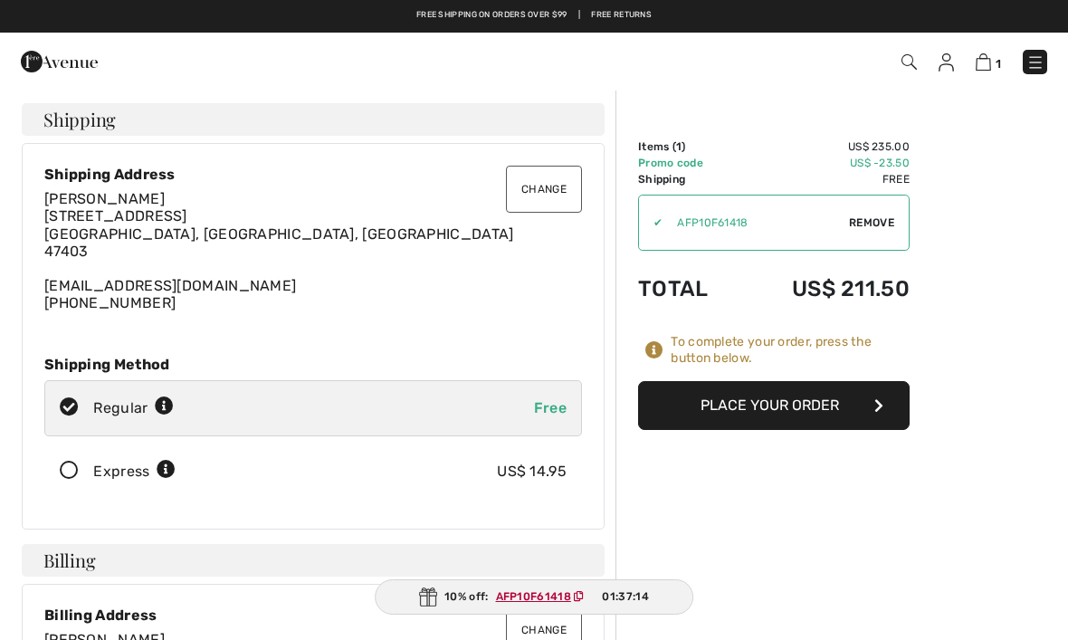
click at [798, 411] on button "Place Your Order" at bounding box center [774, 405] width 272 height 49
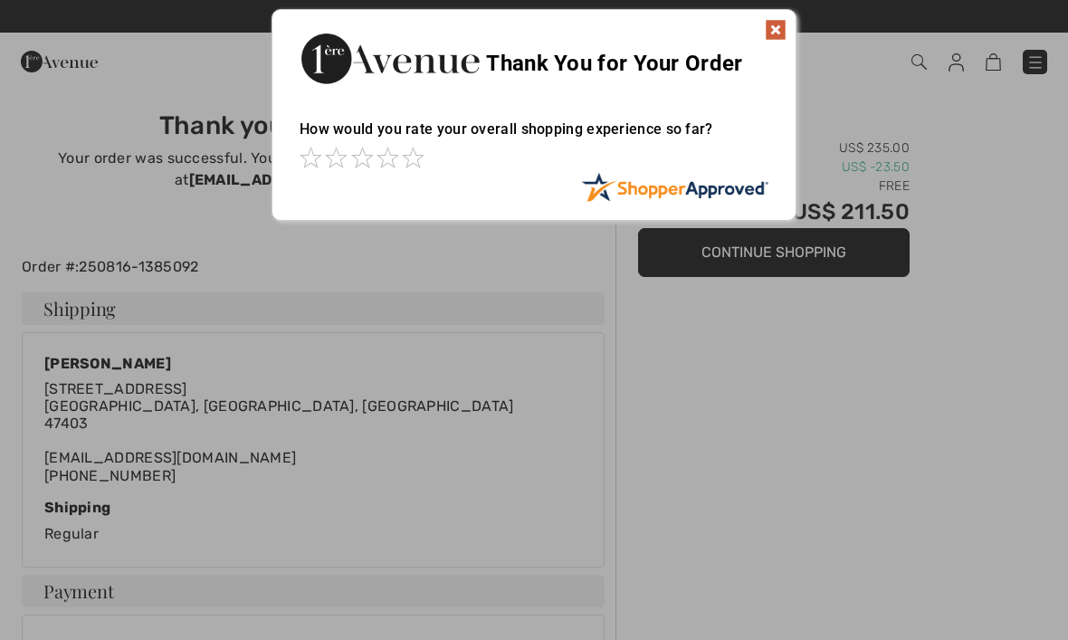
click at [775, 38] on img at bounding box center [776, 30] width 22 height 22
